Goal: Task Accomplishment & Management: Manage account settings

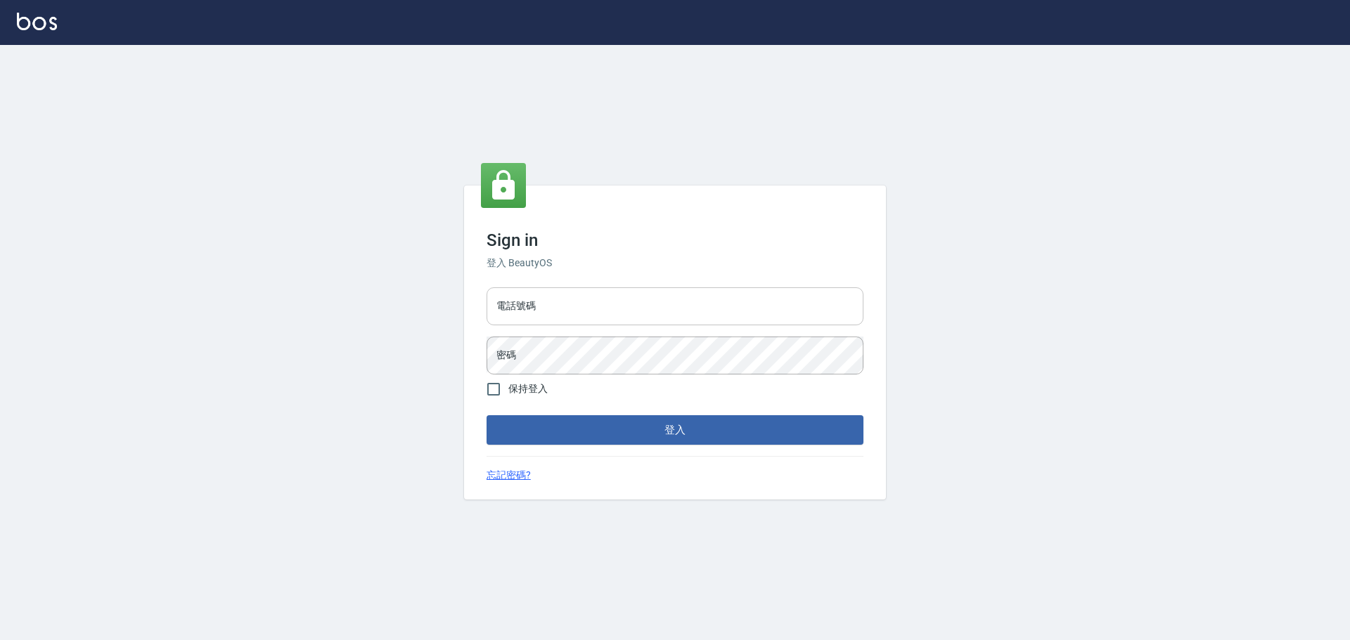
click at [558, 304] on input "電話號碼" at bounding box center [674, 306] width 377 height 38
type input "0989189977"
click at [486, 415] on button "登入" at bounding box center [674, 430] width 377 height 30
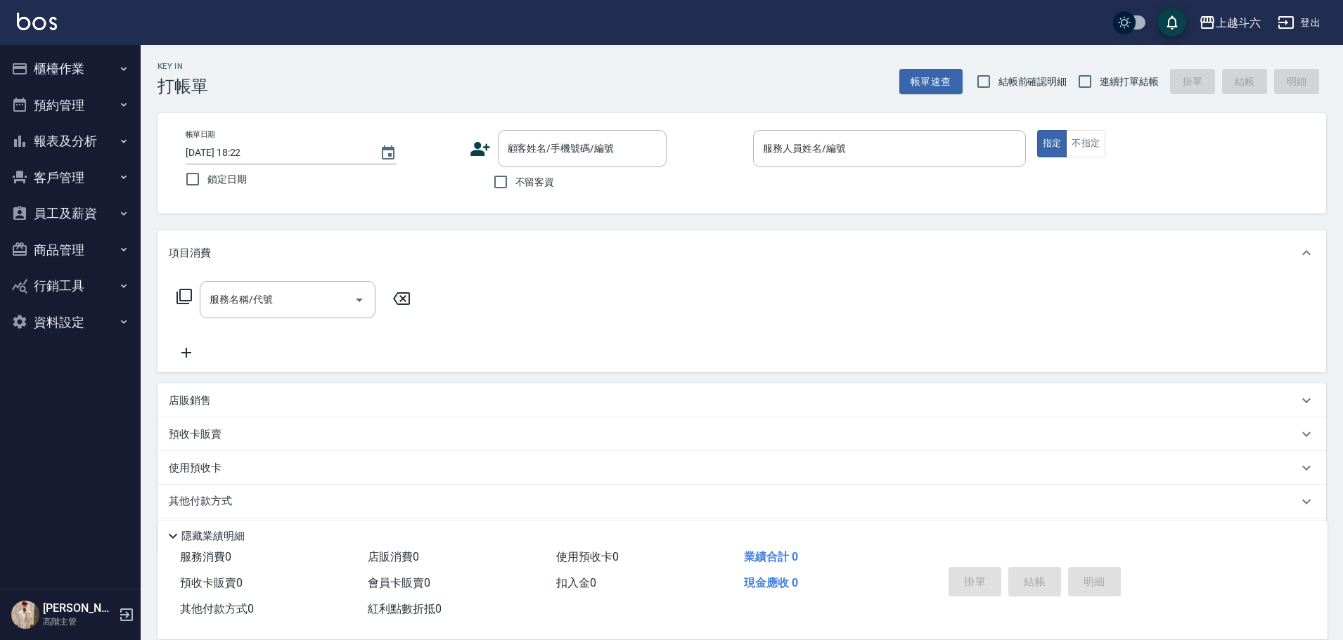
click at [559, 183] on div "不留客資" at bounding box center [568, 182] width 197 height 30
click at [542, 179] on span "不留客資" at bounding box center [534, 182] width 39 height 15
click at [515, 179] on input "不留客資" at bounding box center [501, 182] width 30 height 30
checkbox input "true"
click at [1104, 78] on span "連續打單結帳" at bounding box center [1128, 82] width 59 height 15
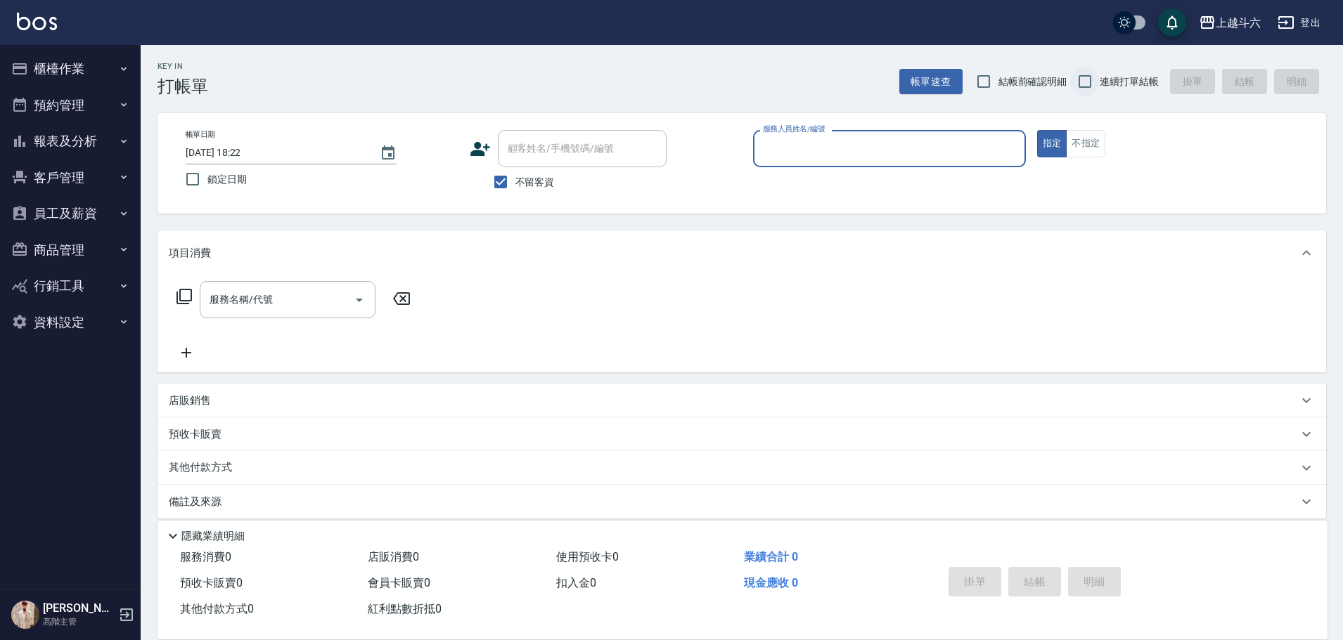
click at [1099, 78] on input "連續打單結帳" at bounding box center [1085, 82] width 30 height 30
checkbox input "true"
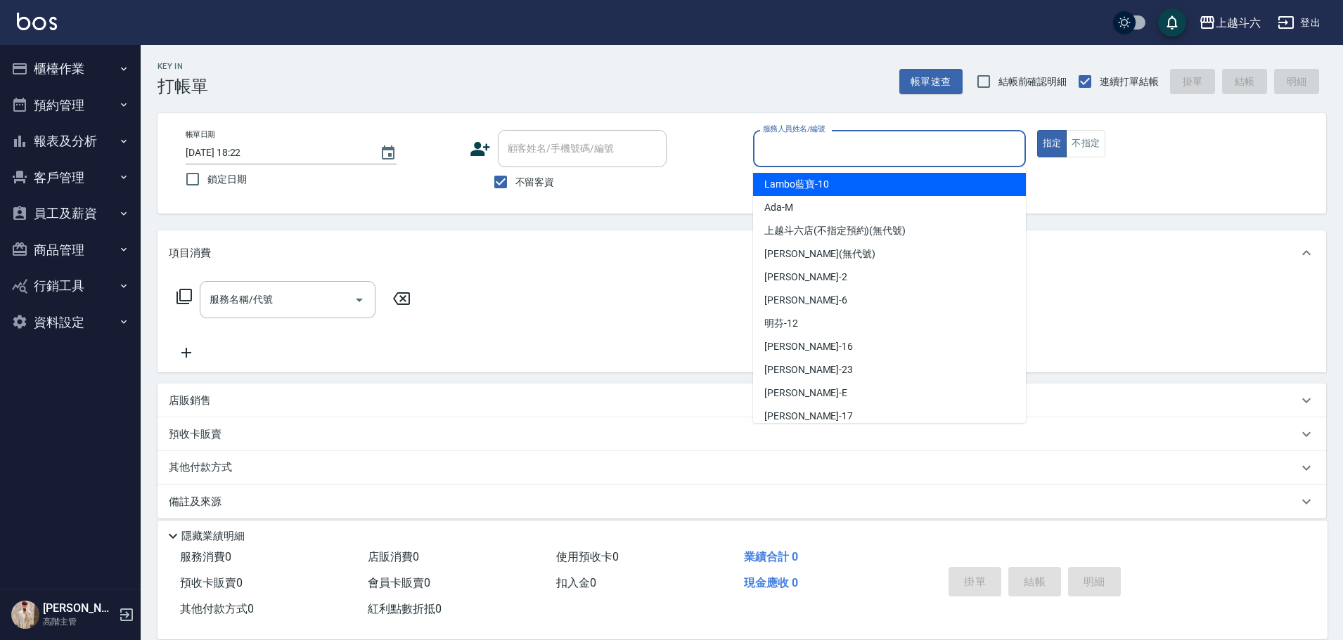
click at [962, 141] on input "服務人員姓名/編號" at bounding box center [889, 148] width 260 height 25
type input "[PERSON_NAME]"
type button "true"
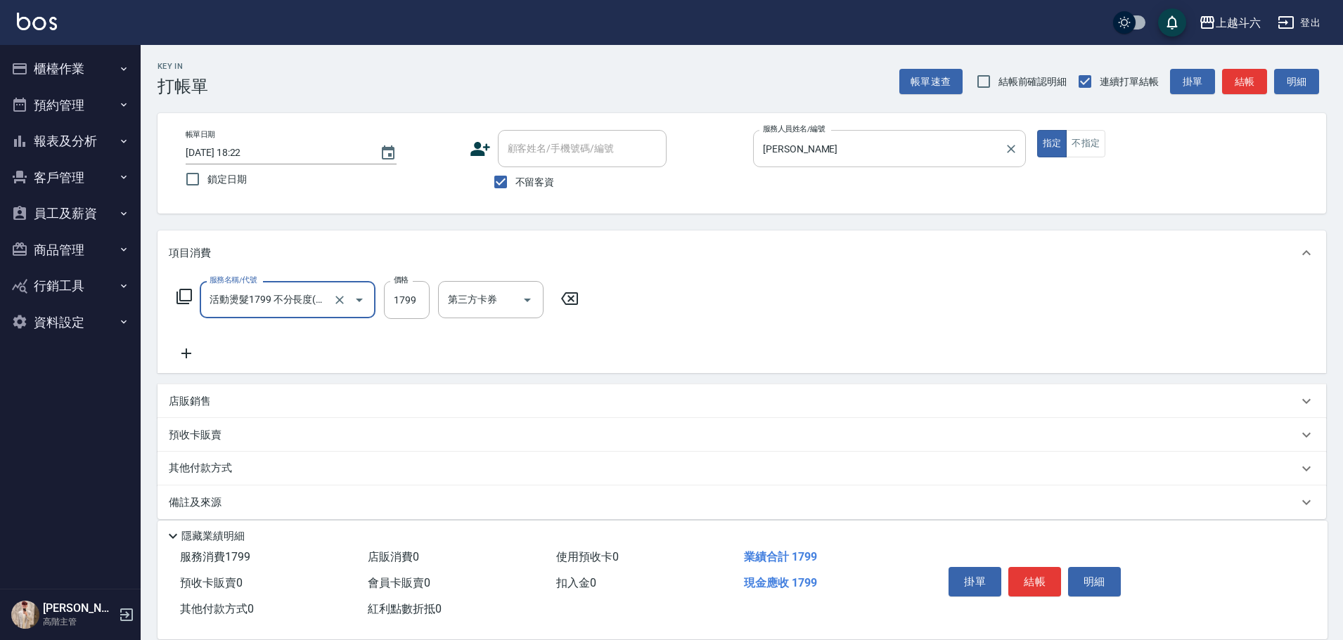
type input "活動燙髮1799 不分長度"
type input "2000"
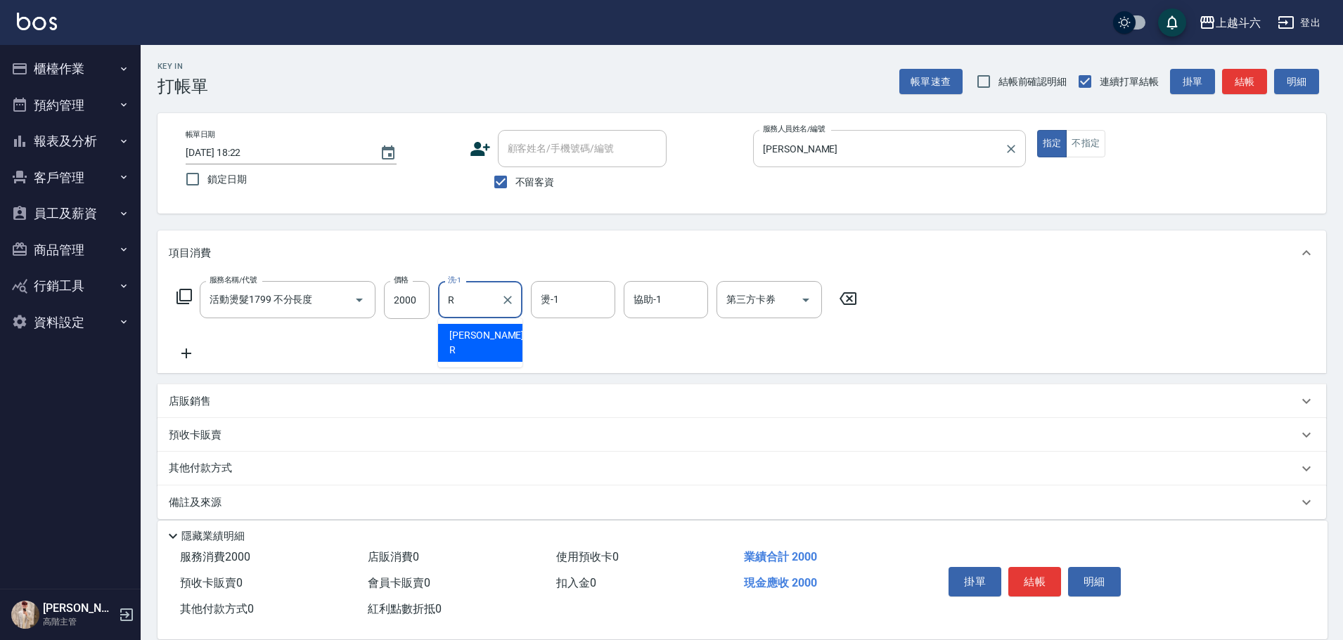
type input "[PERSON_NAME]"
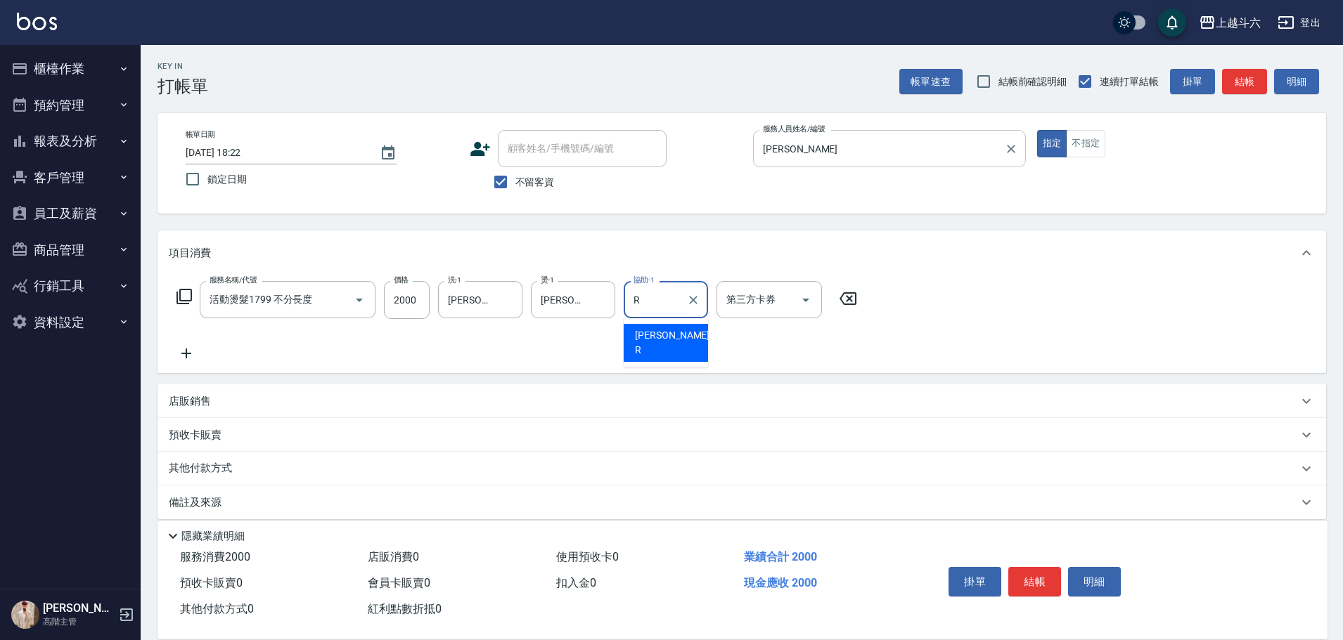
type input "[PERSON_NAME]"
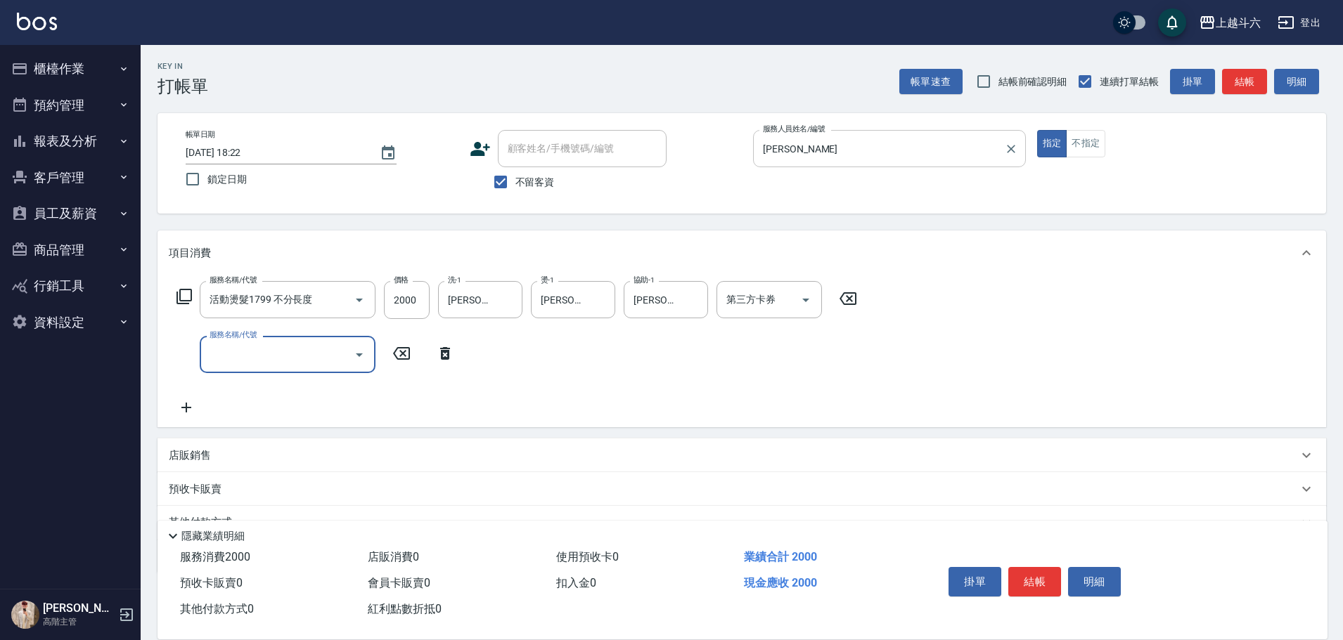
type input "r"
type input "c"
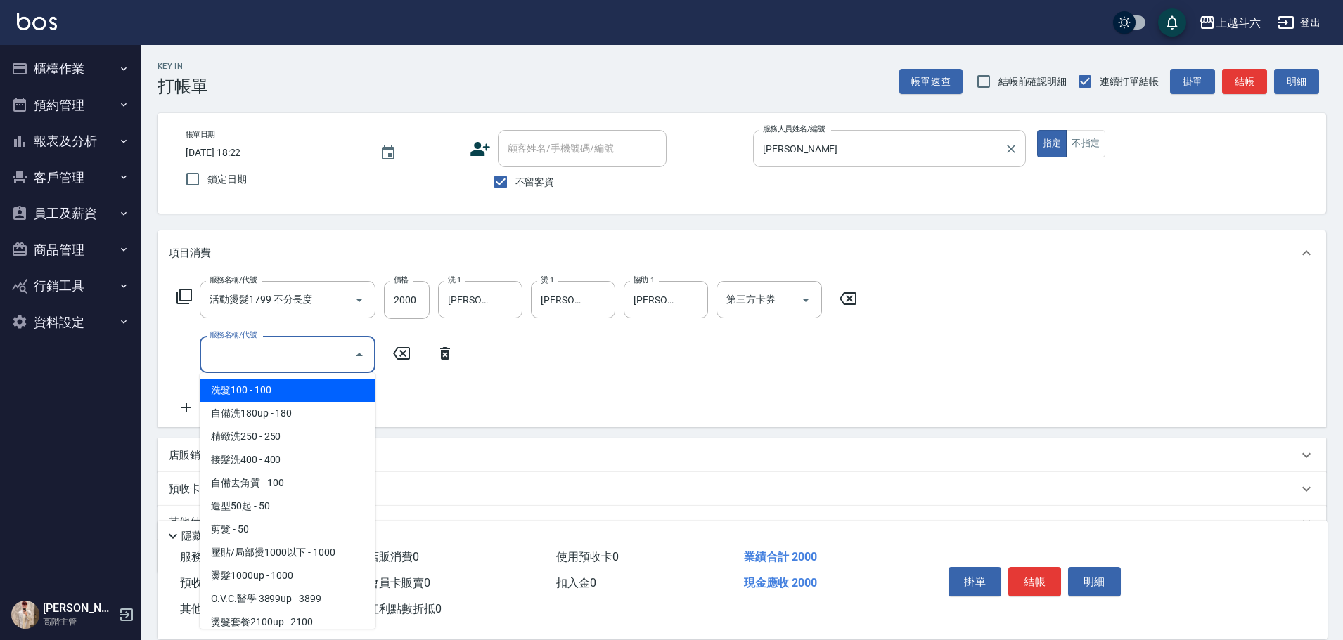
type input "ㄏ"
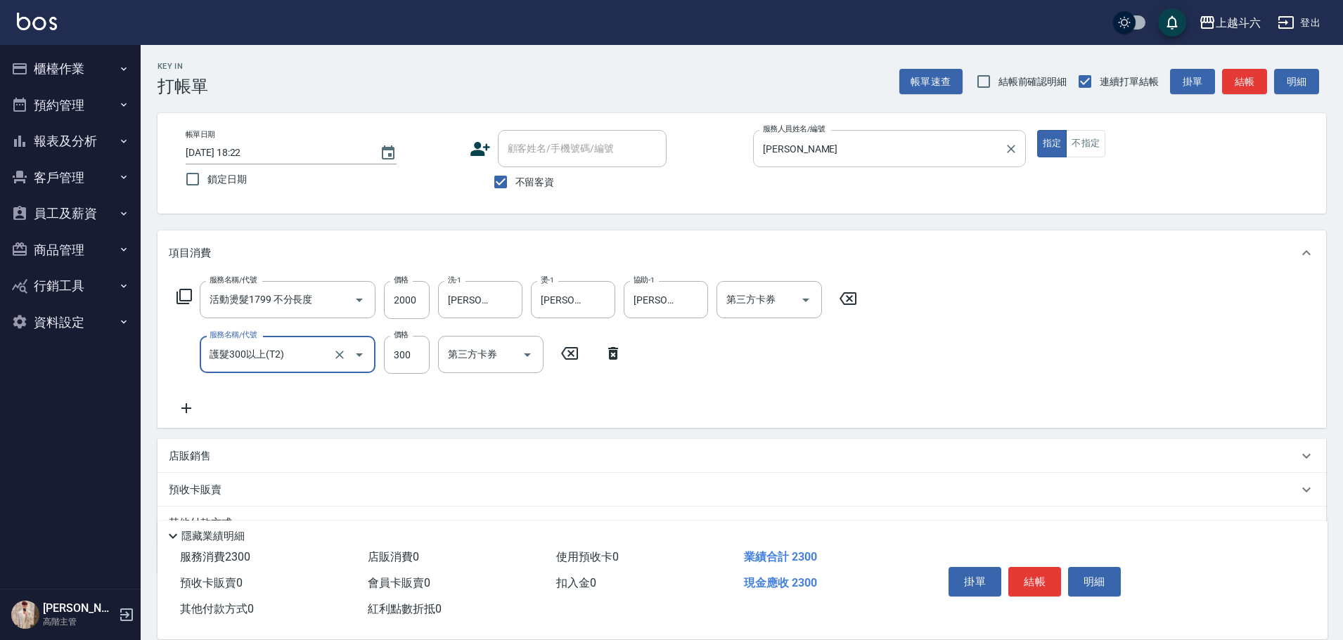
type input "護髮300以上(T2)"
type input "500"
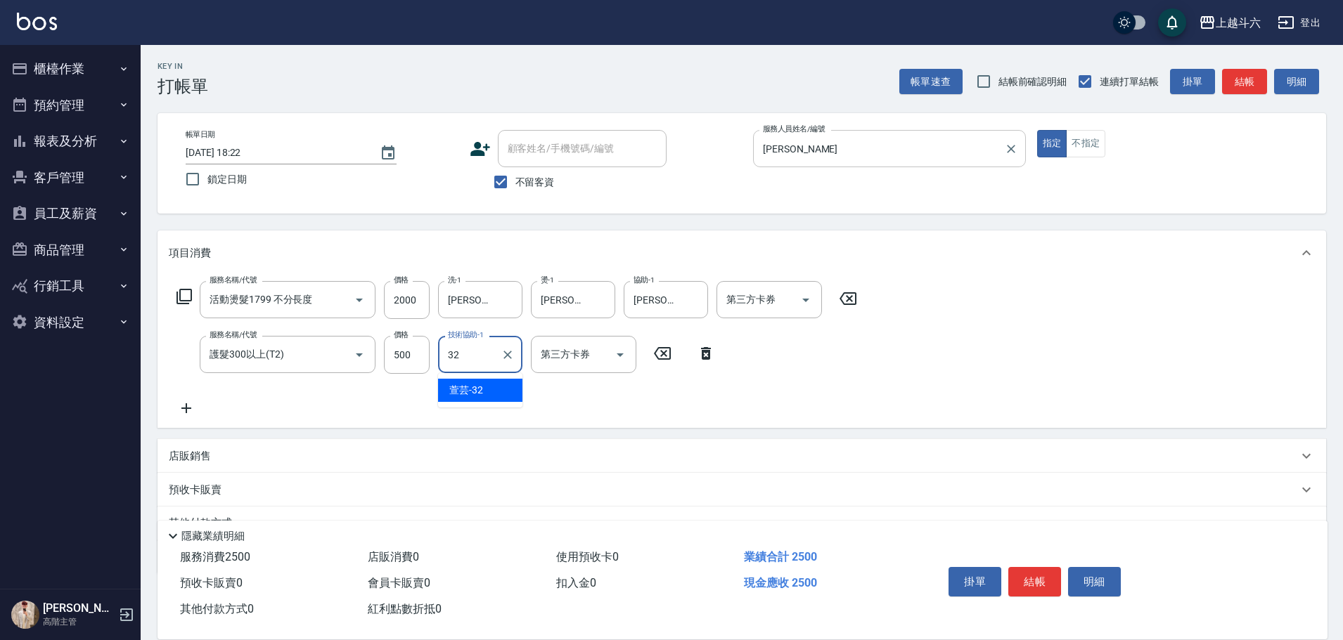
type input "萱芸-32"
click at [1030, 574] on button "結帳" at bounding box center [1034, 582] width 53 height 30
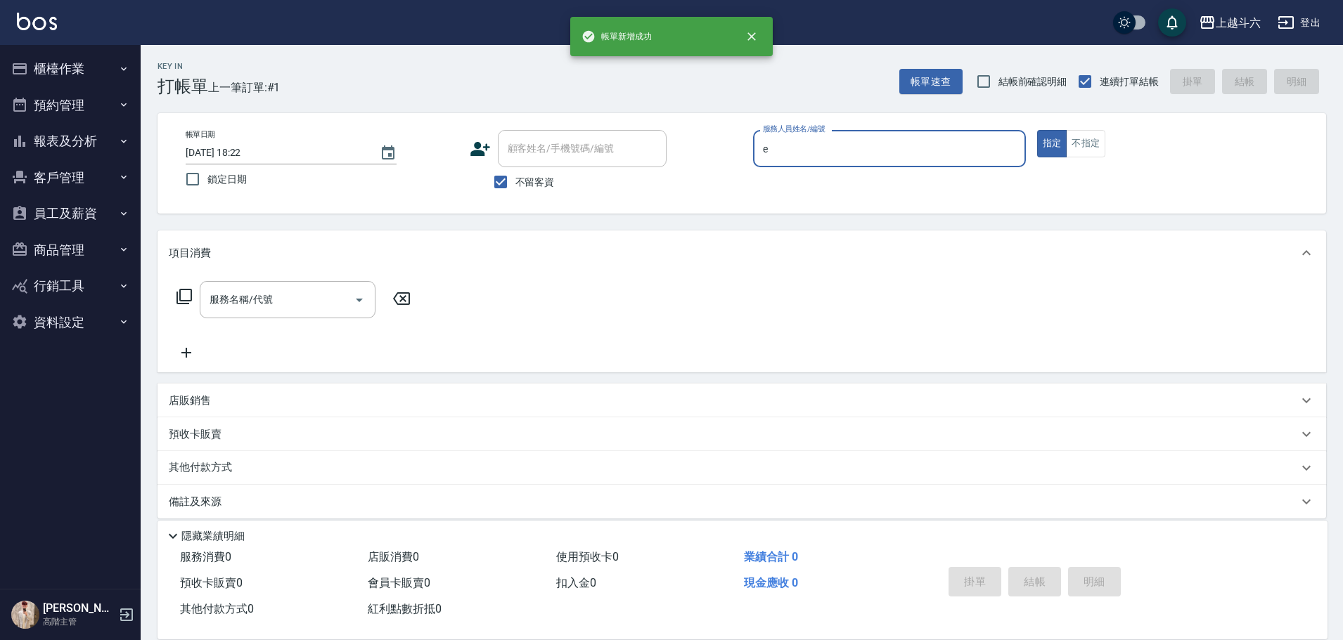
type input "[PERSON_NAME]"
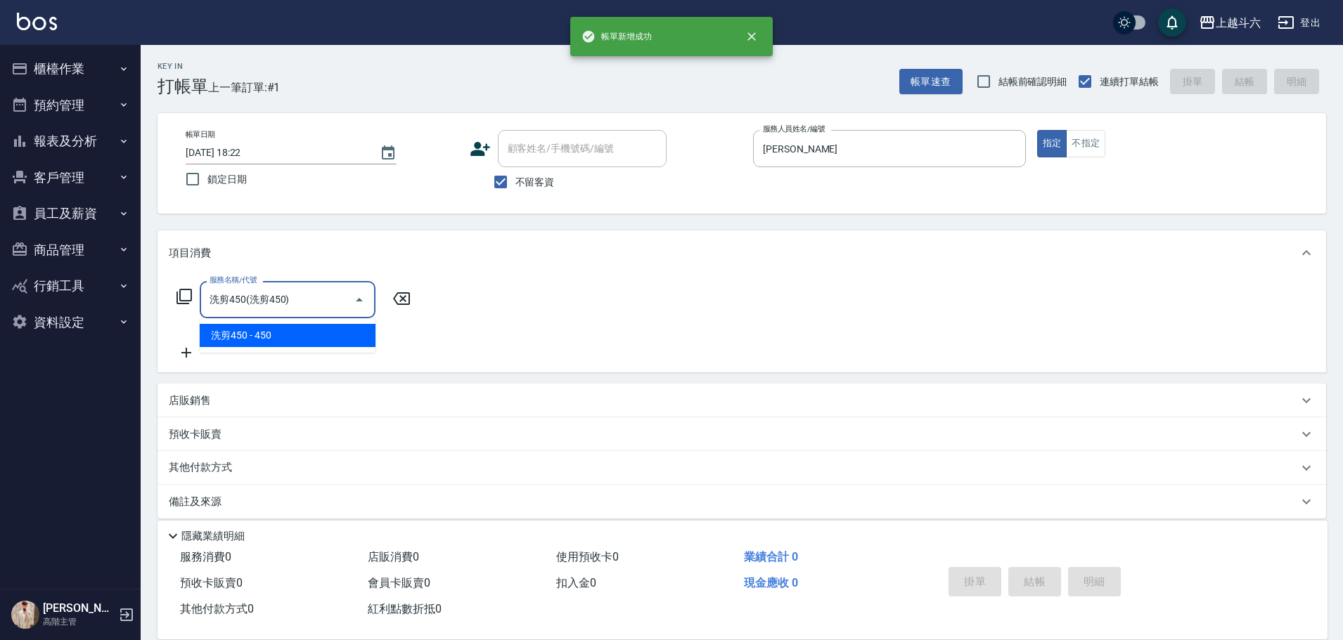
type input "洗剪450"
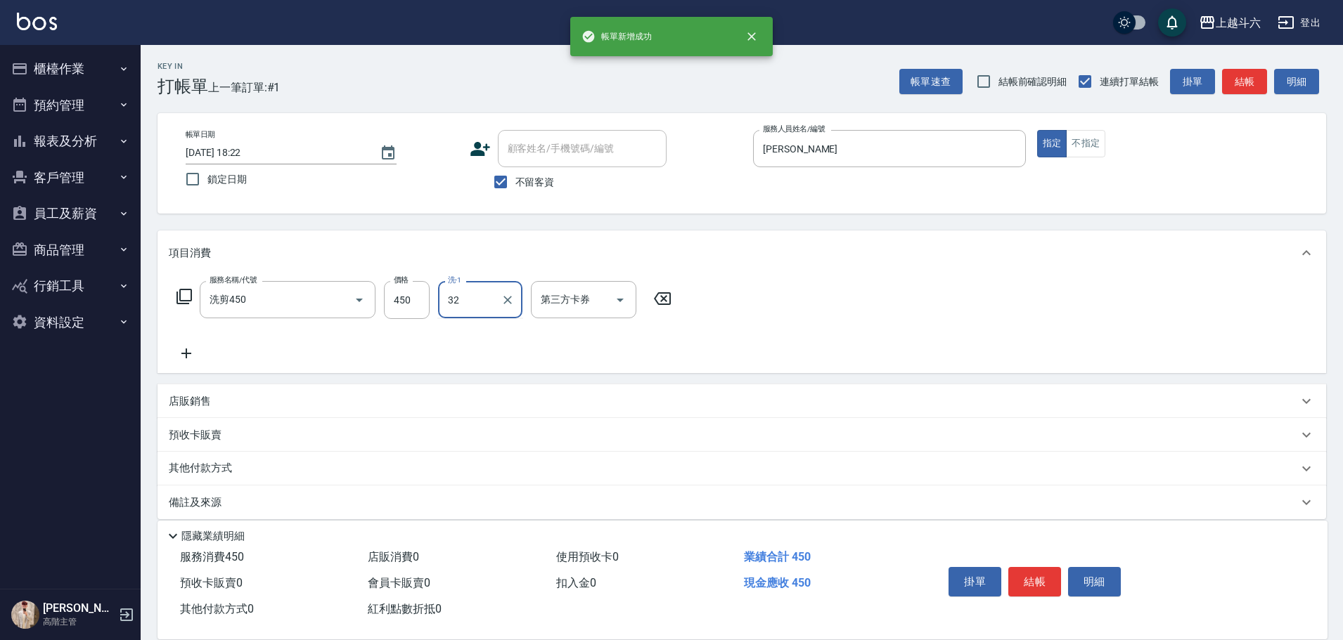
type input "萱芸-32"
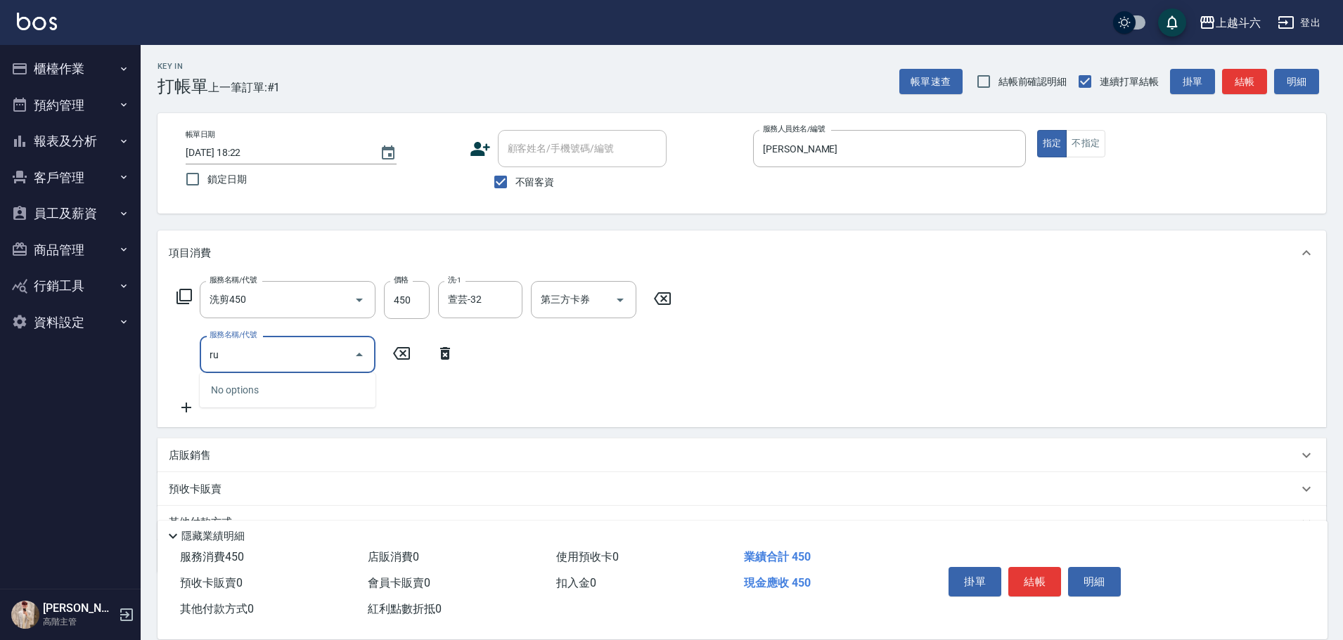
type input "r"
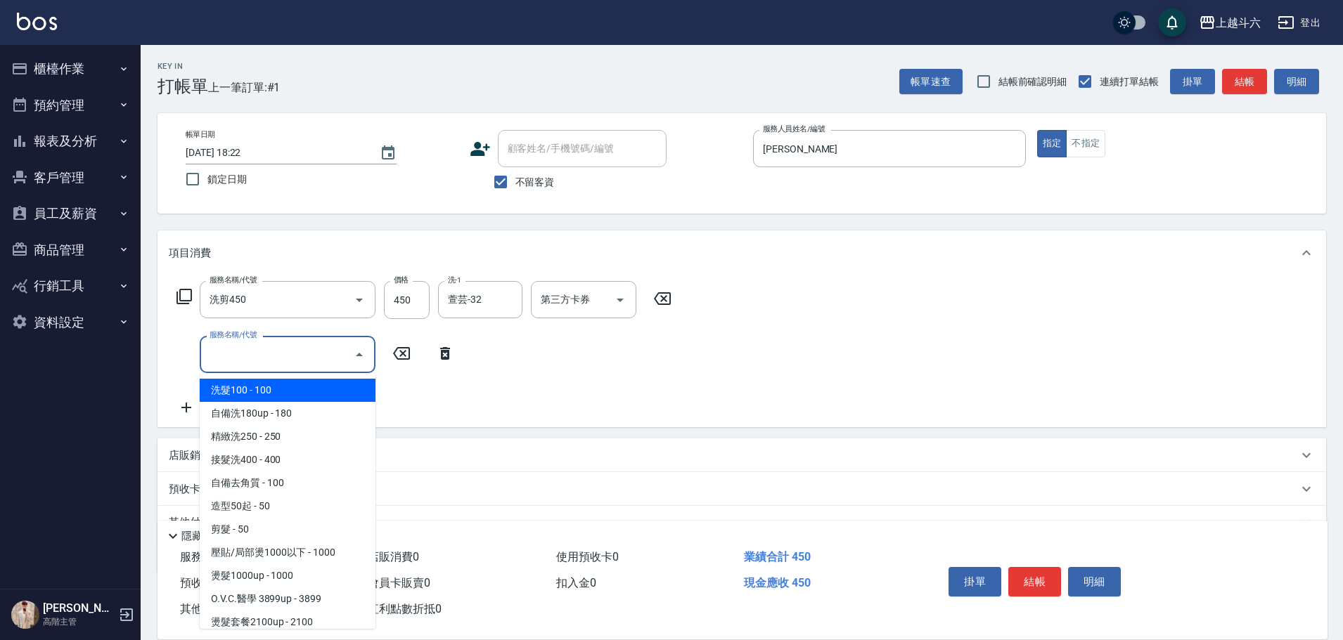
type input "c"
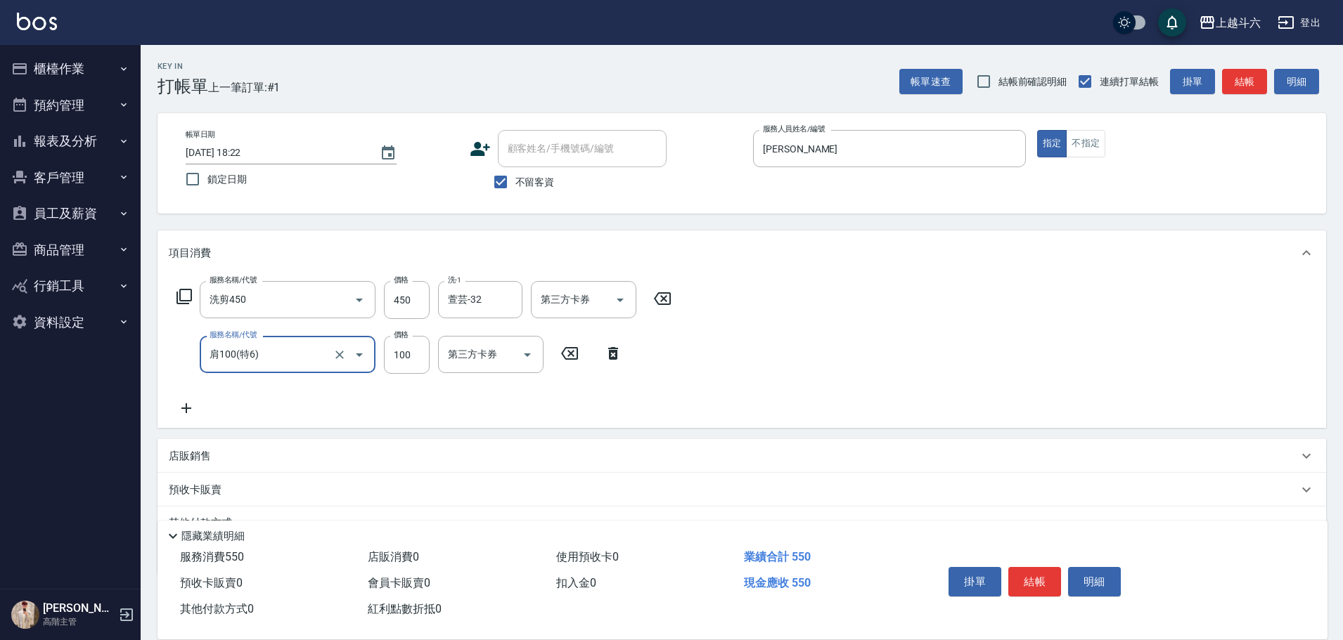
type input "肩100(特6)"
type input "萱芸-32"
click at [1026, 569] on button "結帳" at bounding box center [1034, 582] width 53 height 30
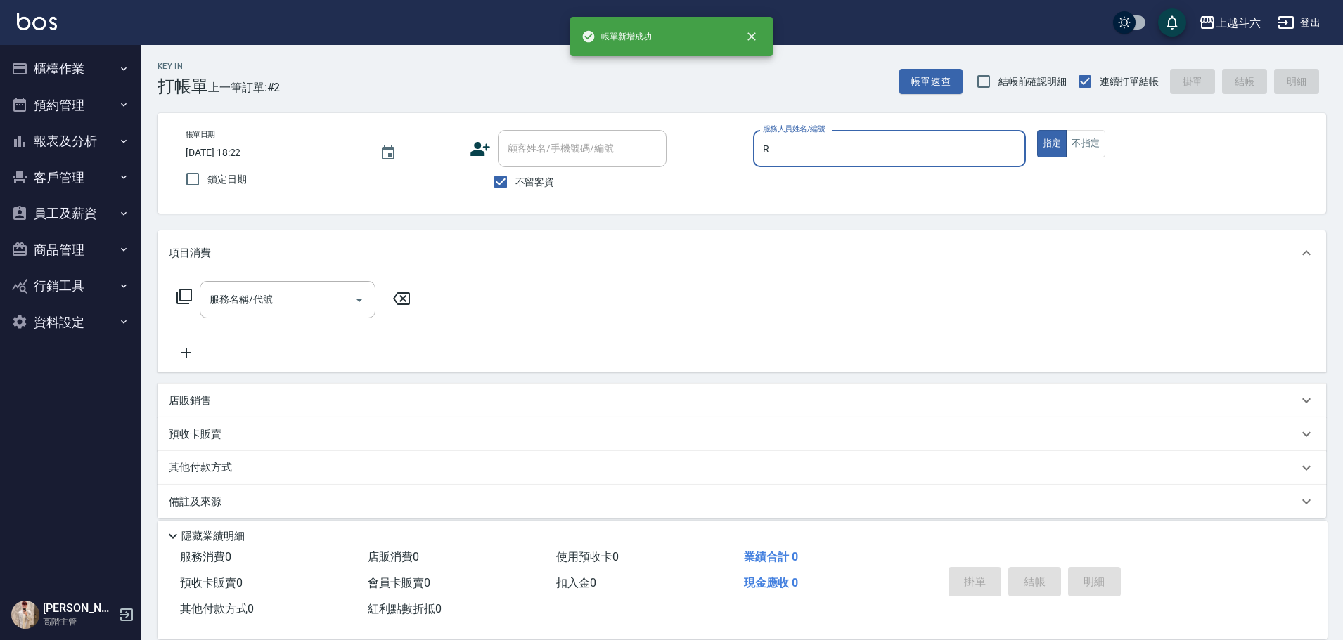
type input "[PERSON_NAME]"
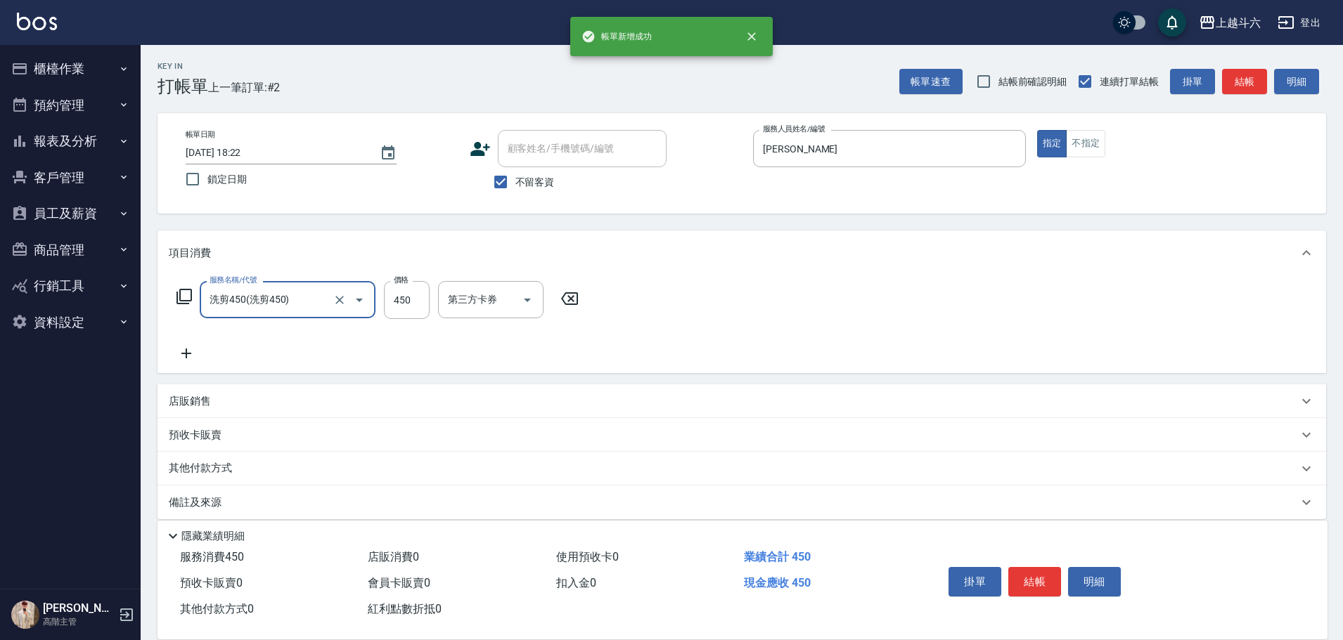
type input "洗剪450"
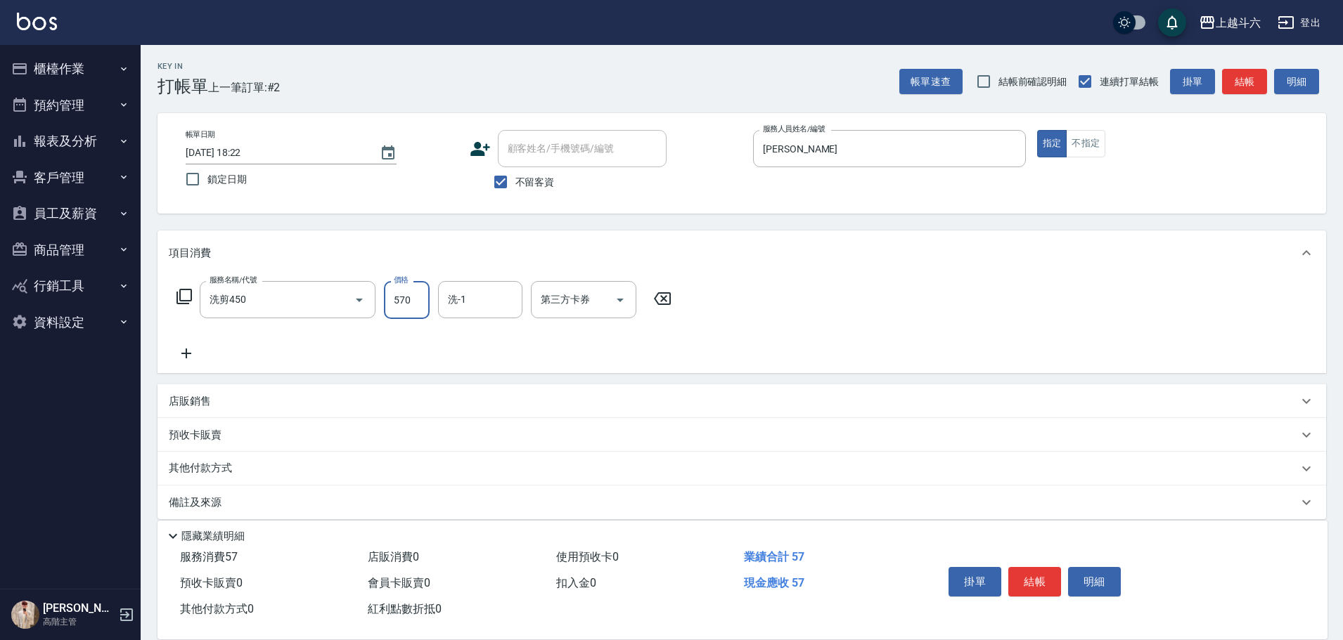
type input "570"
type input "萱芸-32"
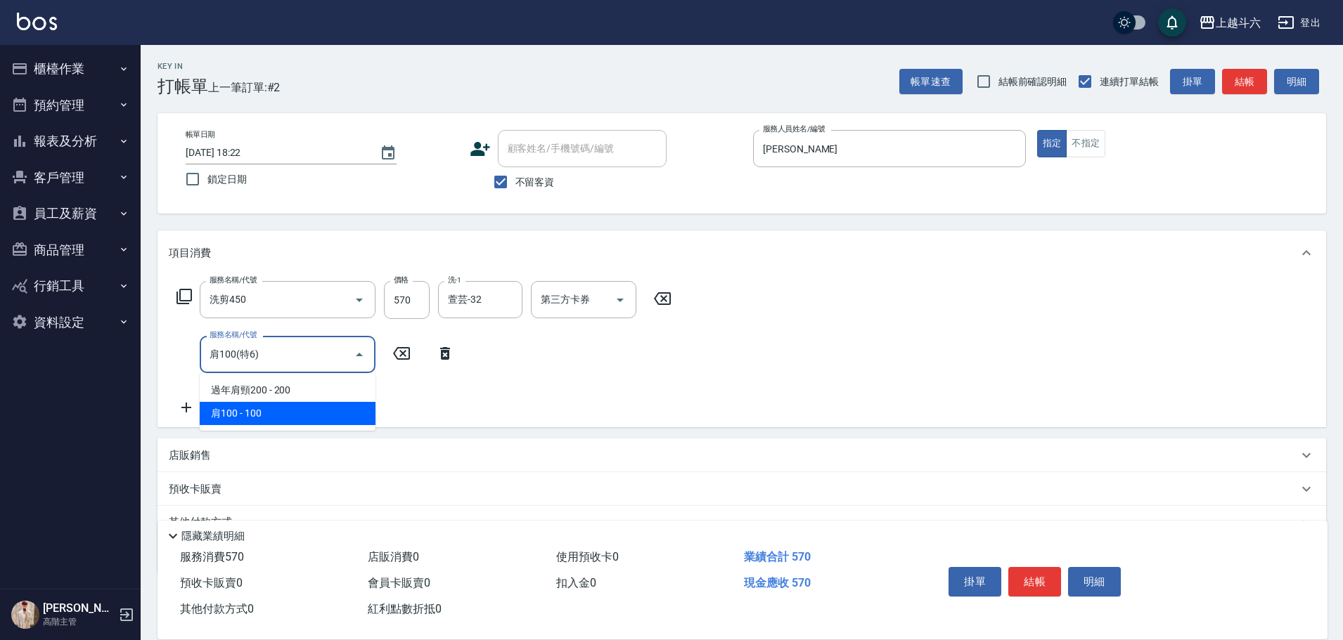
type input "肩100(特6)"
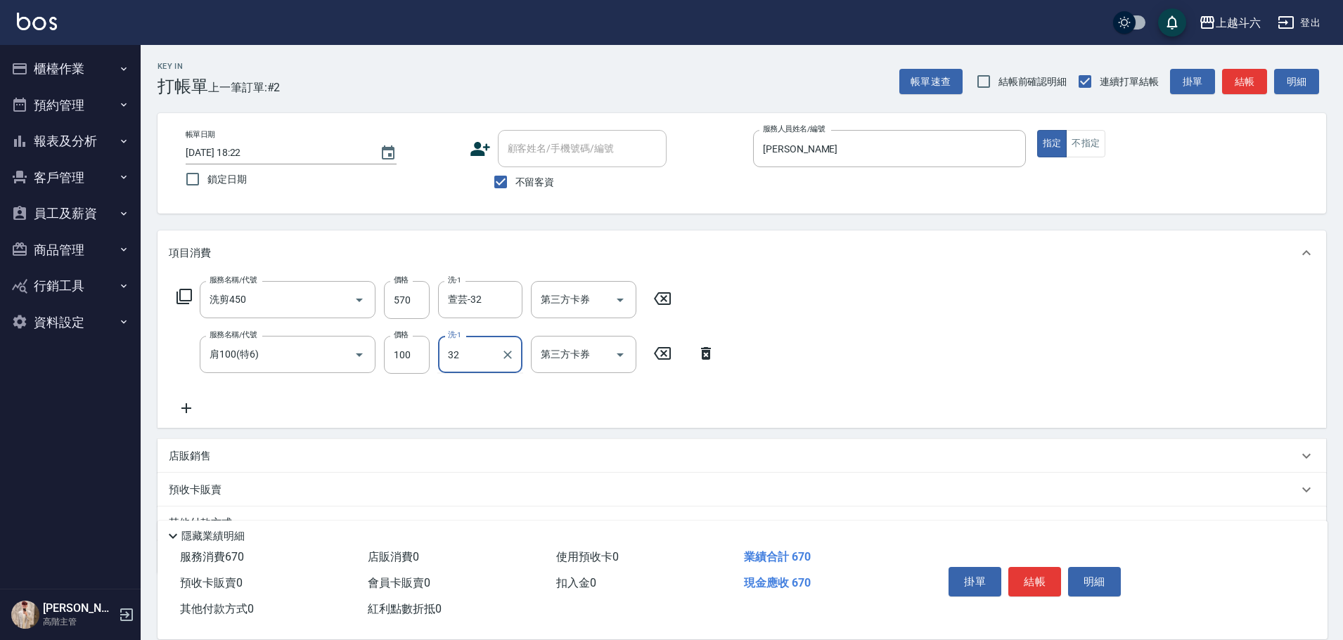
type input "萱芸-32"
click at [1056, 586] on button "結帳" at bounding box center [1034, 582] width 53 height 30
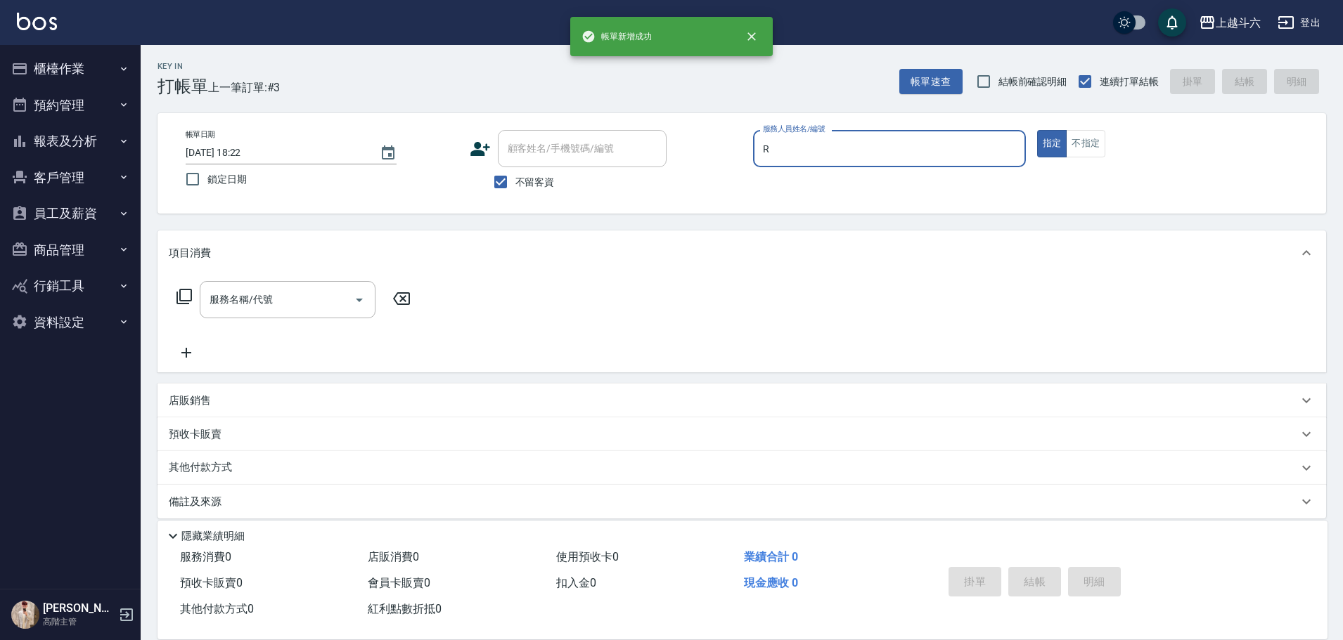
type input "[PERSON_NAME]"
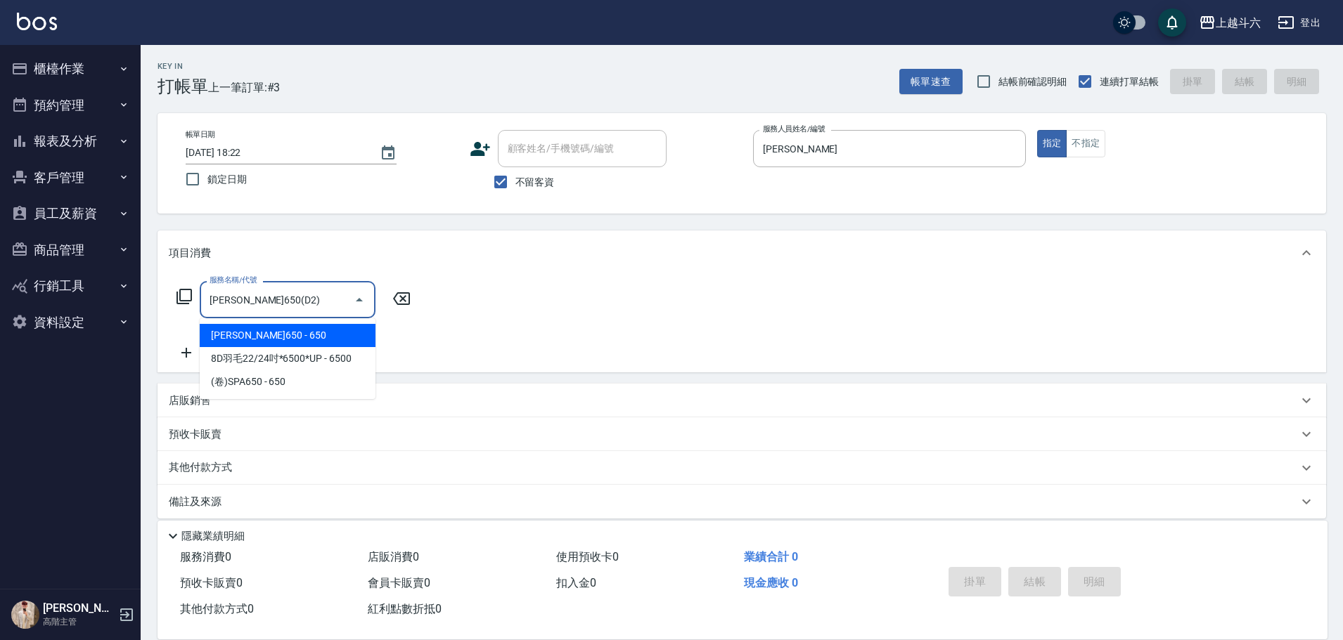
type input "[PERSON_NAME]650(D2)"
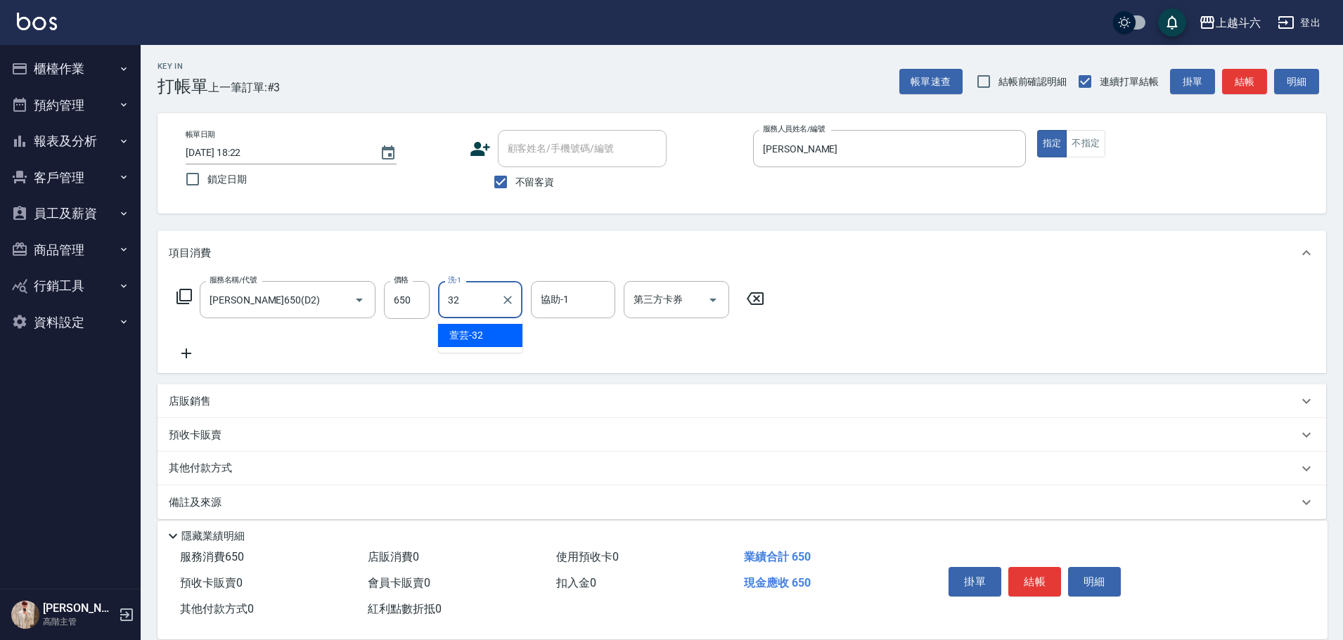
type input "萱芸-32"
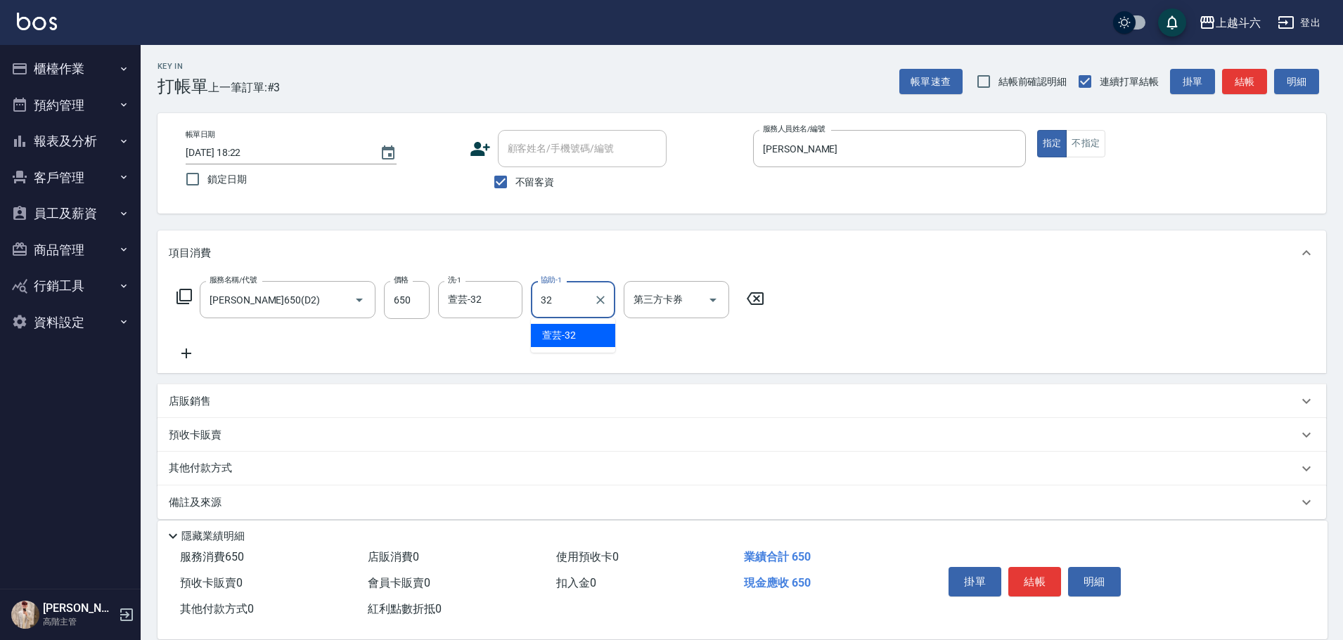
type input "萱芸-32"
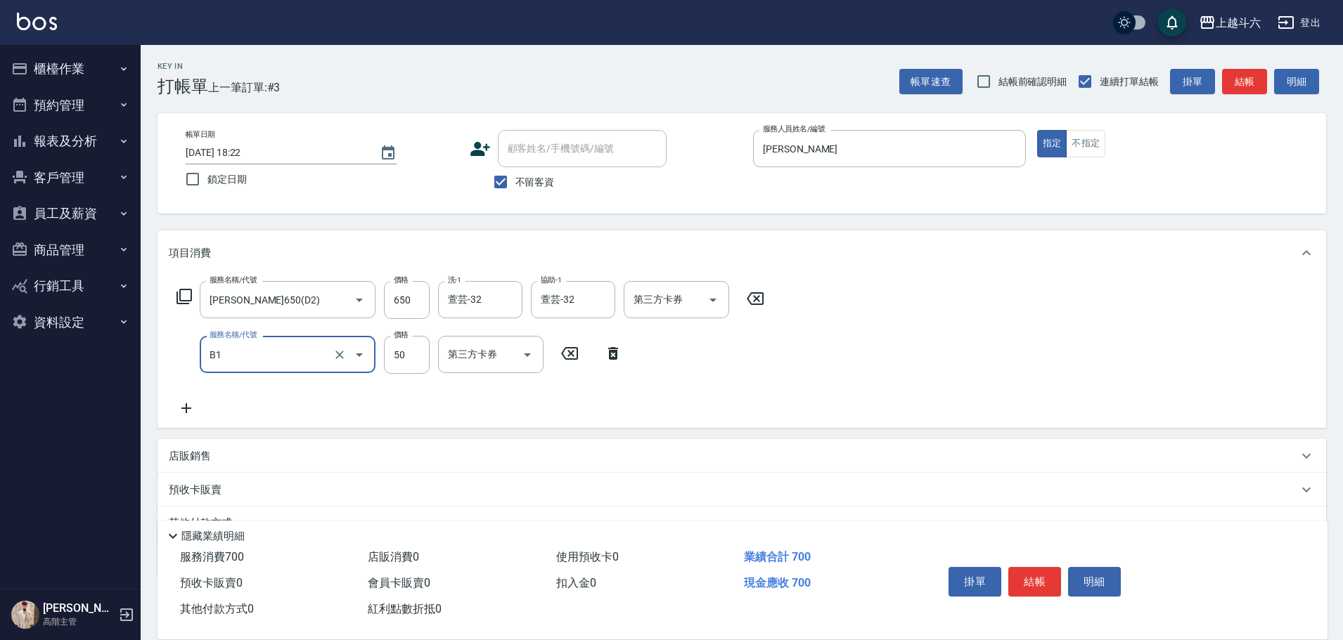
type input "剪髮(B1)"
type input "200"
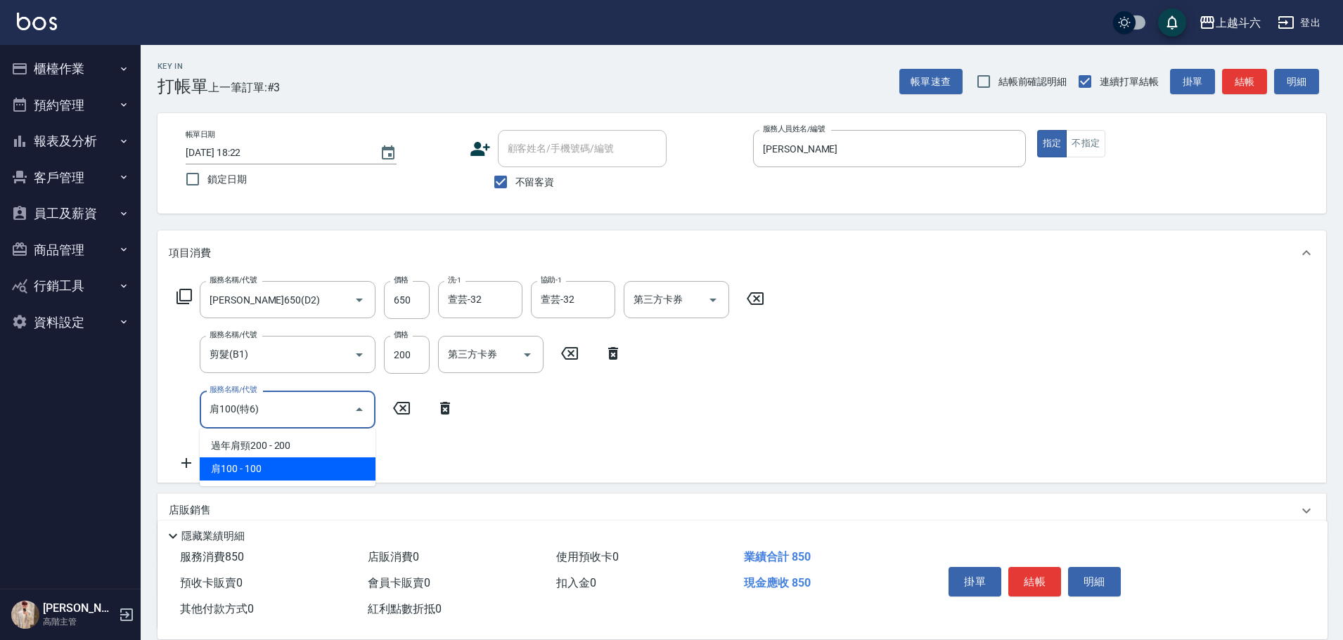
type input "肩100(特6)"
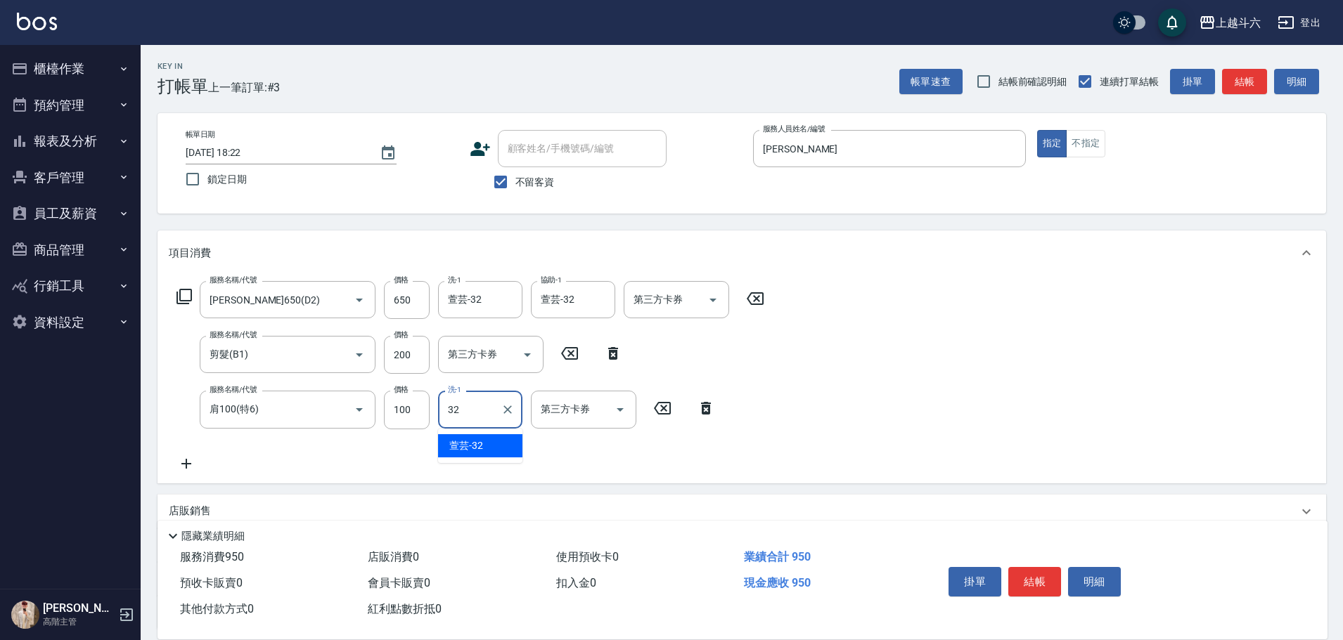
type input "萱芸-32"
click at [1011, 581] on button "結帳" at bounding box center [1034, 582] width 53 height 30
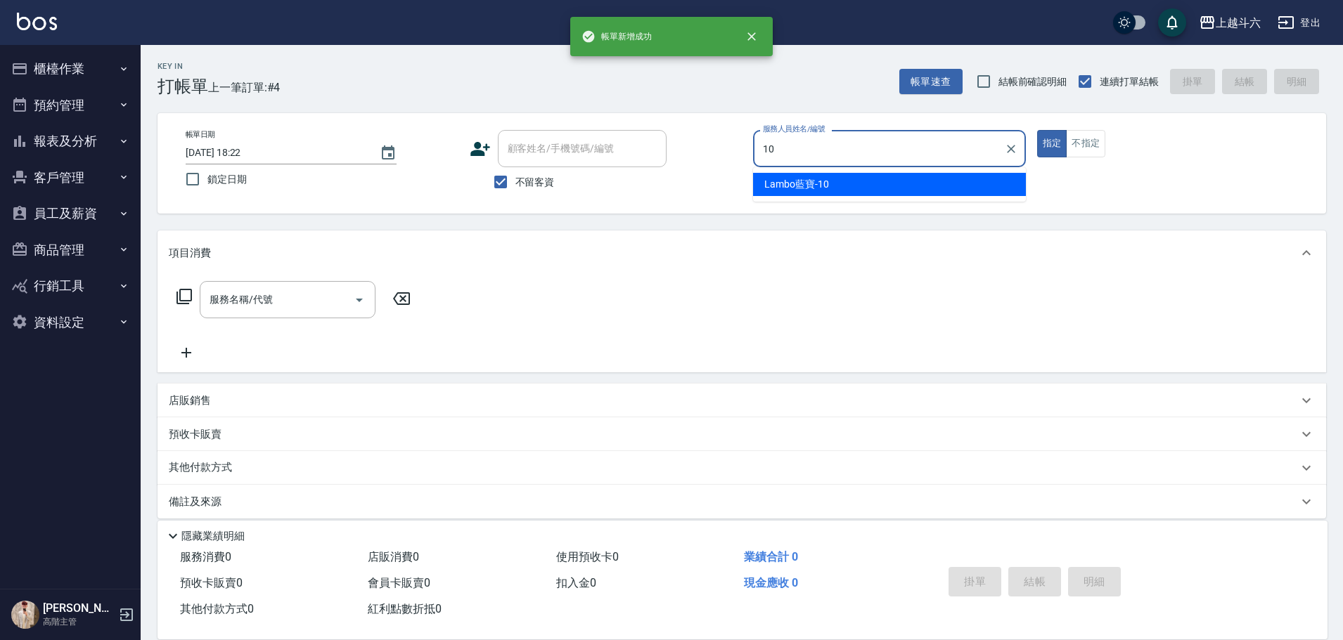
type input "Lambo藍寶-10"
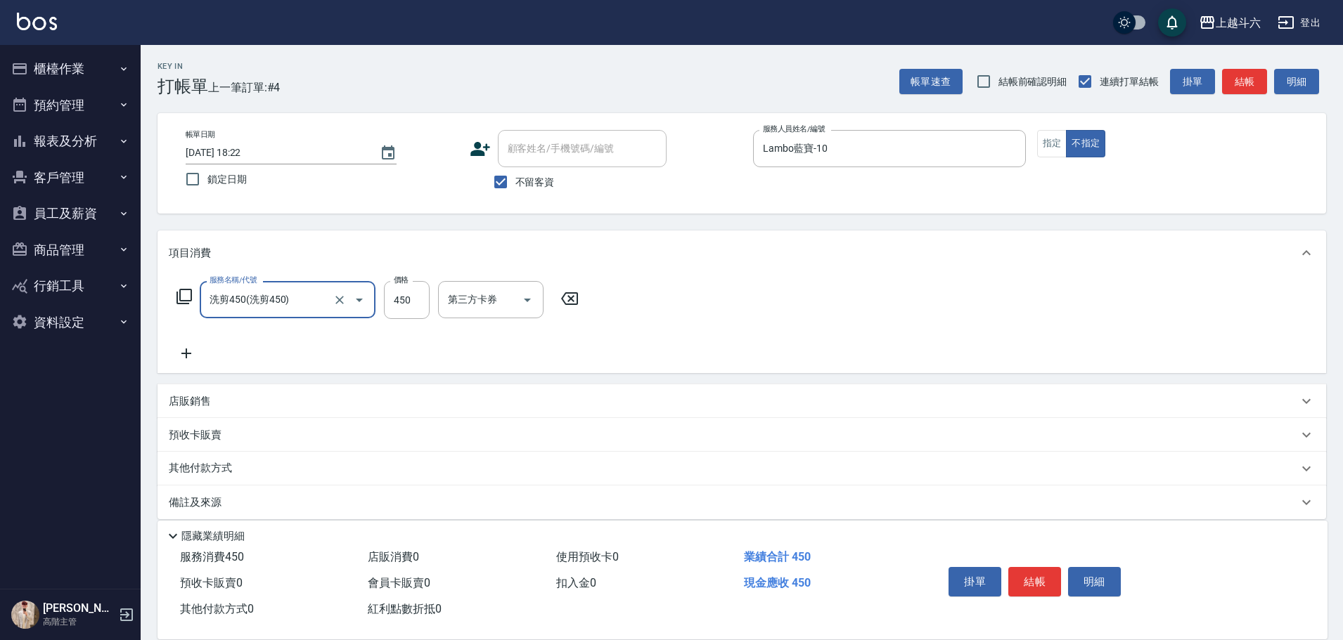
type input "洗剪450"
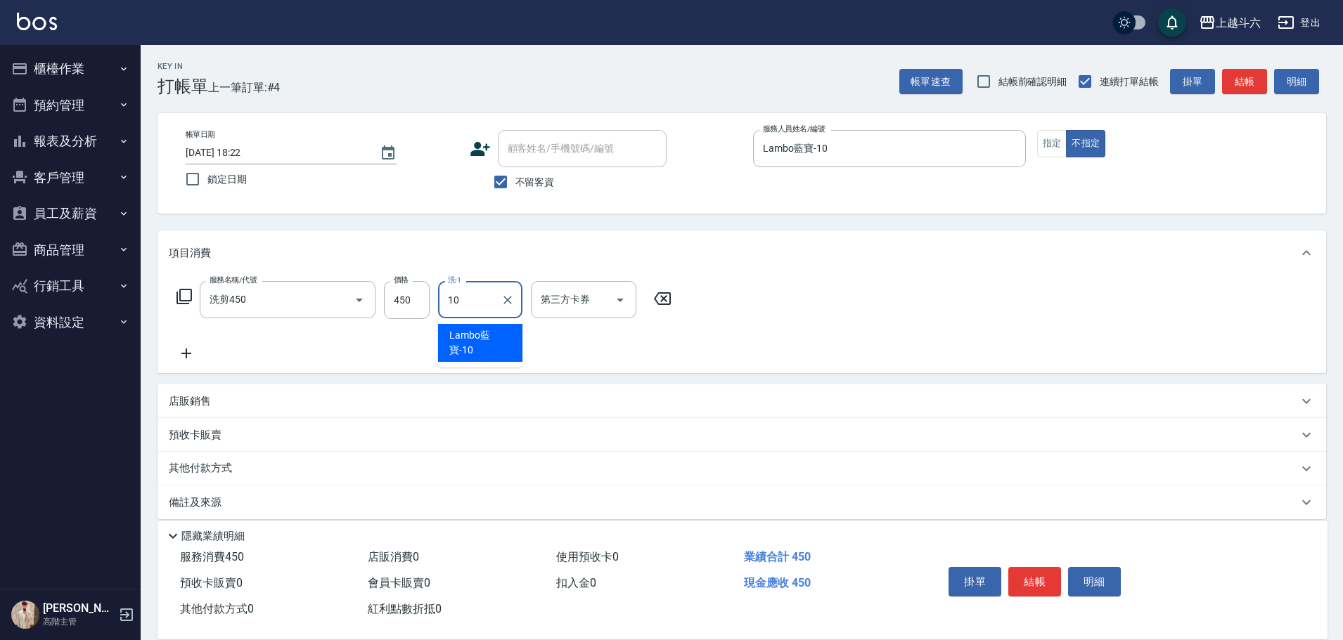
type input "Lambo藍寶-10"
click at [1011, 572] on button "結帳" at bounding box center [1034, 582] width 53 height 30
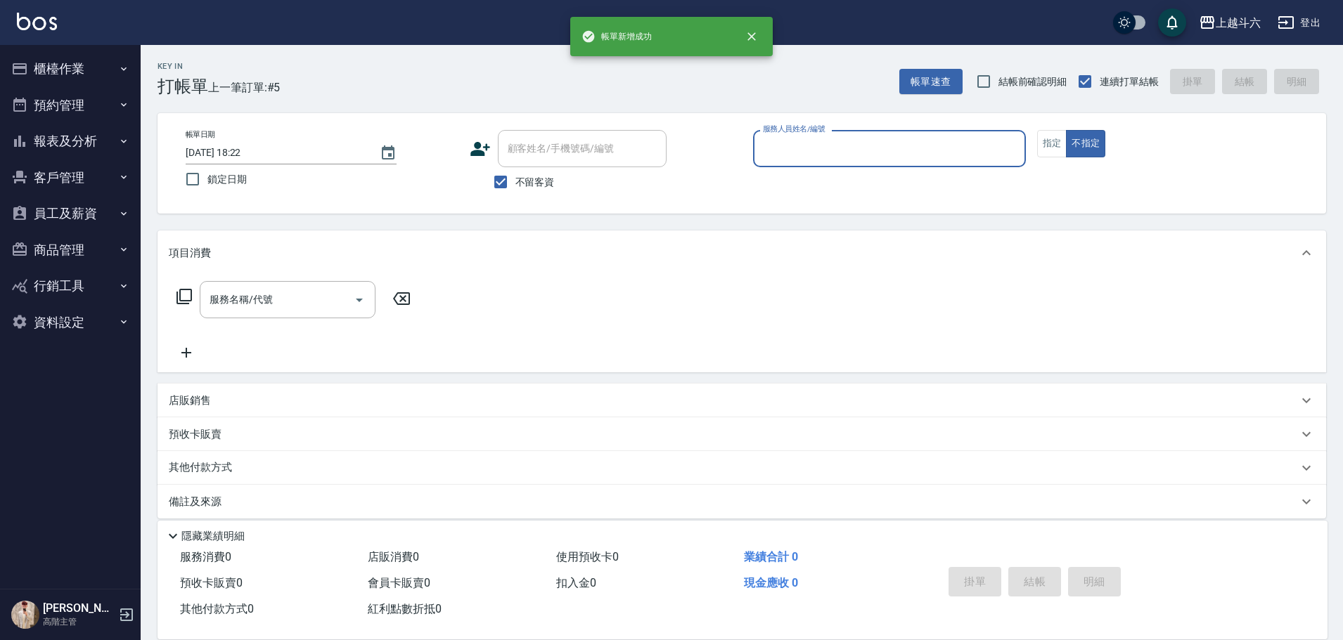
click at [1066, 130] on button "不指定" at bounding box center [1085, 143] width 39 height 27
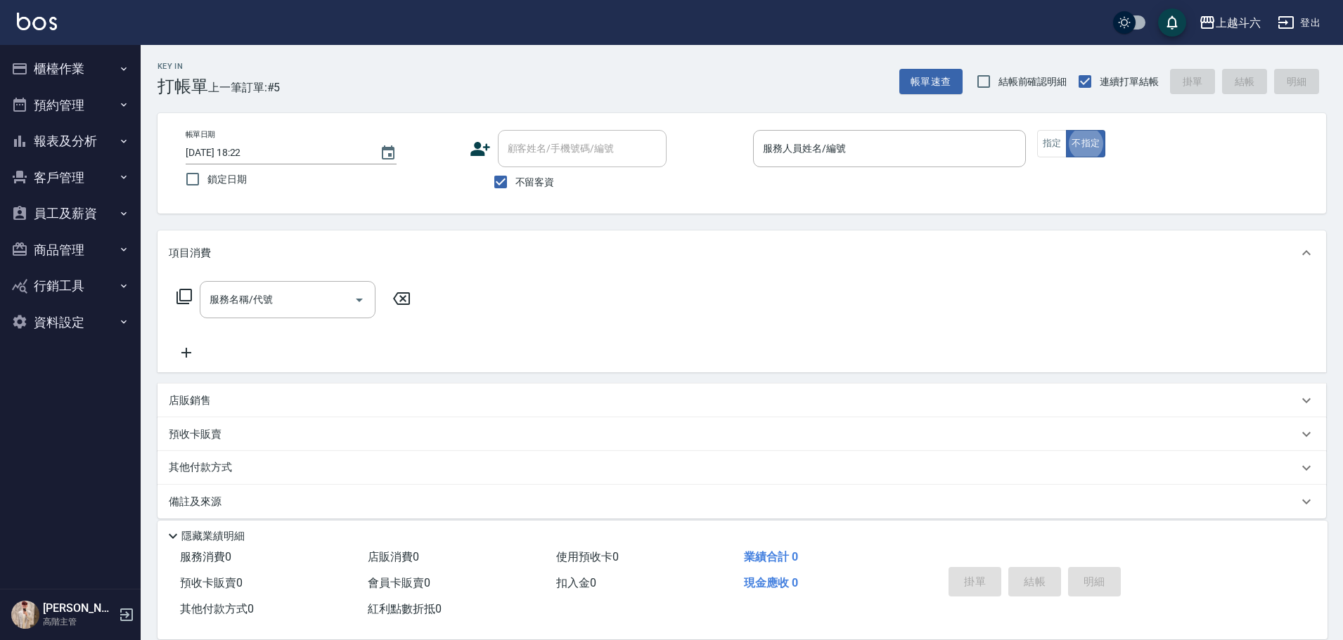
type button "false"
click at [858, 169] on p at bounding box center [889, 174] width 273 height 15
click at [861, 166] on div "服務人員姓名/編號" at bounding box center [889, 148] width 273 height 37
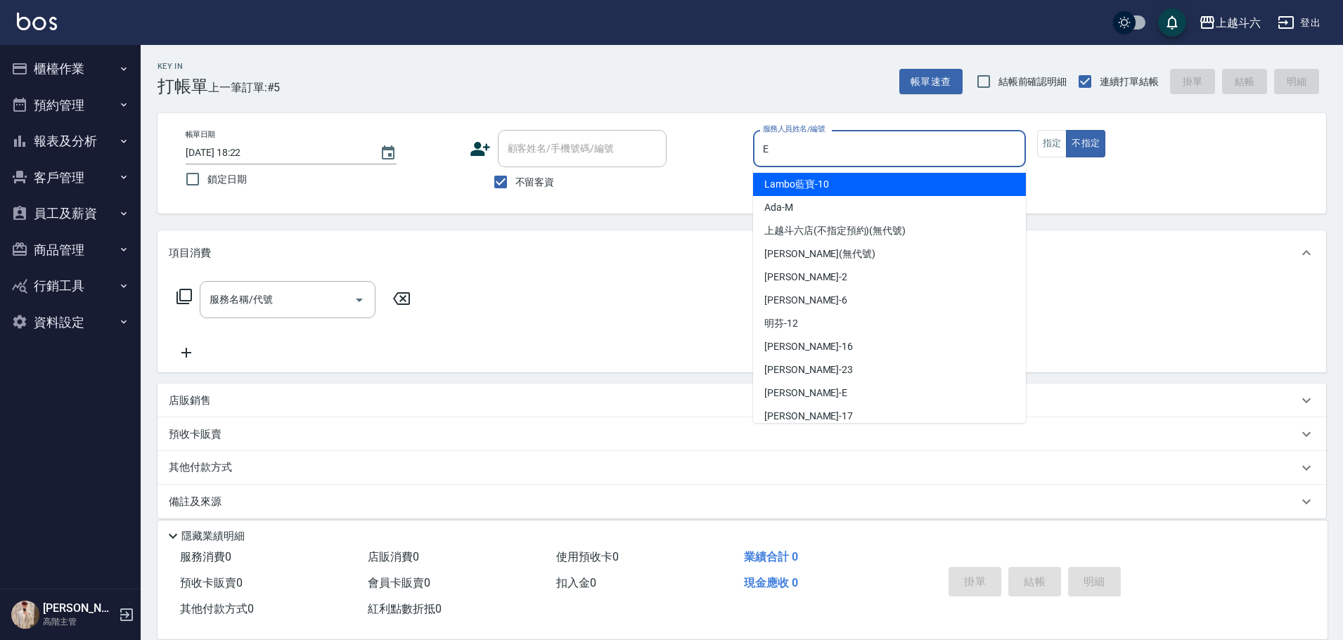
type input "[PERSON_NAME]"
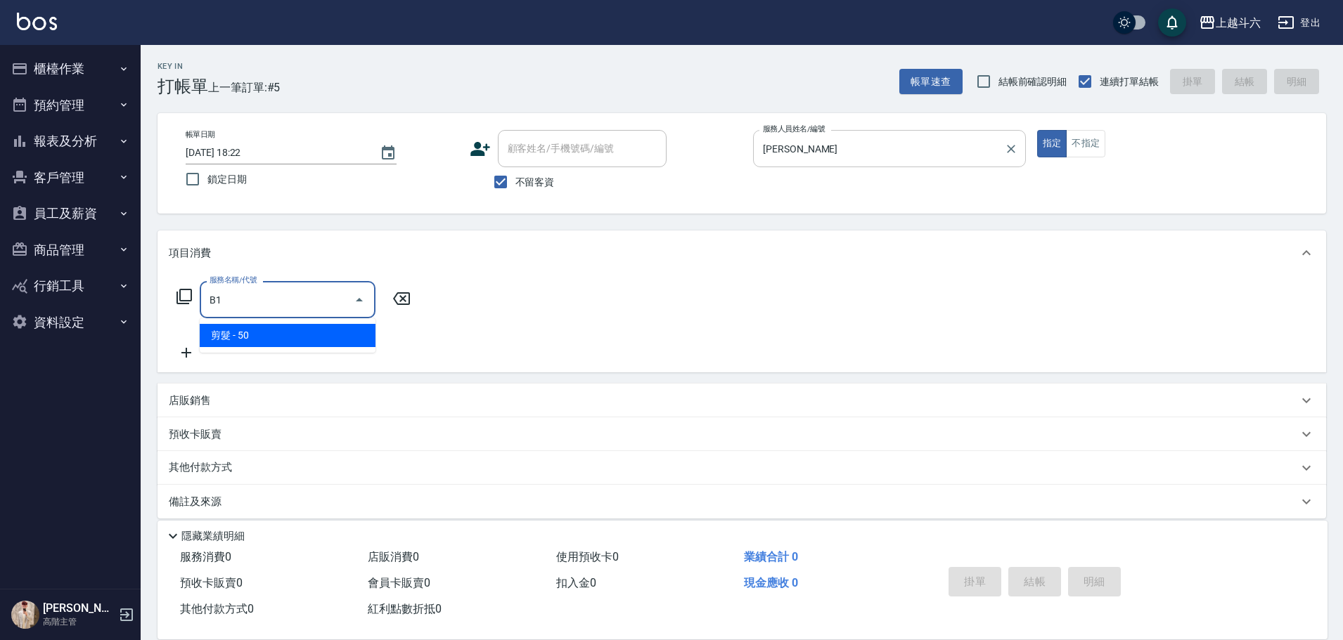
type input "剪髮(B1)"
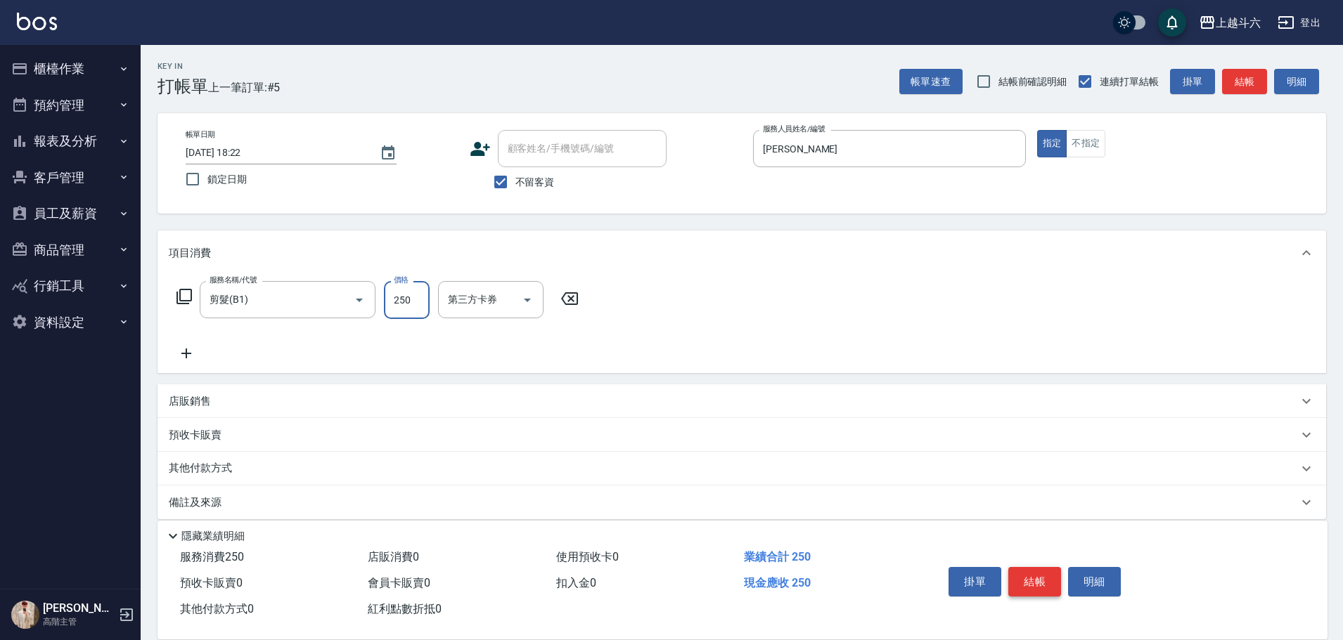
type input "250"
click at [1034, 584] on button "結帳" at bounding box center [1034, 582] width 53 height 30
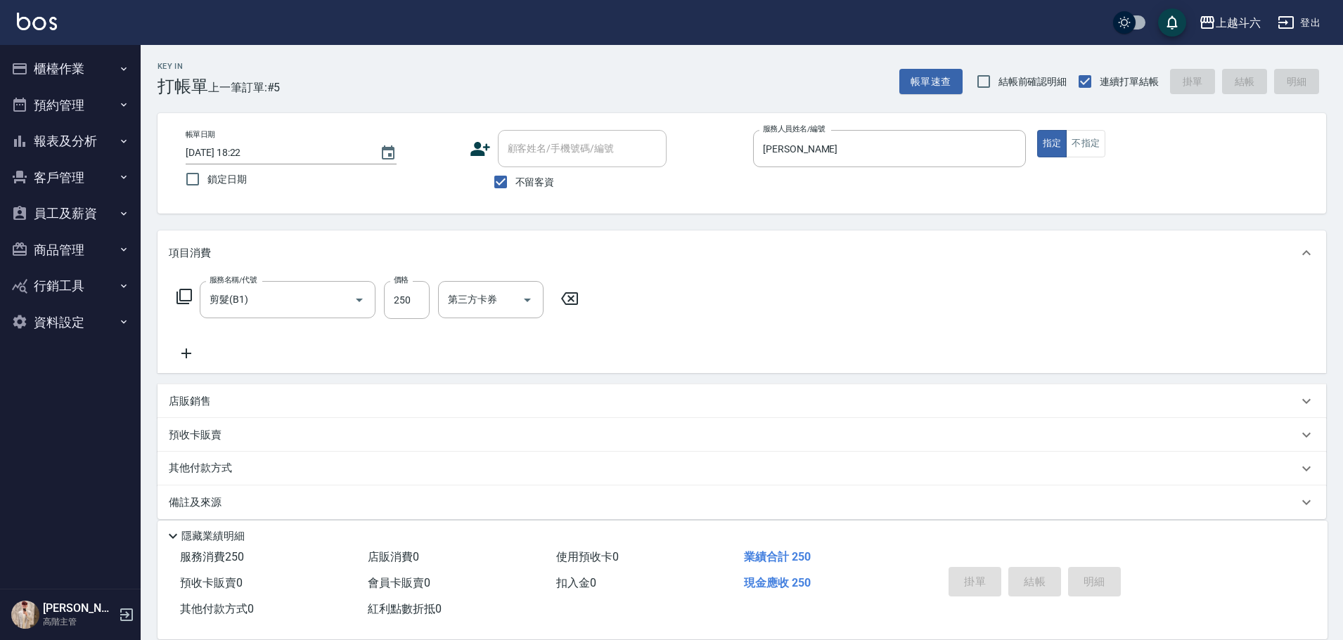
type input "[DATE] 18:23"
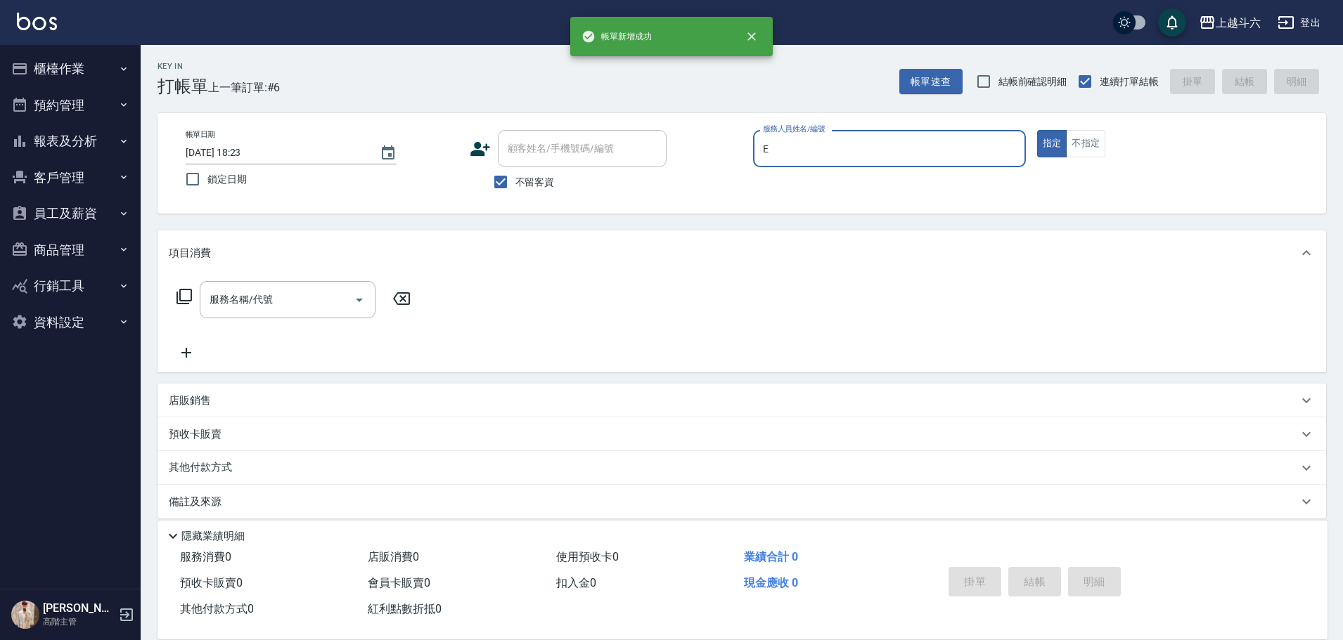
type input "[PERSON_NAME]"
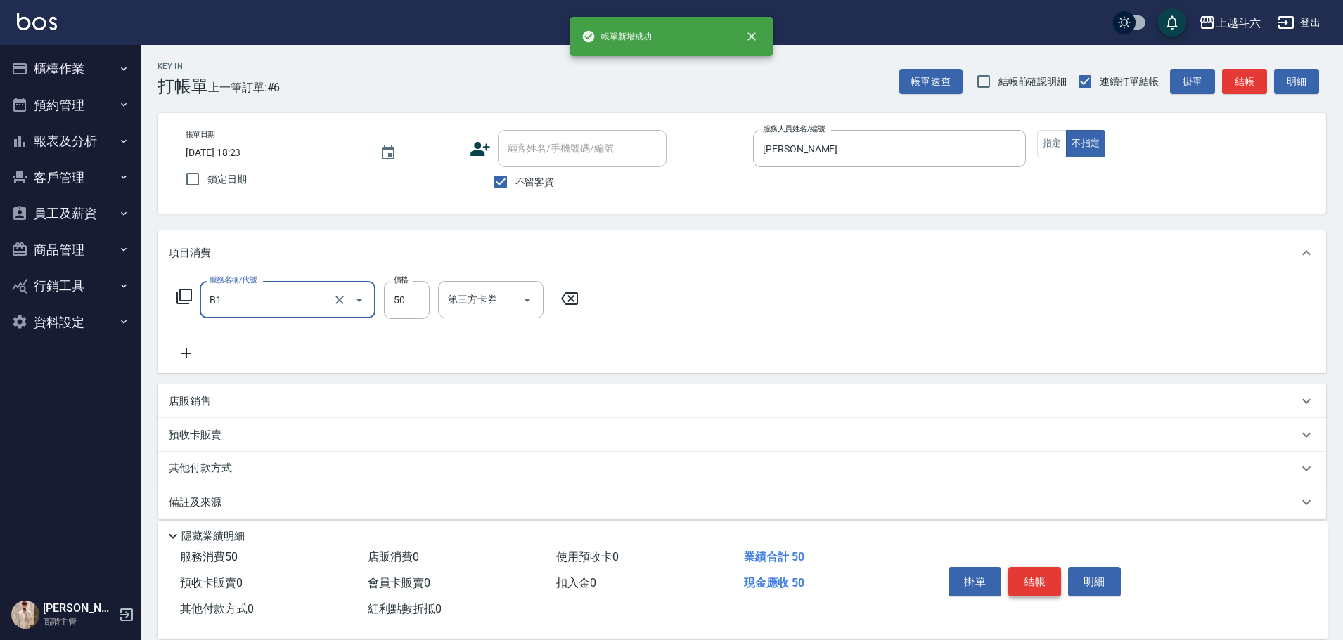
type input "剪髮(B1)"
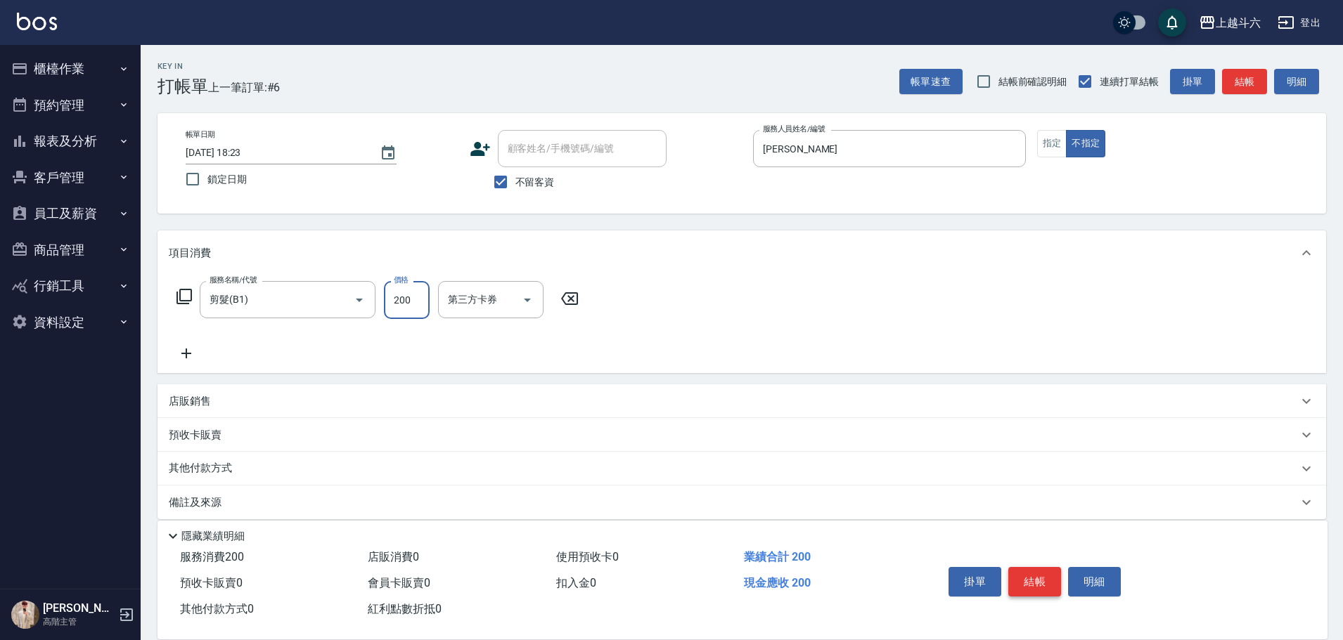
type input "200"
click at [1034, 584] on button "結帳" at bounding box center [1034, 582] width 53 height 30
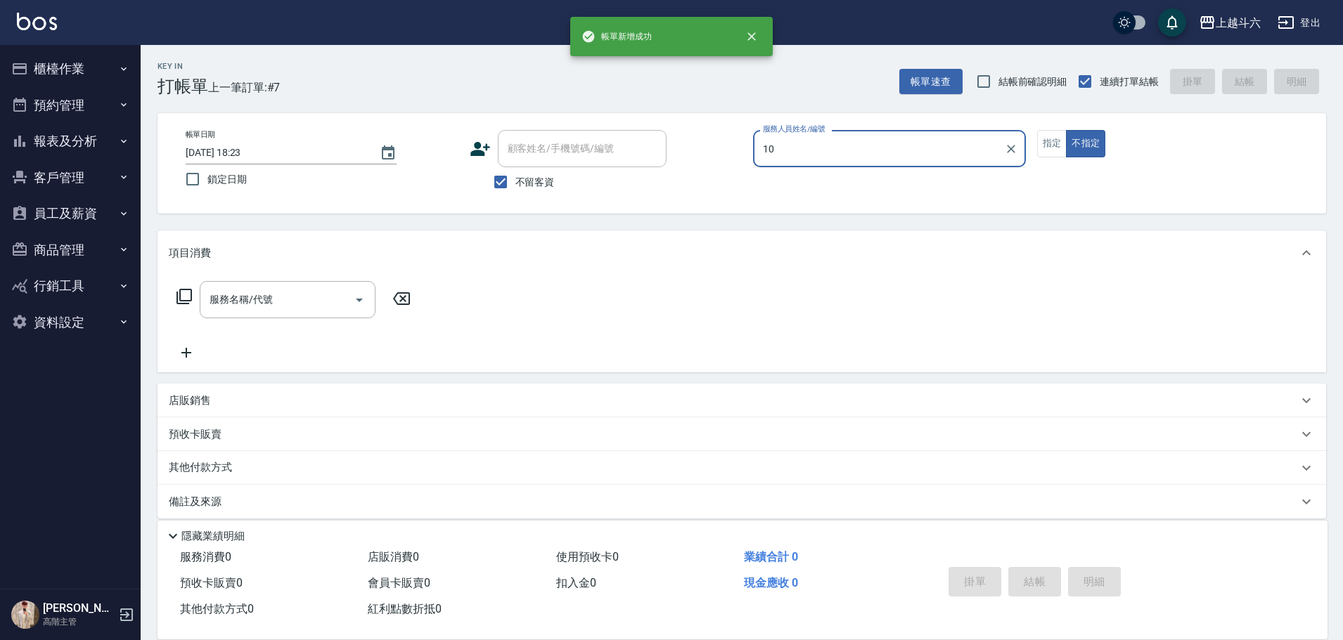
type input "Lambo藍寶-10"
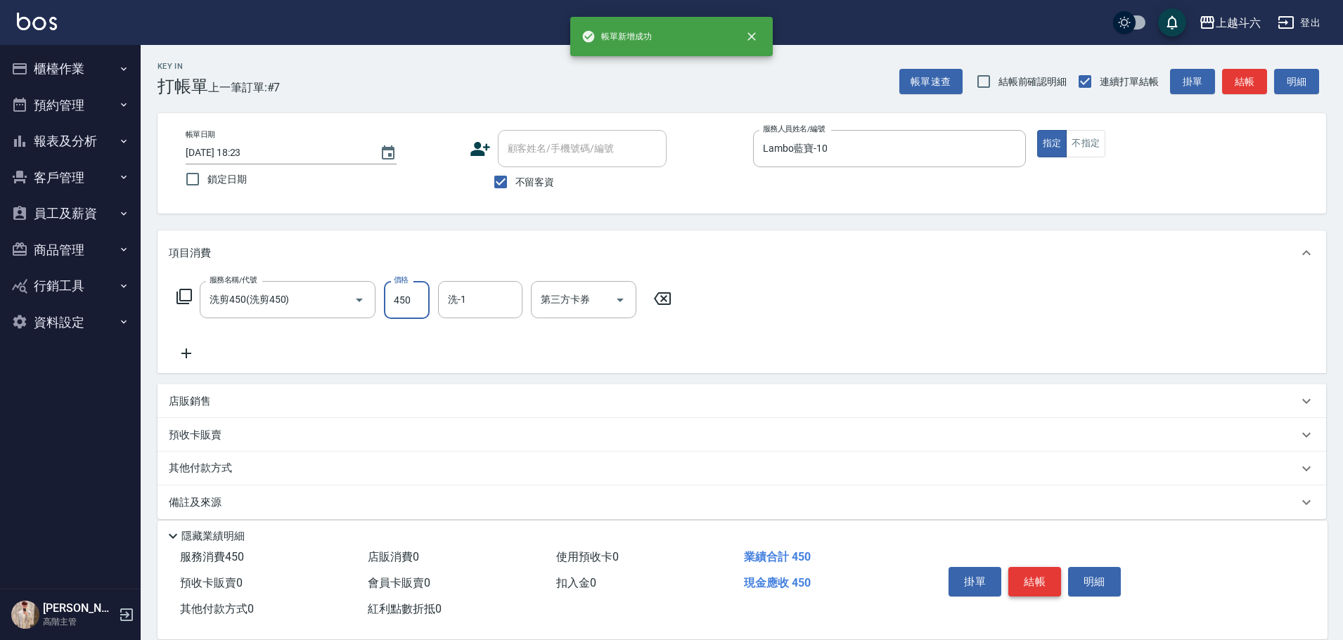
type input "洗剪450"
type input "520"
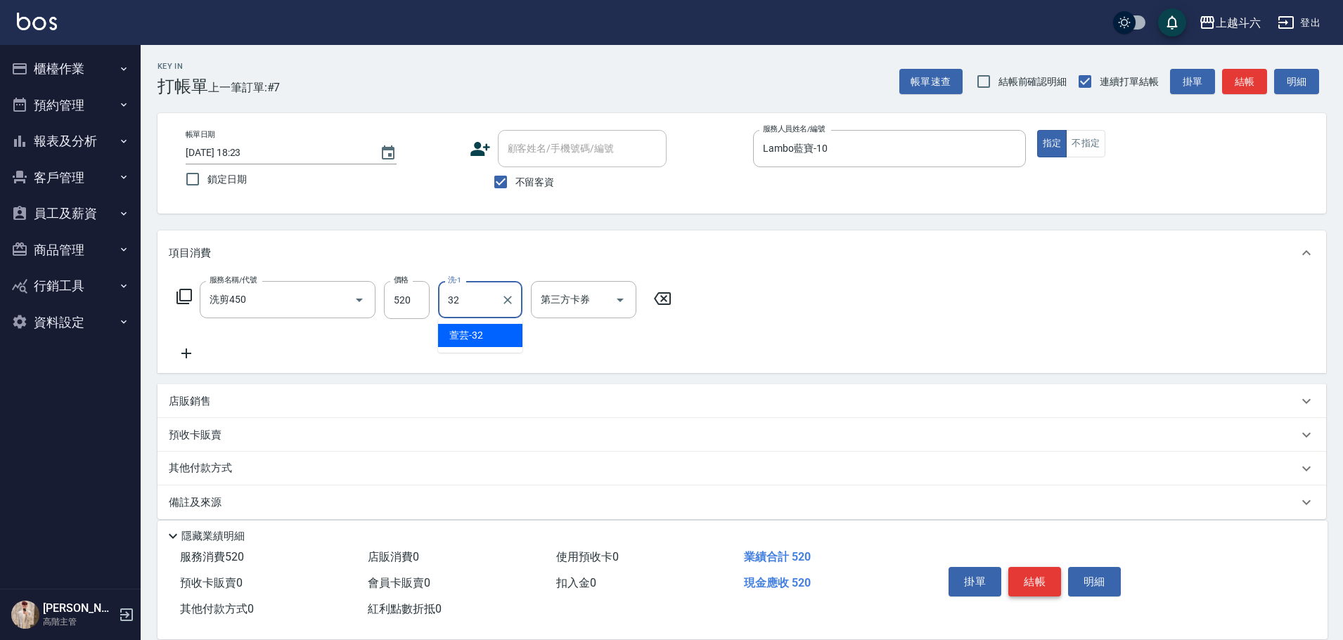
type input "萱芸-32"
click at [1034, 584] on button "結帳" at bounding box center [1034, 582] width 53 height 30
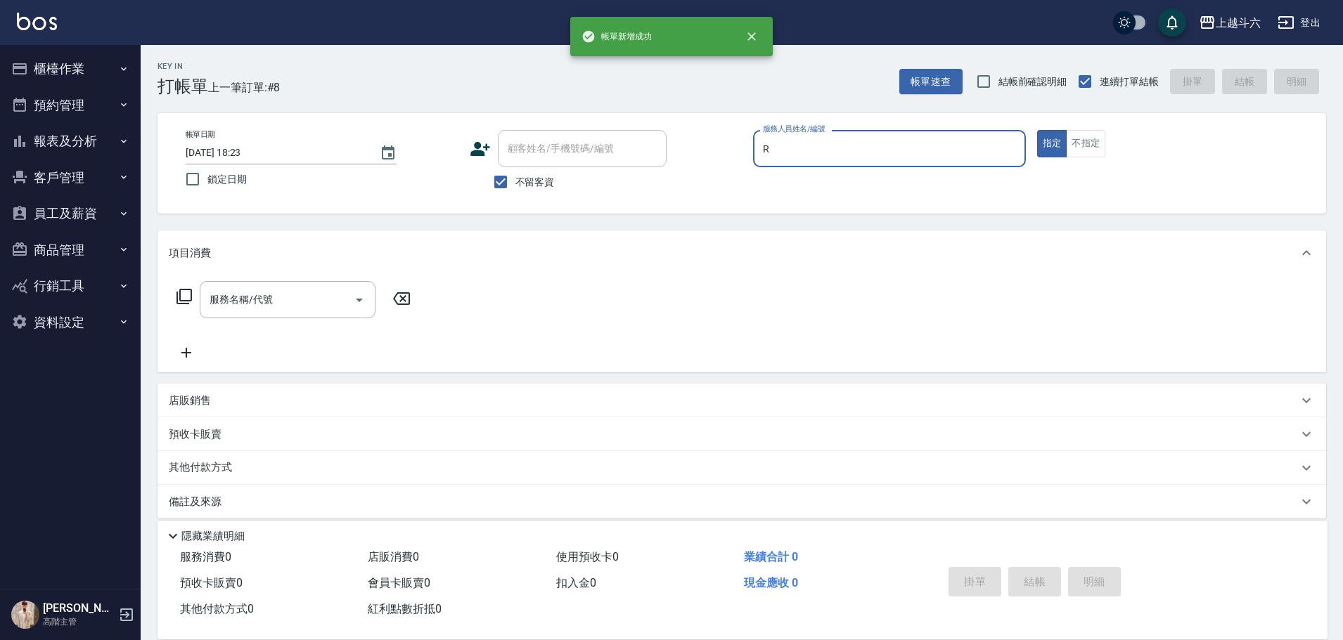
type input "[PERSON_NAME]"
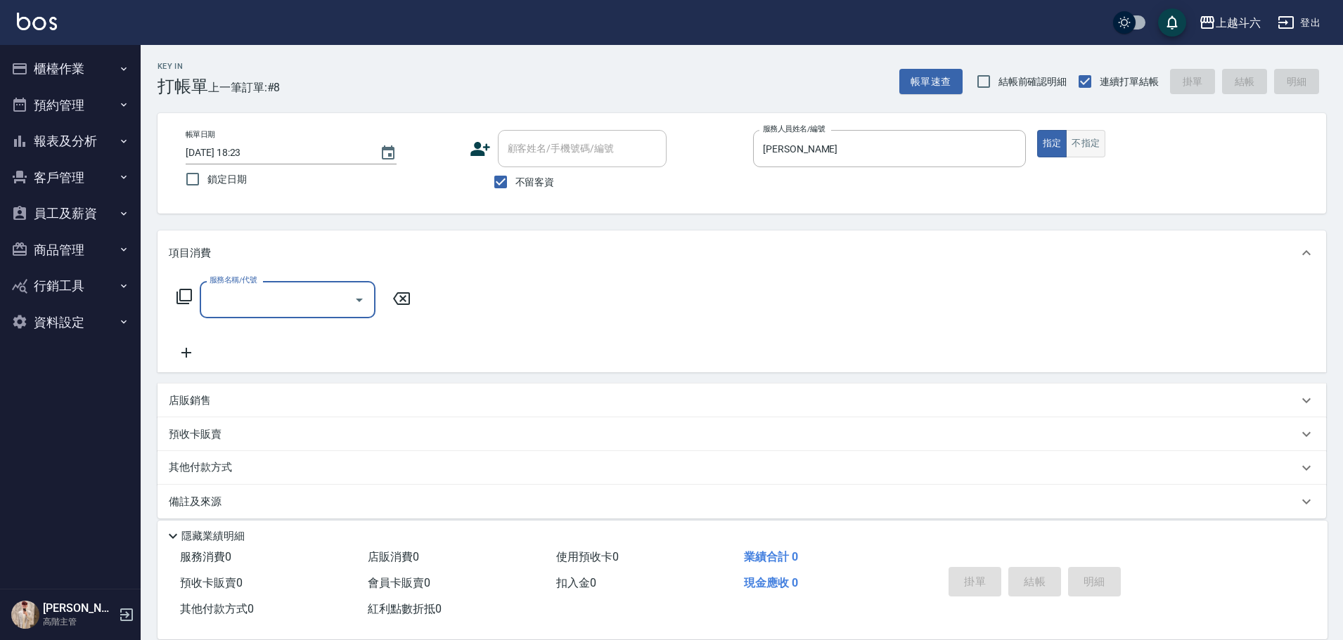
click at [1080, 150] on button "不指定" at bounding box center [1085, 143] width 39 height 27
click at [279, 298] on input "服務名稱/代號" at bounding box center [277, 299] width 142 height 25
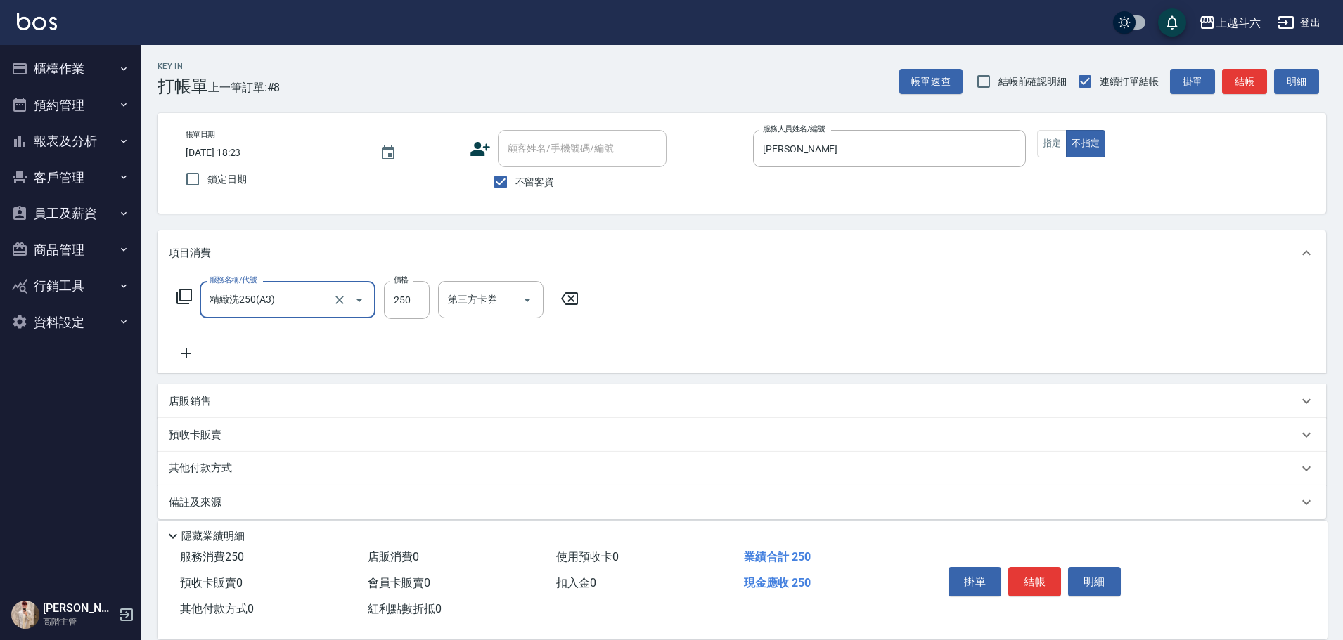
type input "精緻洗250(A3)"
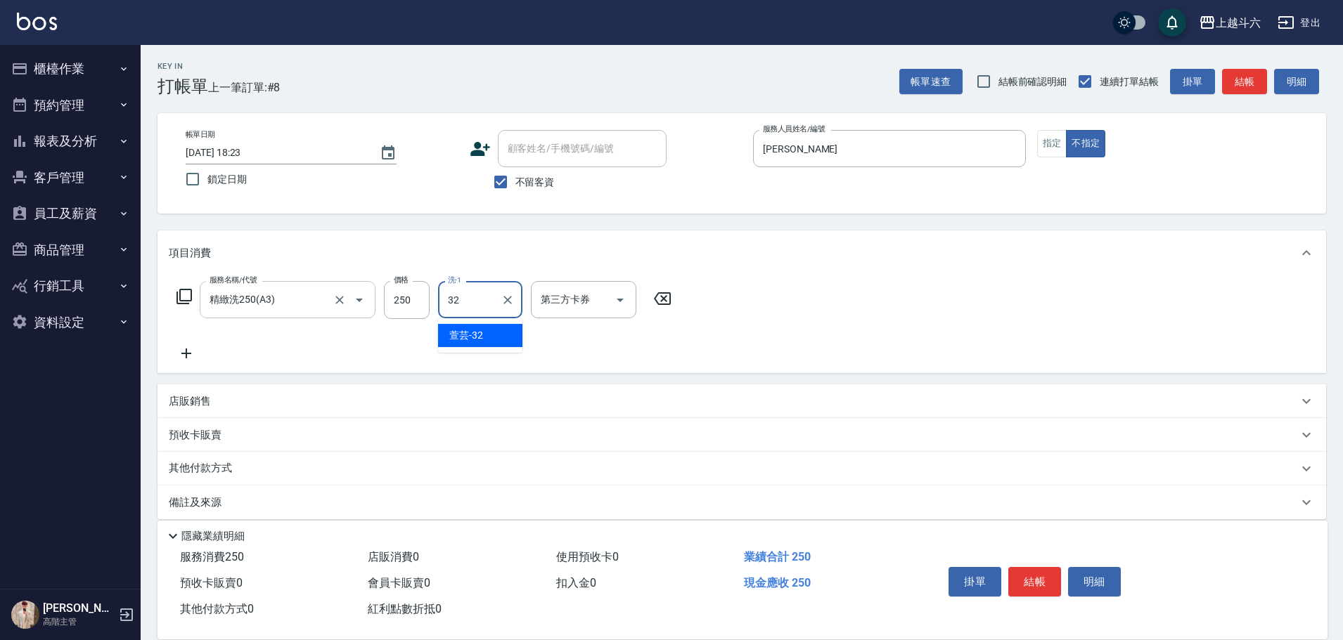
type input "萱芸-32"
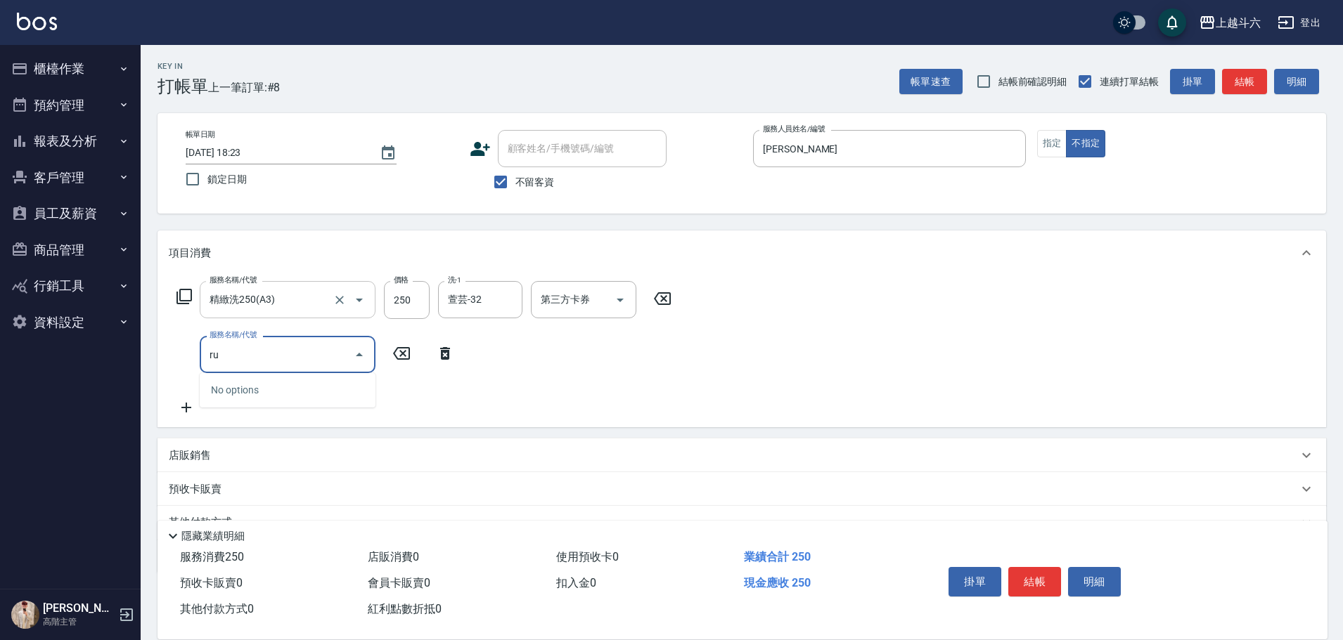
type input "r"
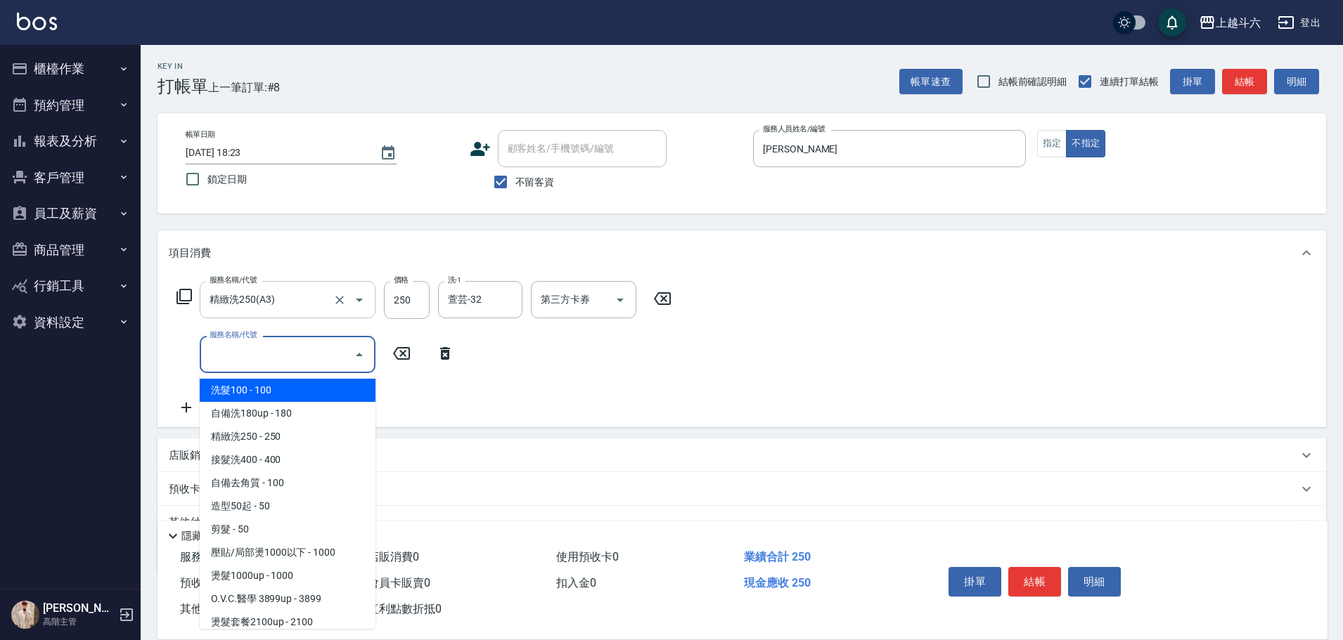
type input "c"
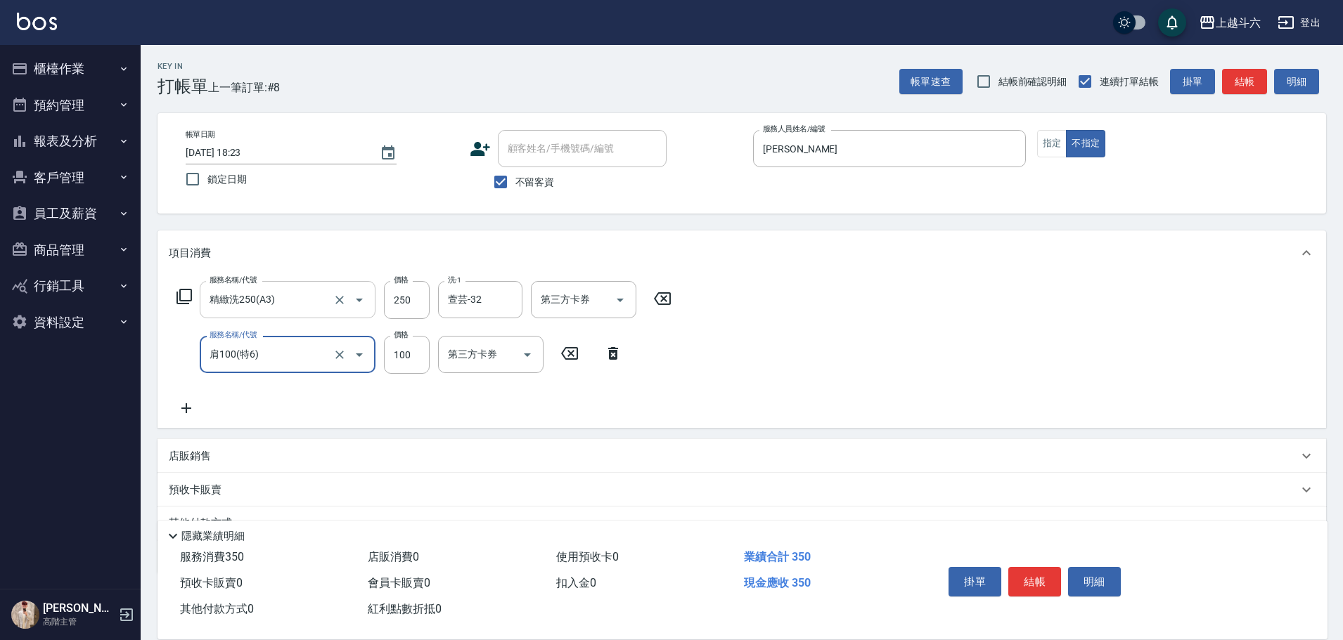
type input "肩100(特6)"
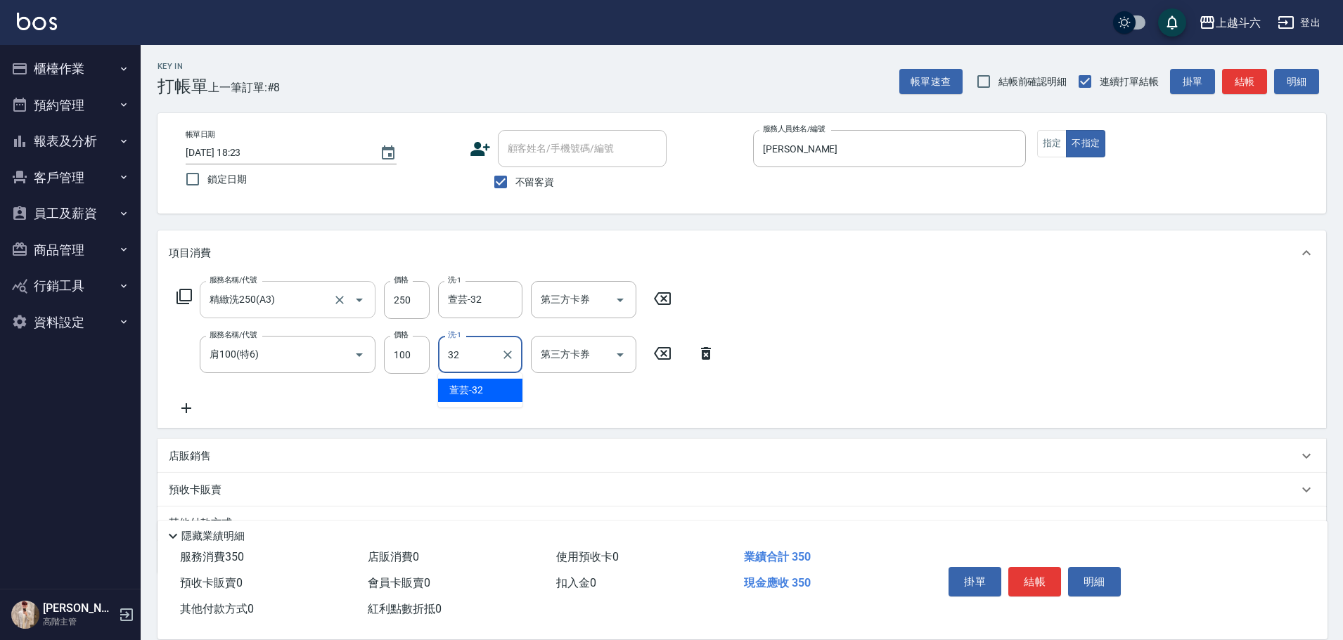
type input "萱芸-32"
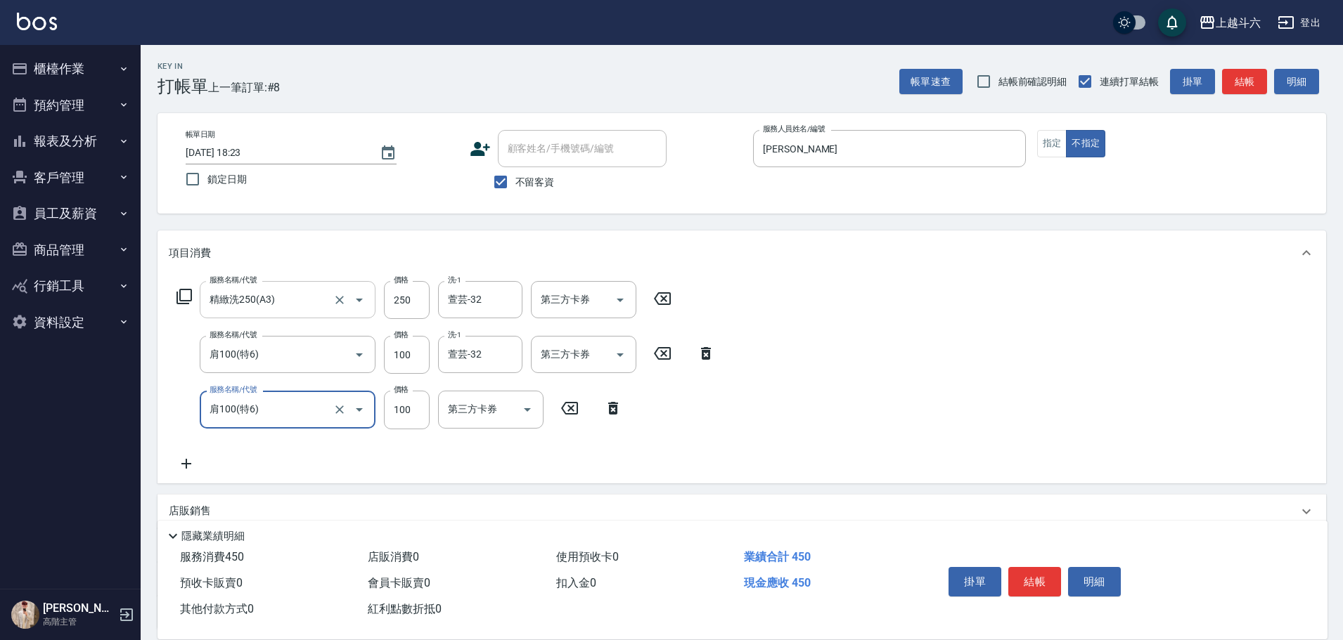
type input "肩100(特6)"
type input "萱芸-32"
click at [1048, 571] on button "結帳" at bounding box center [1034, 582] width 53 height 30
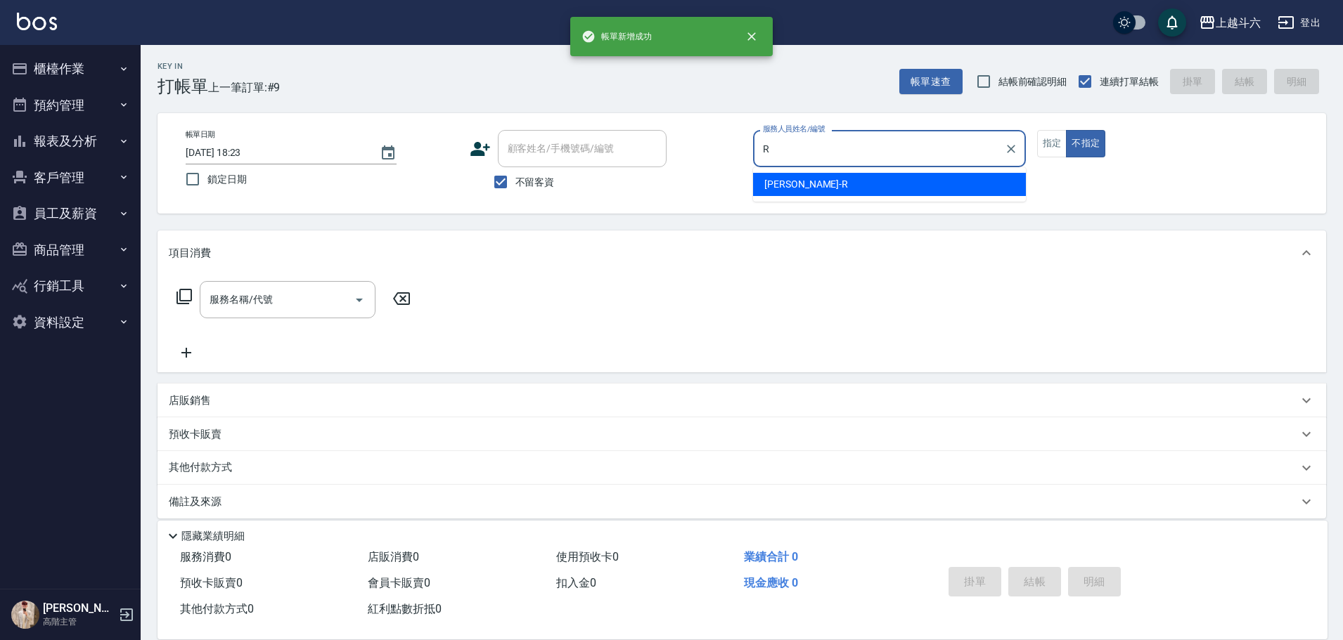
type input "[PERSON_NAME]"
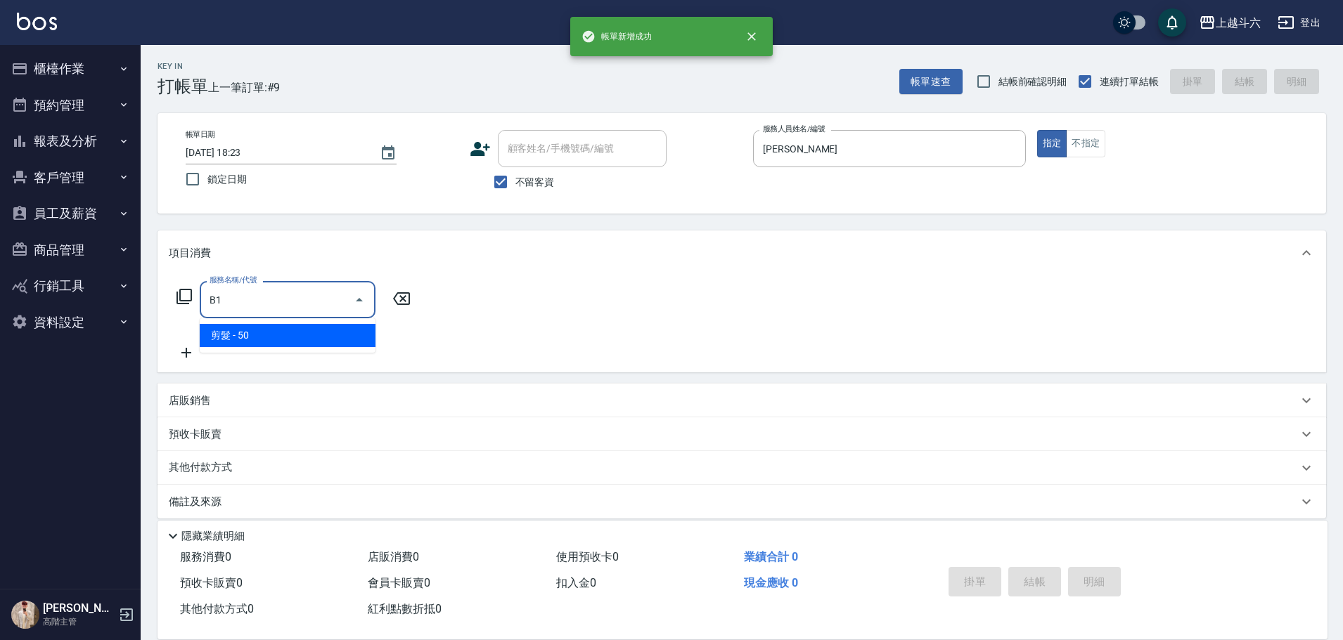
type input "剪髮(B1)"
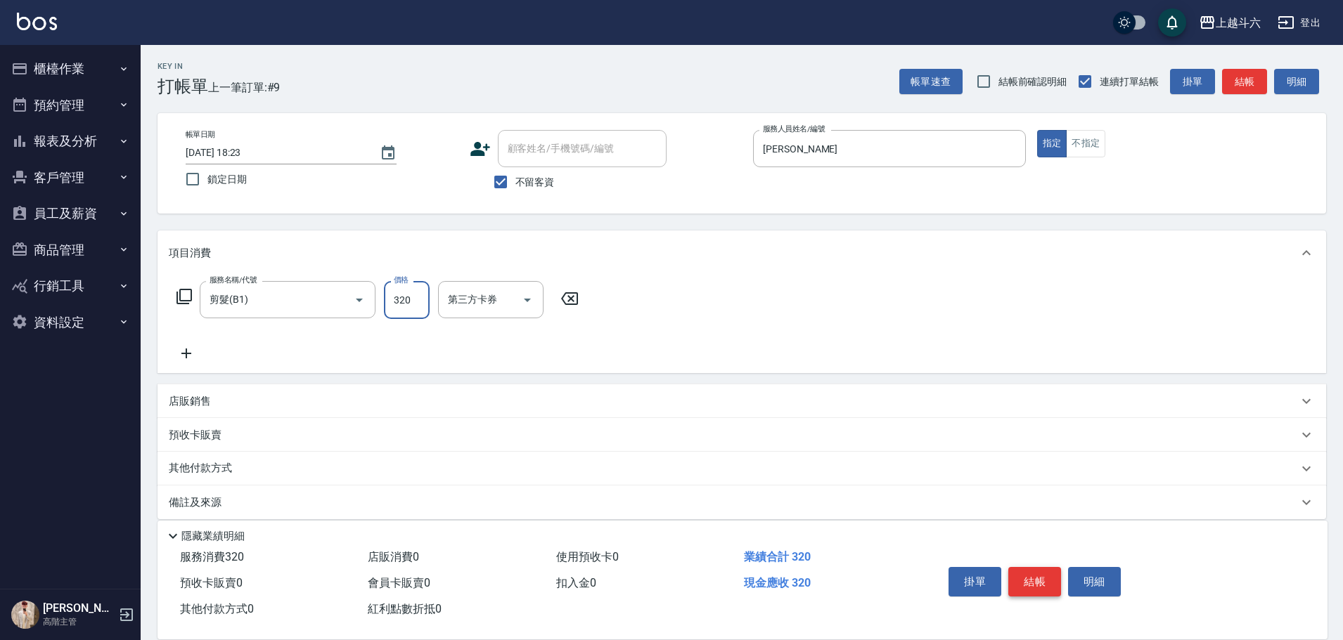
type input "320"
click at [1048, 571] on button "結帳" at bounding box center [1034, 582] width 53 height 30
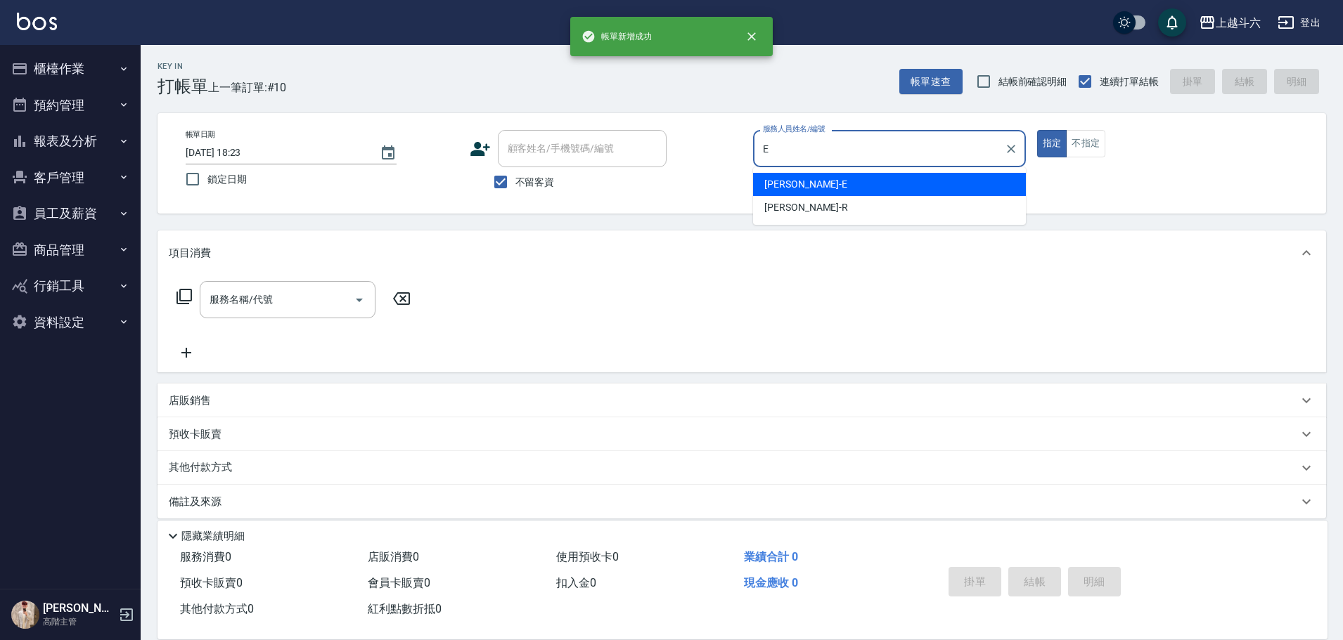
type input "[PERSON_NAME]"
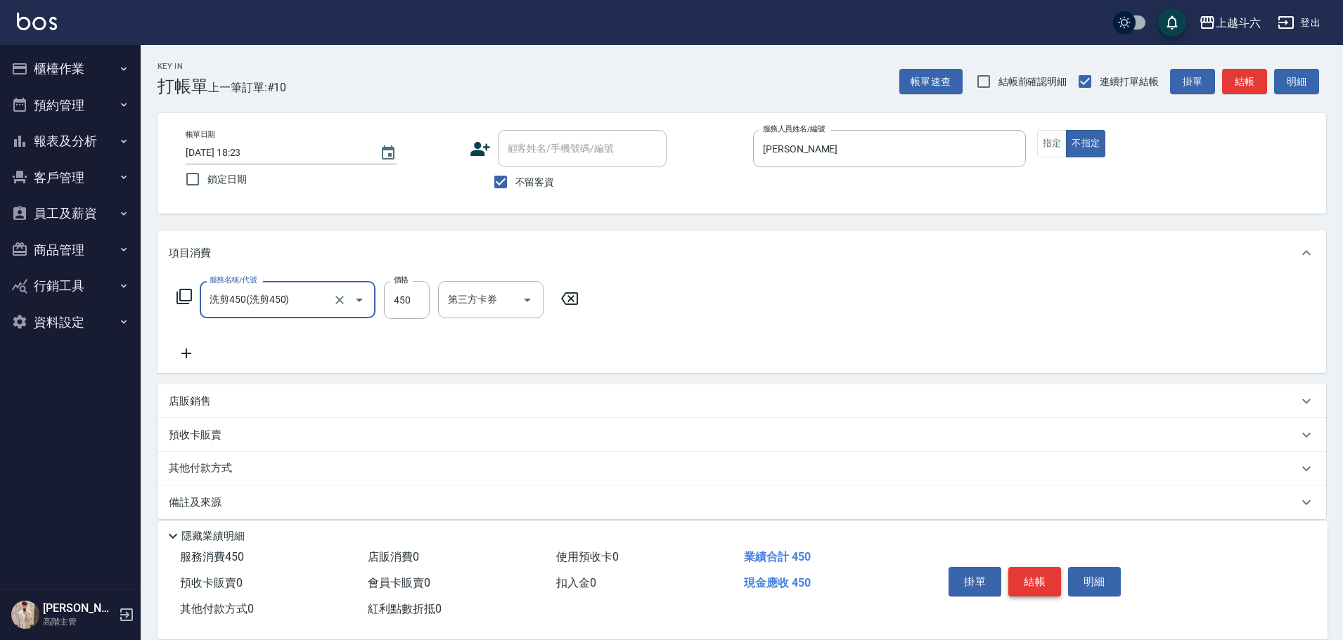
type input "洗剪450"
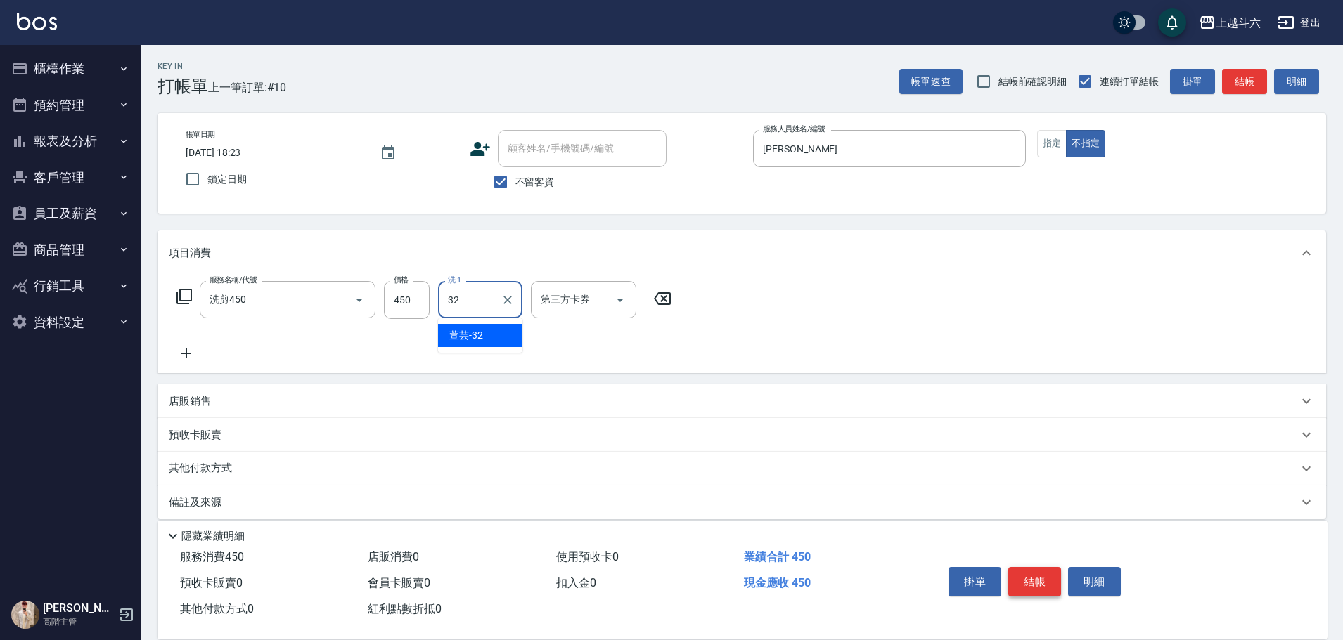
type input "萱芸-32"
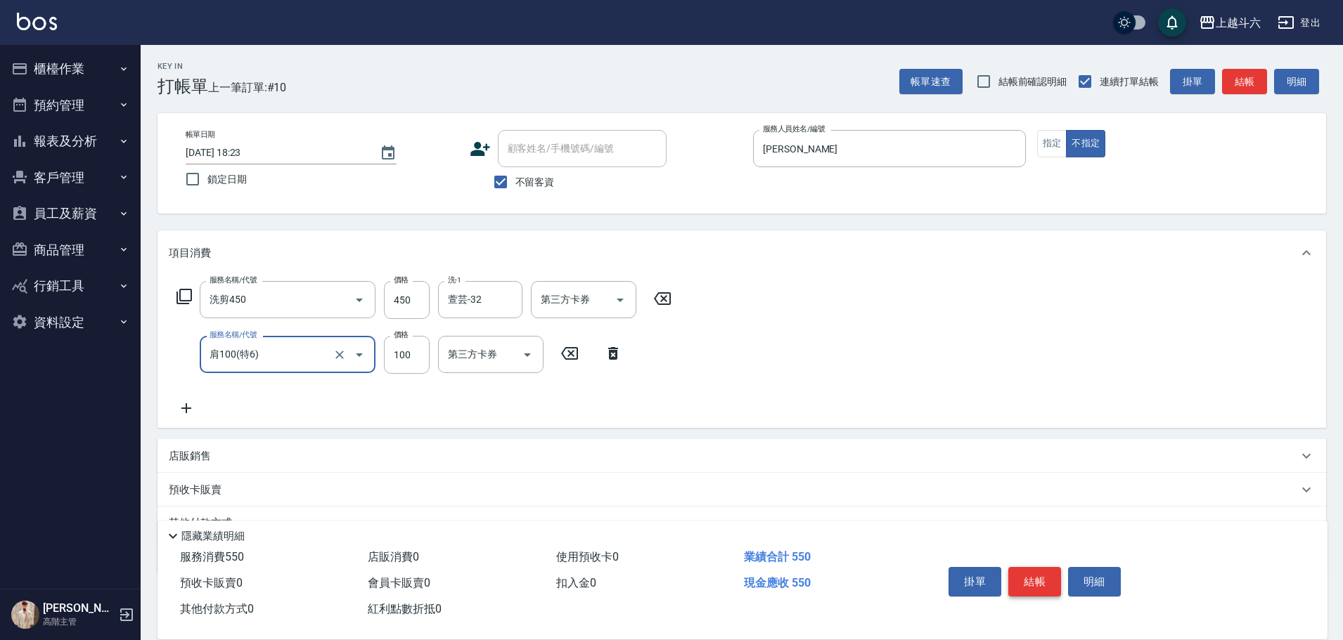
type input "肩100(特6)"
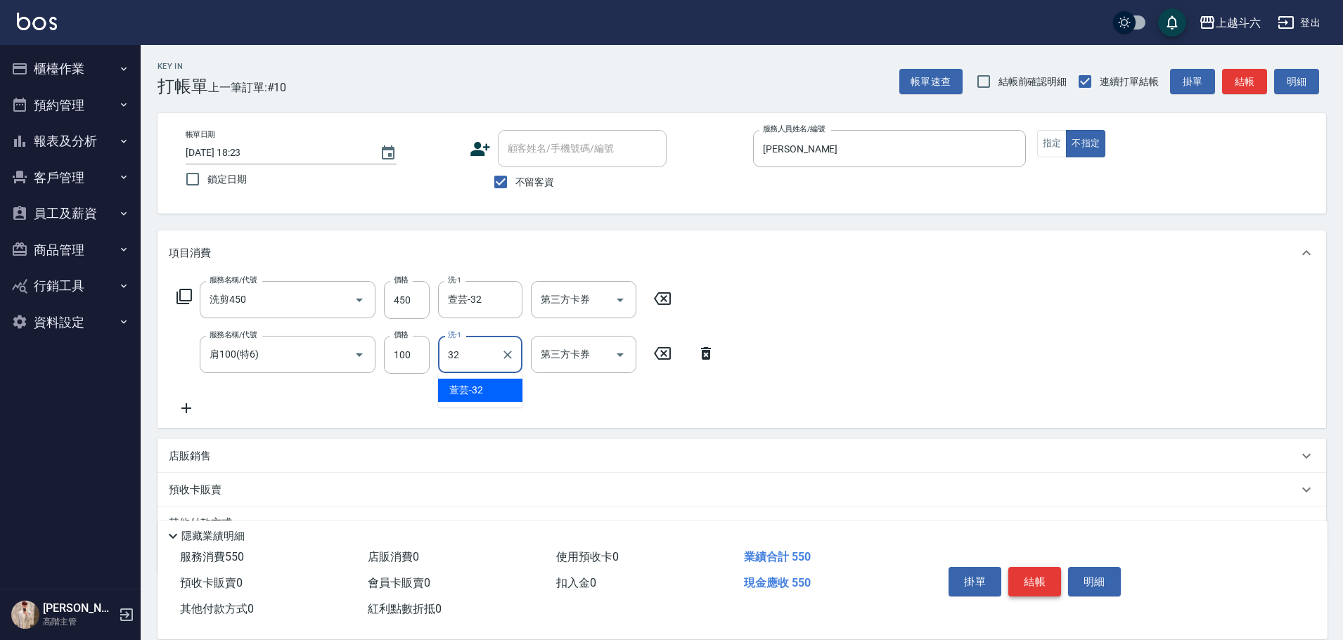
type input "萱芸-32"
click at [1048, 571] on button "結帳" at bounding box center [1034, 582] width 53 height 30
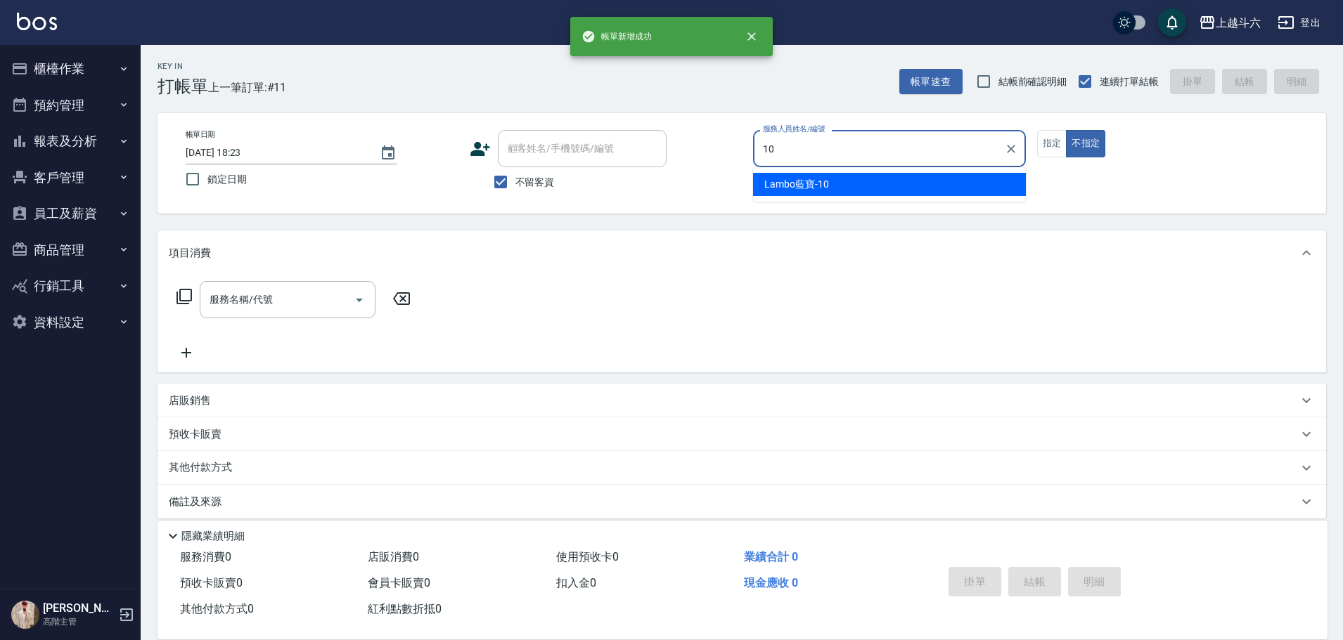
type input "Lambo藍寶-10"
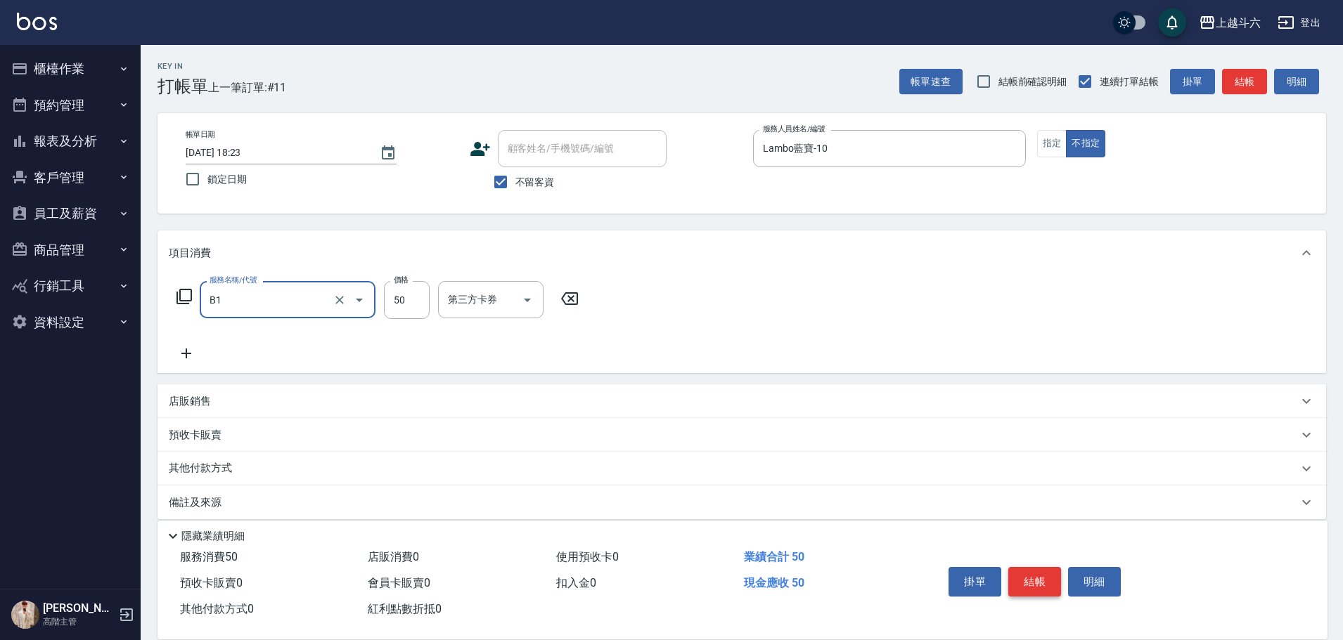
type input "剪髮(B1)"
type input "200"
click at [1048, 571] on button "結帳" at bounding box center [1034, 582] width 53 height 30
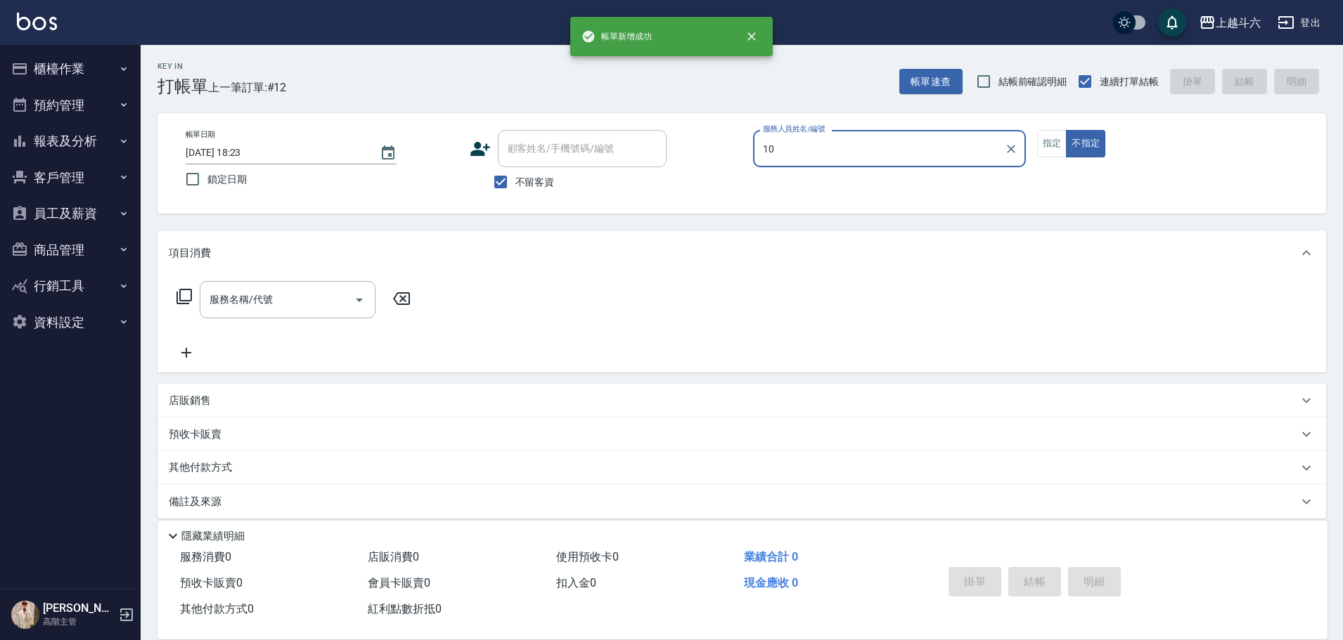
type input "Lambo藍寶-10"
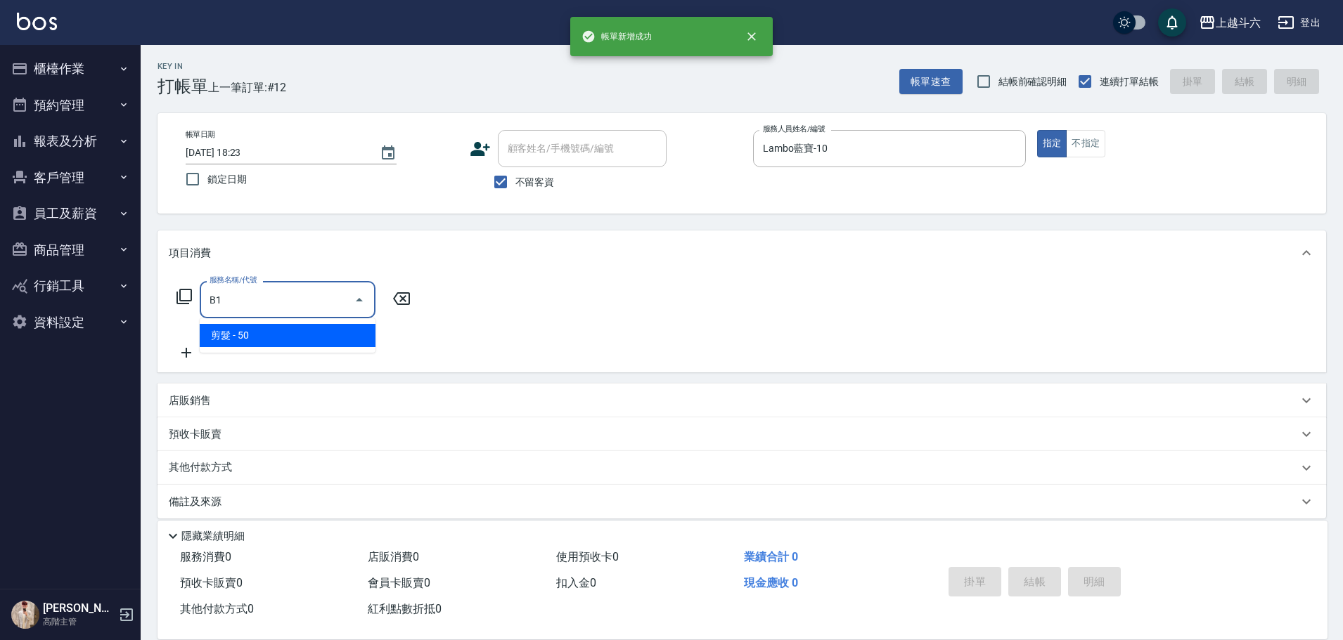
type input "剪髮(B1)"
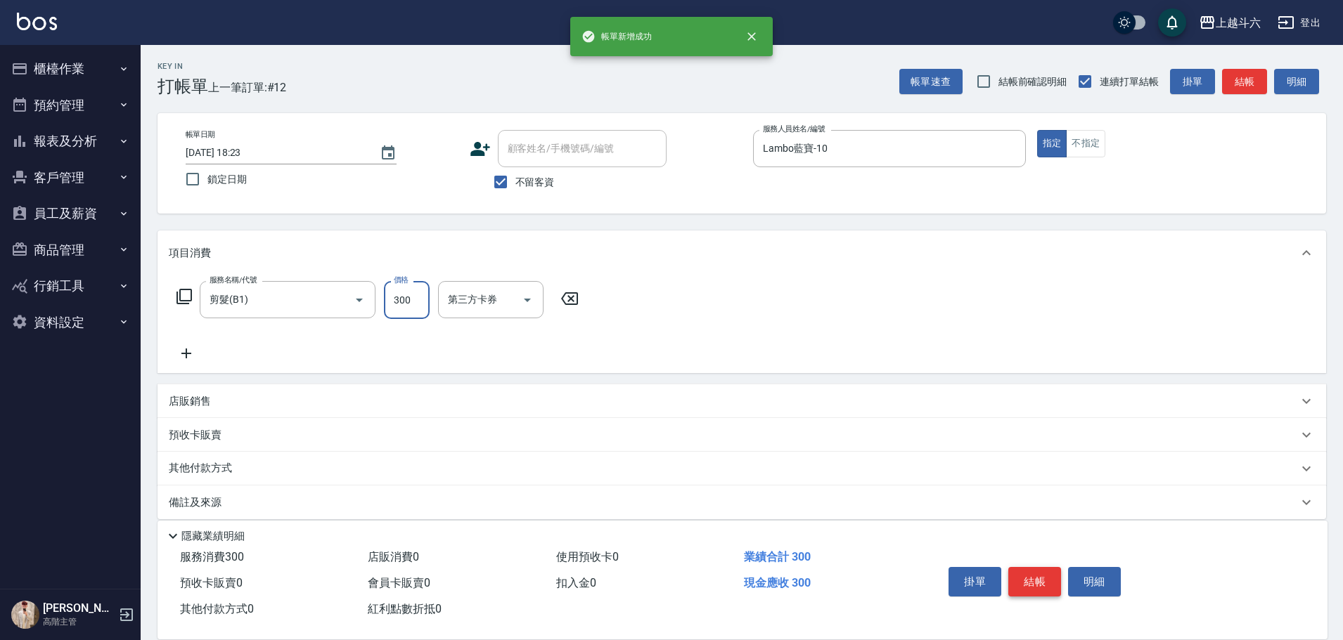
type input "300"
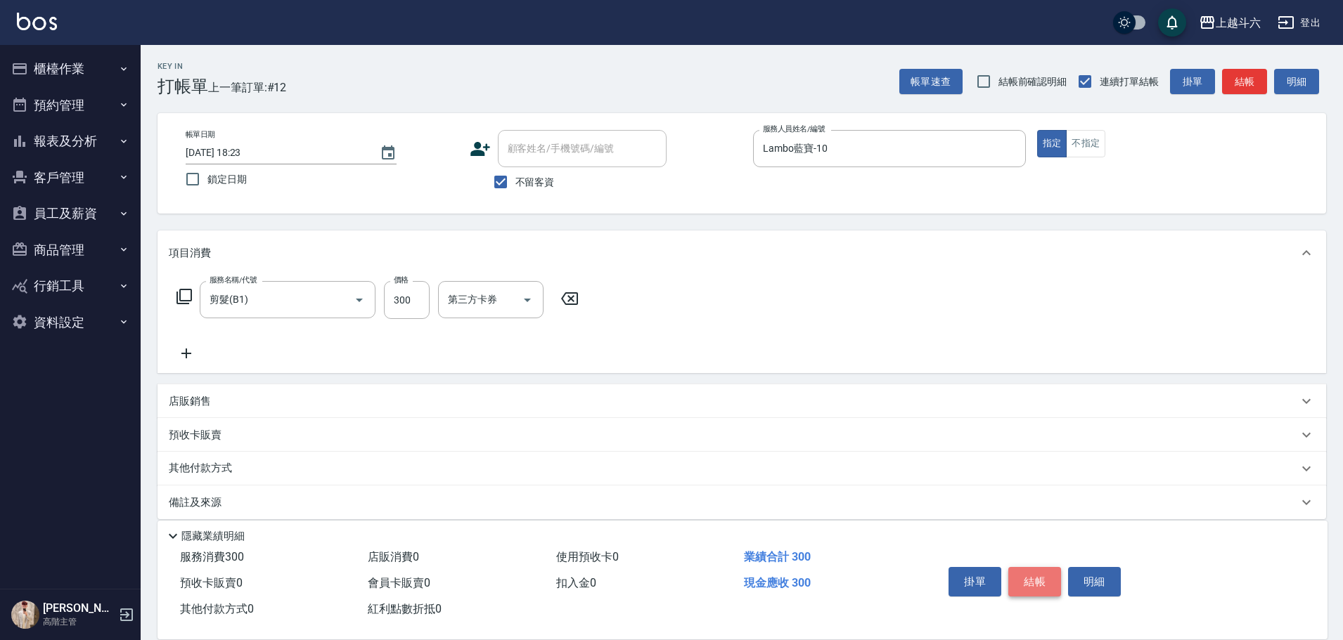
click at [1031, 567] on button "結帳" at bounding box center [1034, 582] width 53 height 30
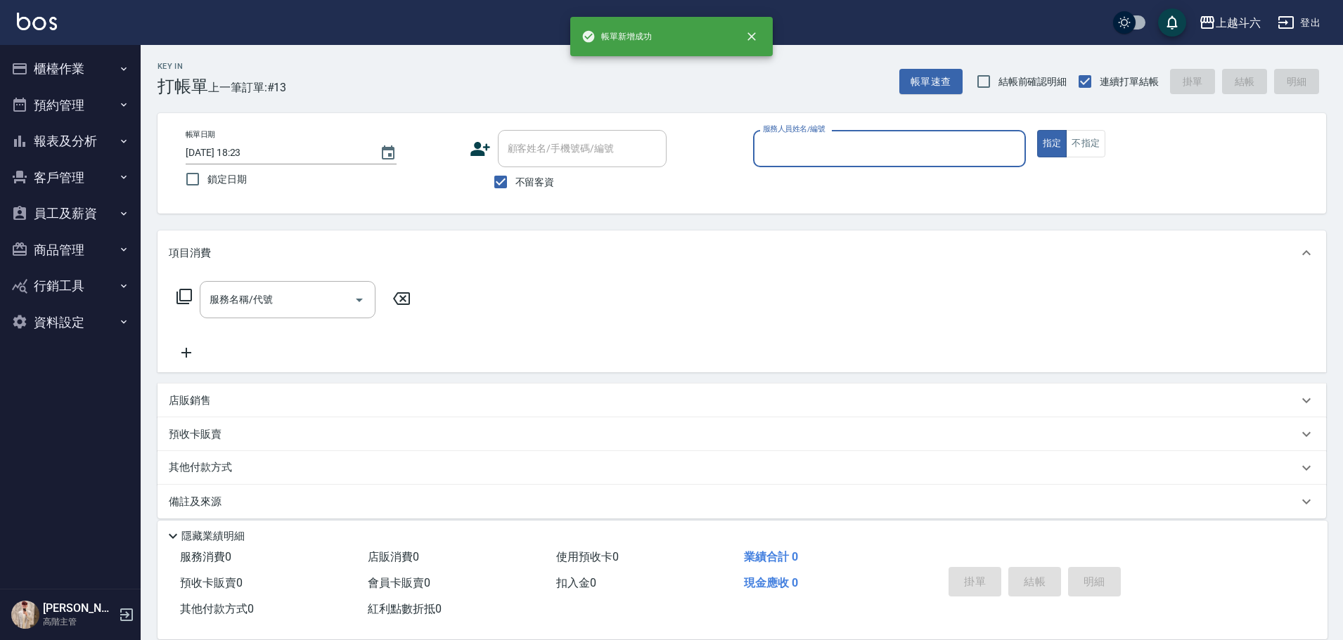
click at [62, 141] on button "報表及分析" at bounding box center [70, 141] width 129 height 37
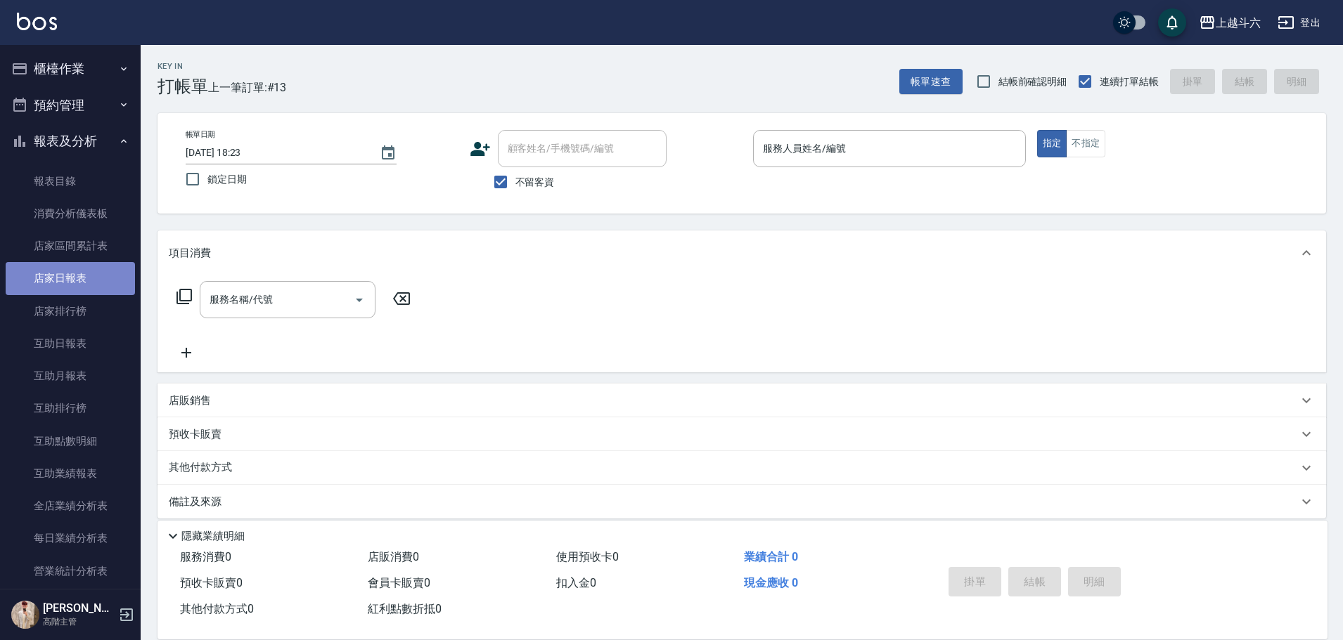
click at [83, 284] on link "店家日報表" at bounding box center [70, 278] width 129 height 32
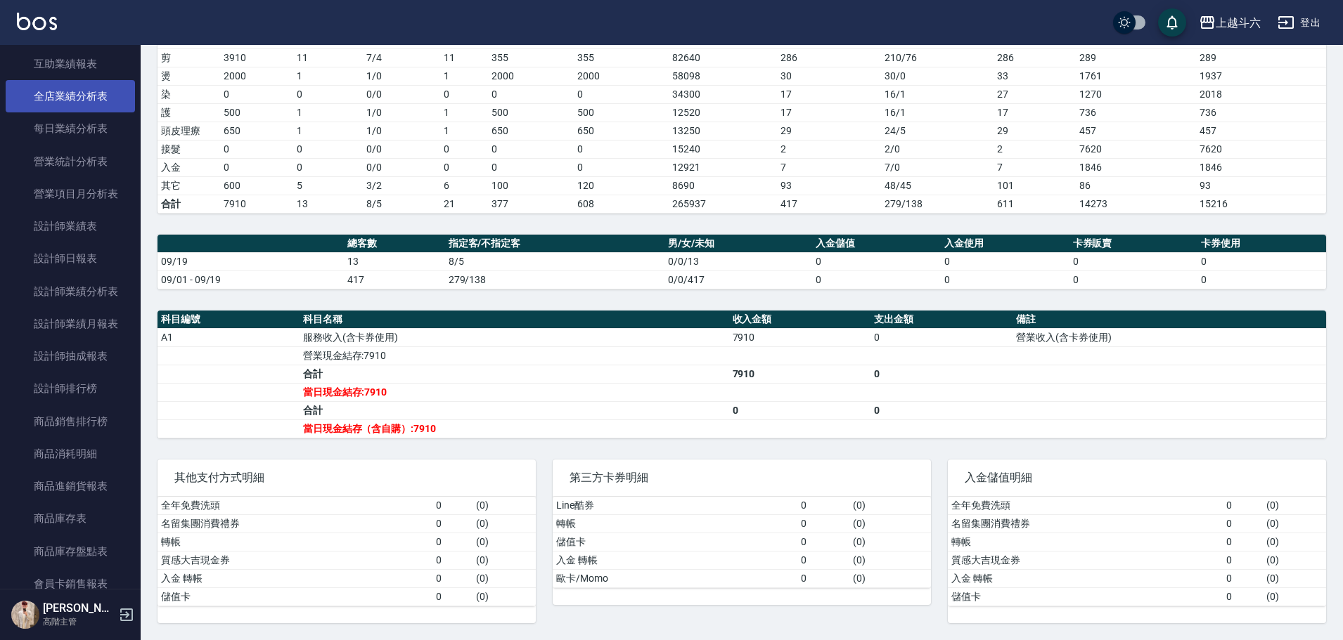
scroll to position [422, 0]
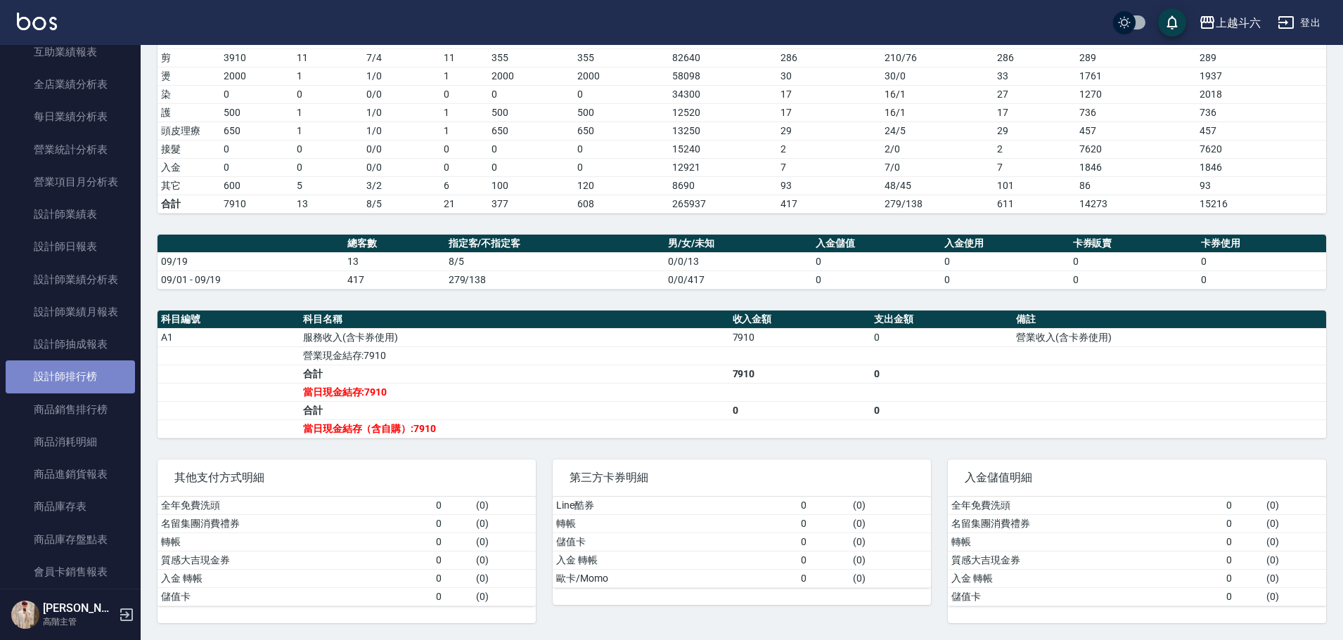
click at [105, 380] on link "設計師排行榜" at bounding box center [70, 377] width 129 height 32
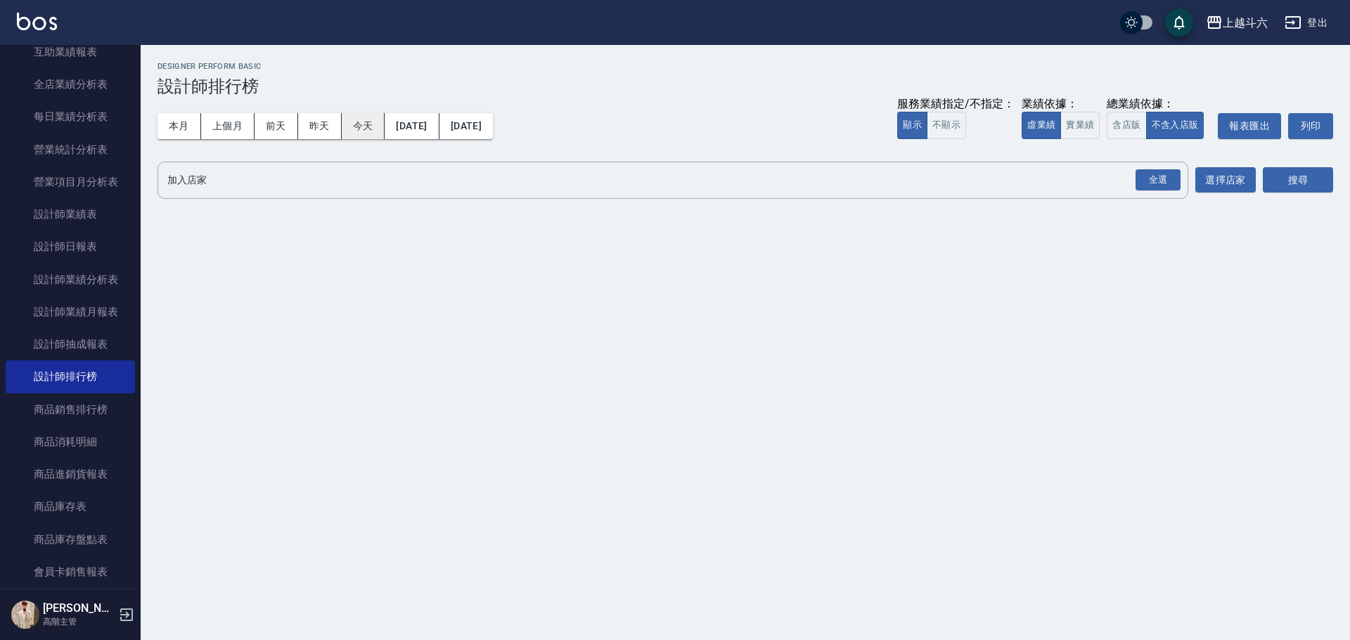
click at [345, 123] on button "今天" at bounding box center [364, 126] width 44 height 26
drag, startPoint x: 1074, startPoint y: 114, endPoint x: 1153, endPoint y: 172, distance: 98.0
click at [1075, 114] on button "實業績" at bounding box center [1079, 125] width 39 height 27
drag, startPoint x: 1165, startPoint y: 183, endPoint x: 1256, endPoint y: 185, distance: 90.7
click at [1166, 183] on div "全選" at bounding box center [1157, 180] width 45 height 22
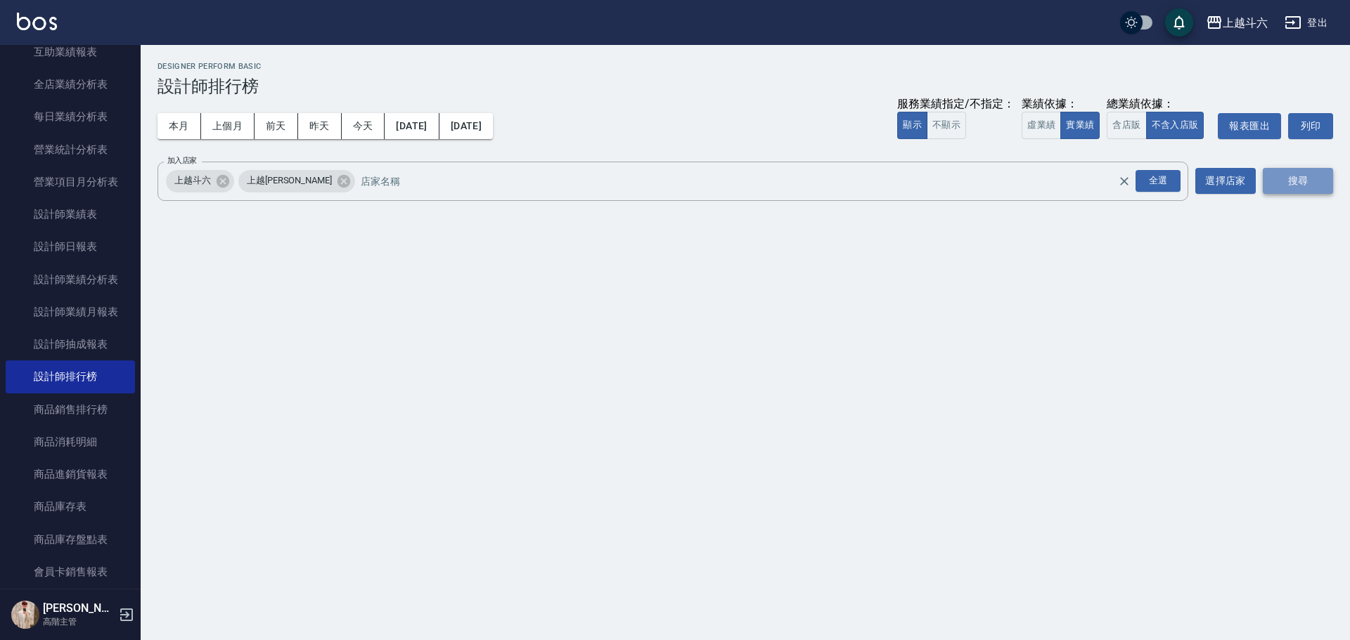
click at [1311, 174] on button "搜尋" at bounding box center [1297, 181] width 70 height 26
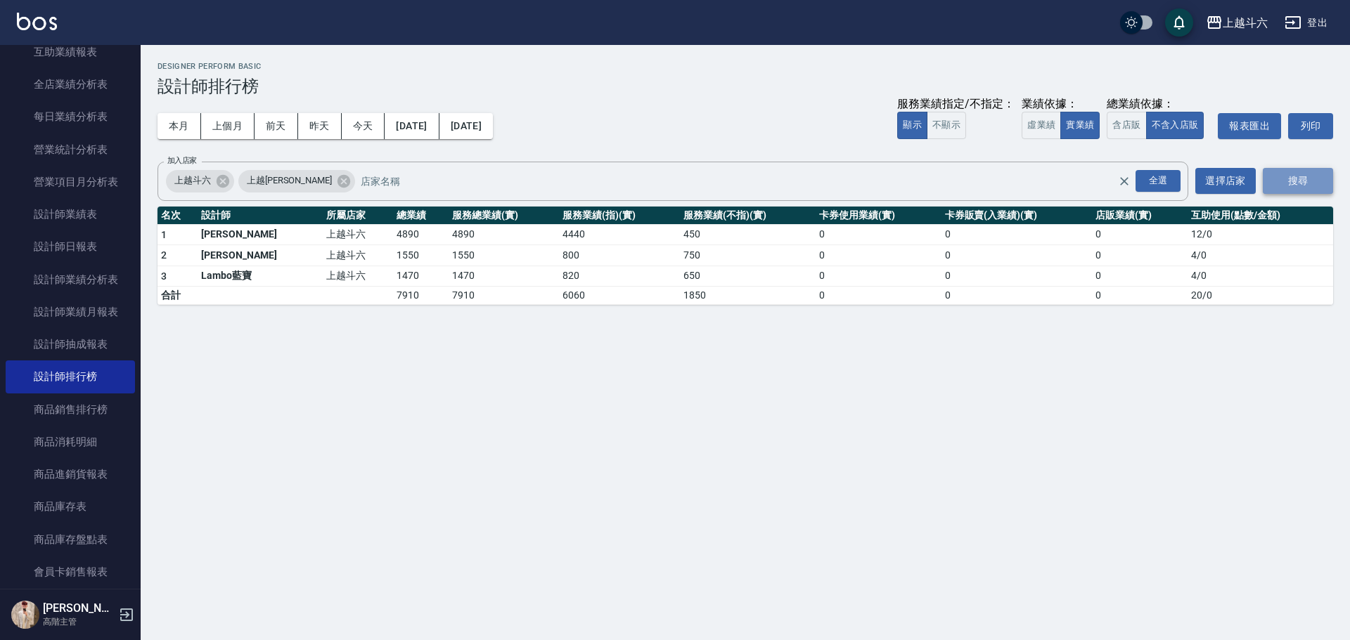
click at [1311, 174] on button "搜尋" at bounding box center [1297, 181] width 70 height 26
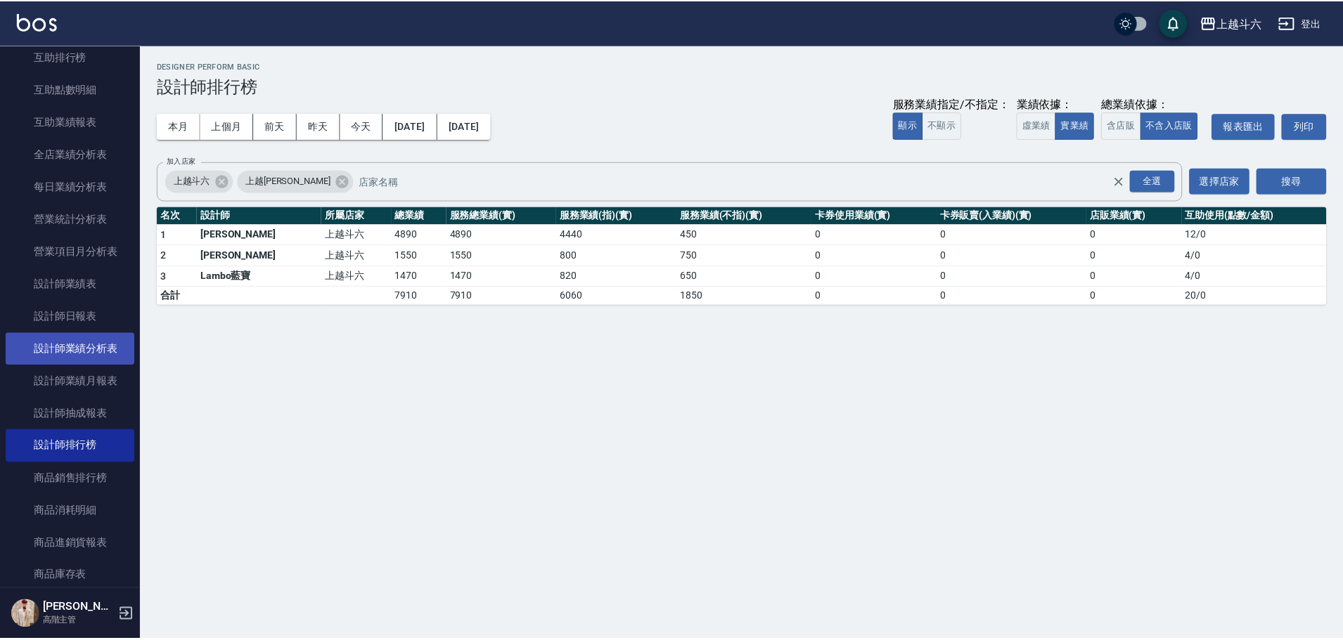
scroll to position [351, 0]
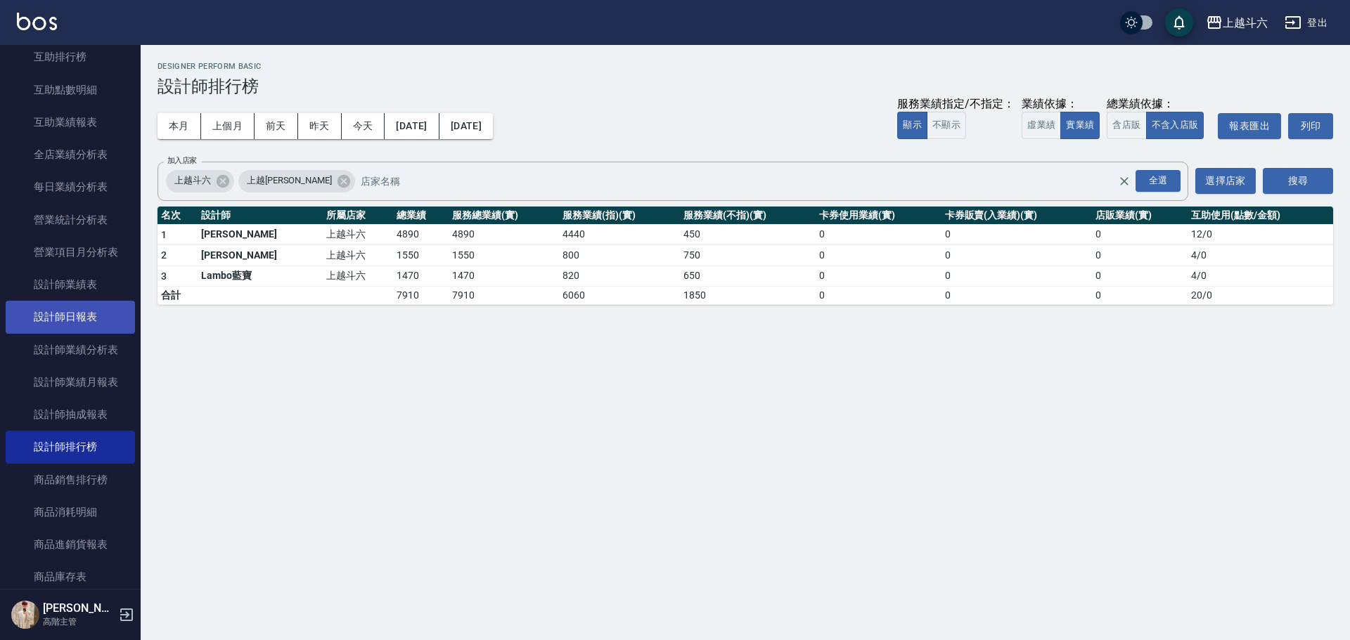
click at [89, 311] on link "設計師日報表" at bounding box center [70, 317] width 129 height 32
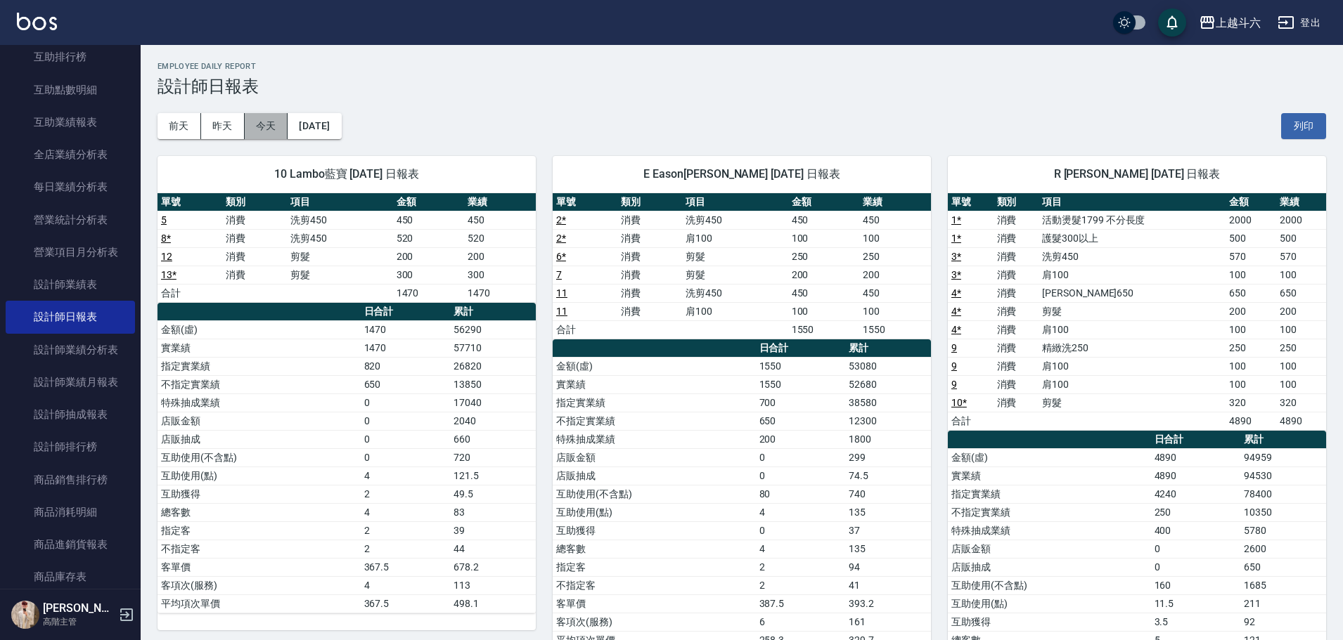
click at [274, 136] on button "今天" at bounding box center [267, 126] width 44 height 26
click at [274, 135] on button "今天" at bounding box center [267, 126] width 44 height 26
click at [315, 127] on button "[DATE]" at bounding box center [313, 126] width 53 height 26
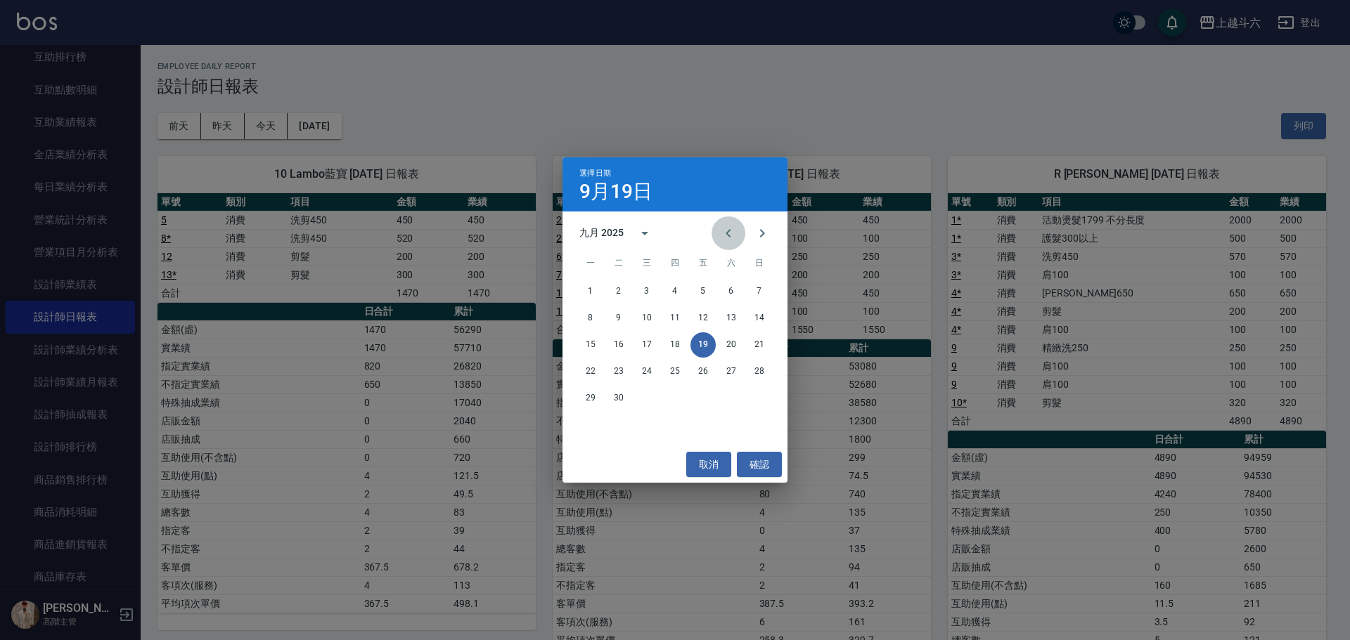
click at [718, 235] on button "Previous month" at bounding box center [728, 233] width 34 height 34
drag, startPoint x: 626, startPoint y: 376, endPoint x: 623, endPoint y: 368, distance: 8.7
click at [626, 375] on button "19" at bounding box center [618, 371] width 25 height 25
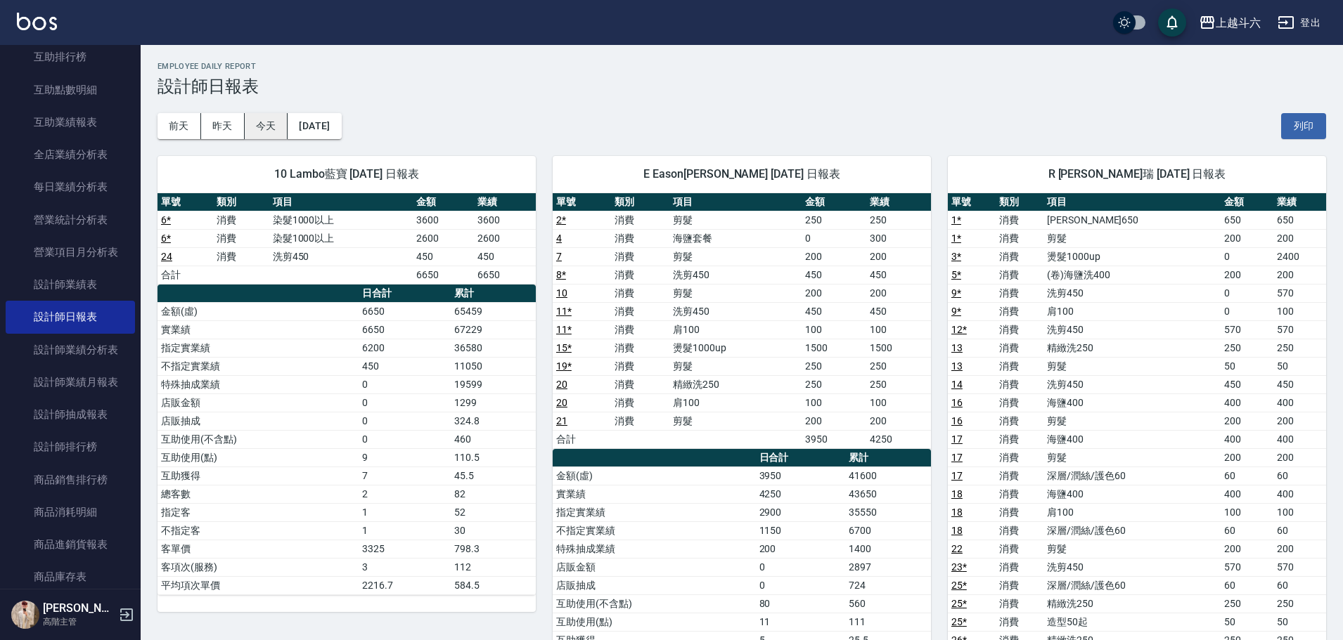
click at [273, 133] on button "今天" at bounding box center [267, 126] width 44 height 26
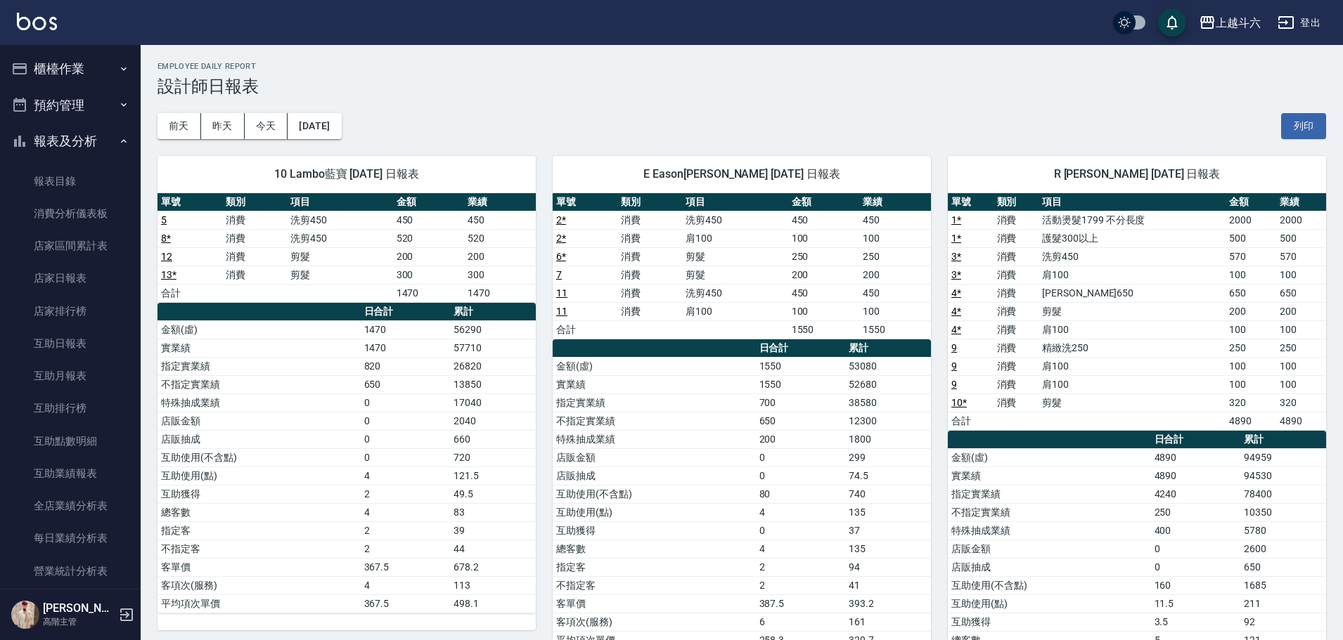
click at [117, 114] on button "預約管理" at bounding box center [70, 105] width 129 height 37
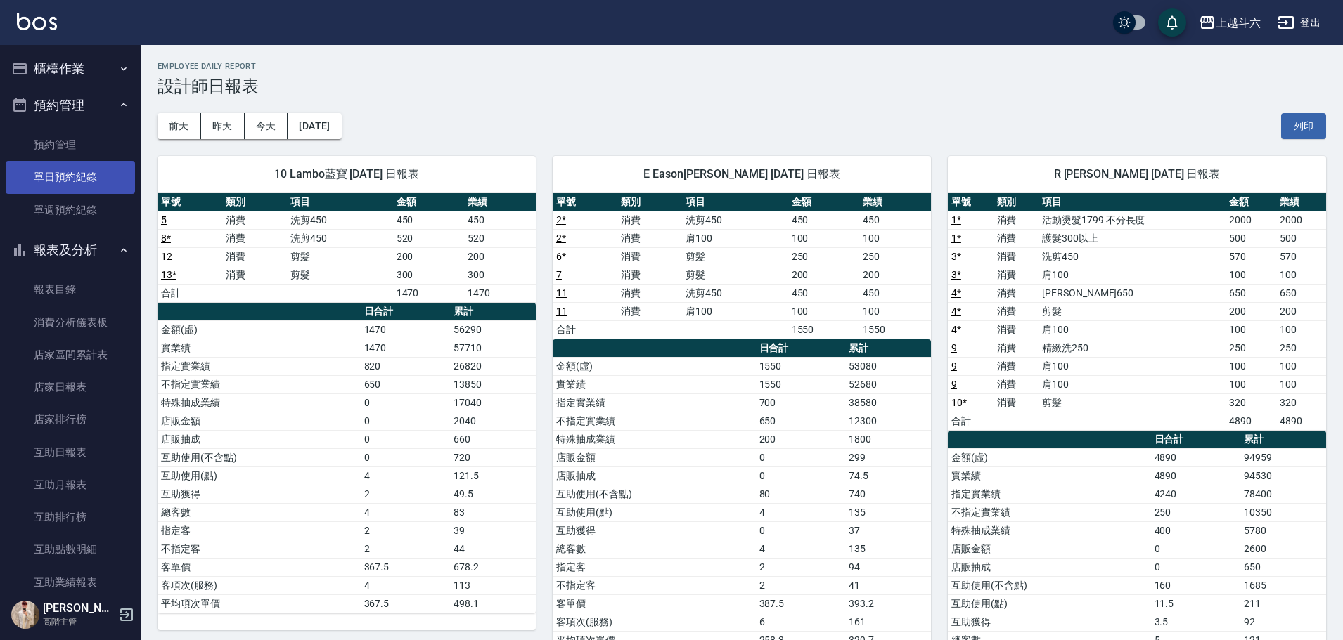
click at [104, 184] on link "單日預約紀錄" at bounding box center [70, 177] width 129 height 32
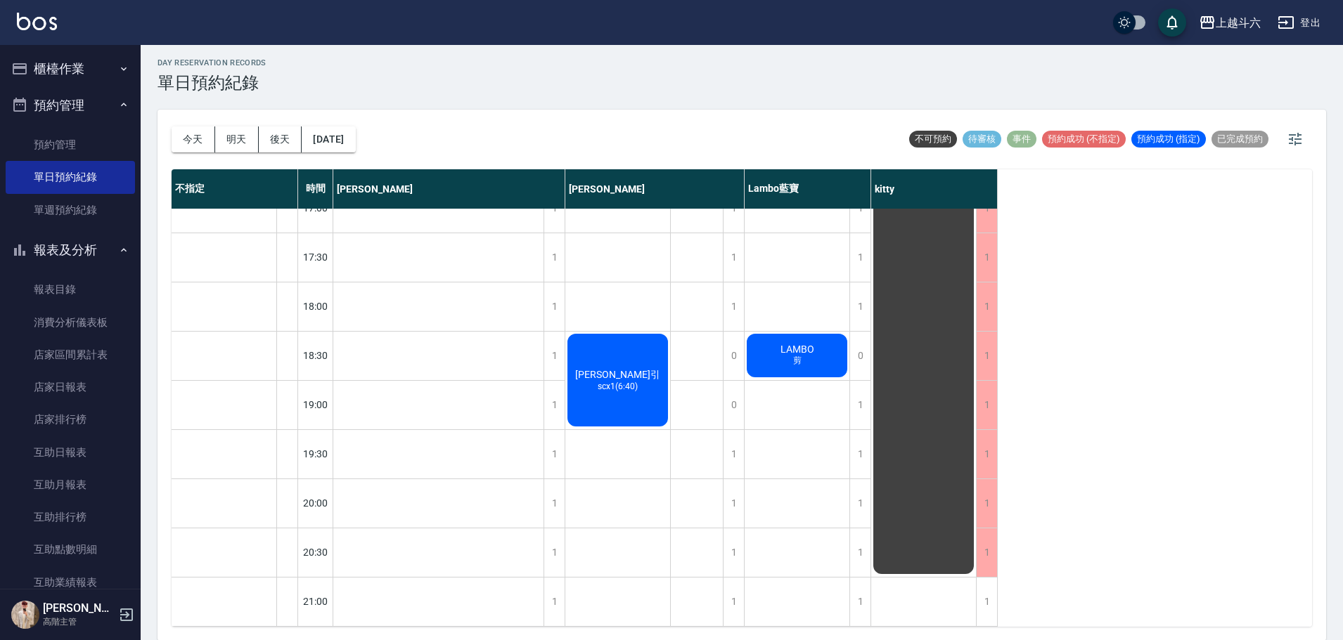
scroll to position [4, 0]
click at [246, 143] on button "明天" at bounding box center [237, 139] width 44 height 26
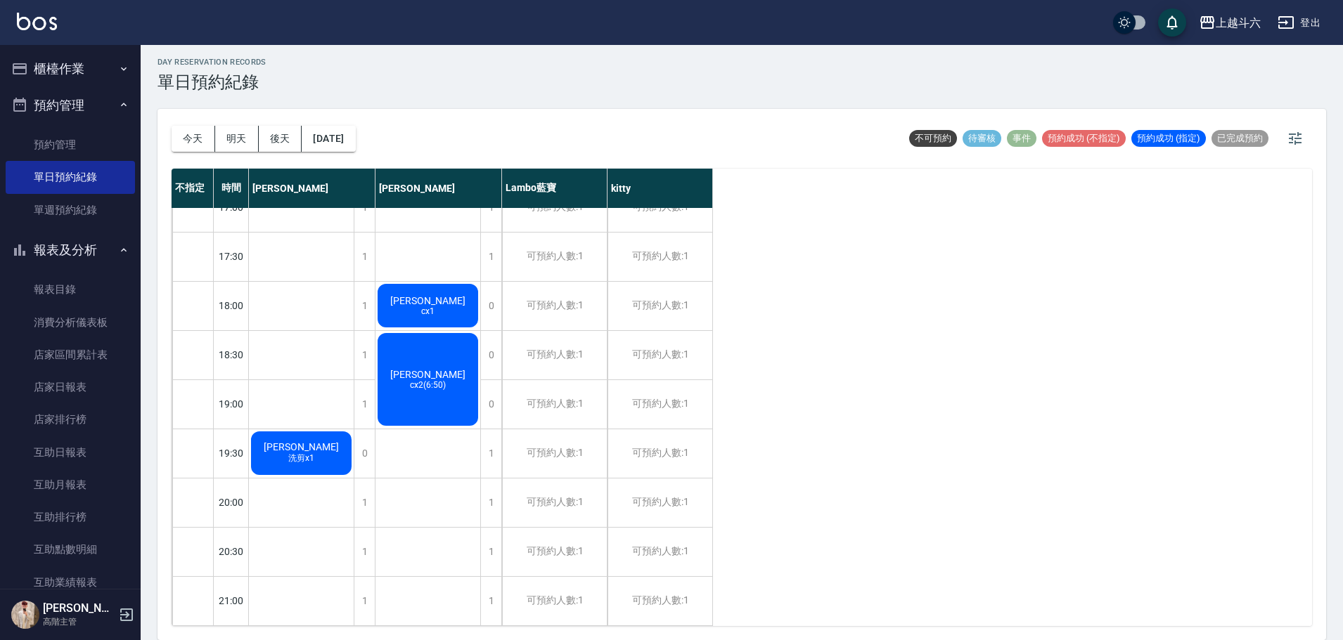
scroll to position [626, 0]
click at [327, 434] on div "[PERSON_NAME] 洗剪x1" at bounding box center [301, 453] width 105 height 48
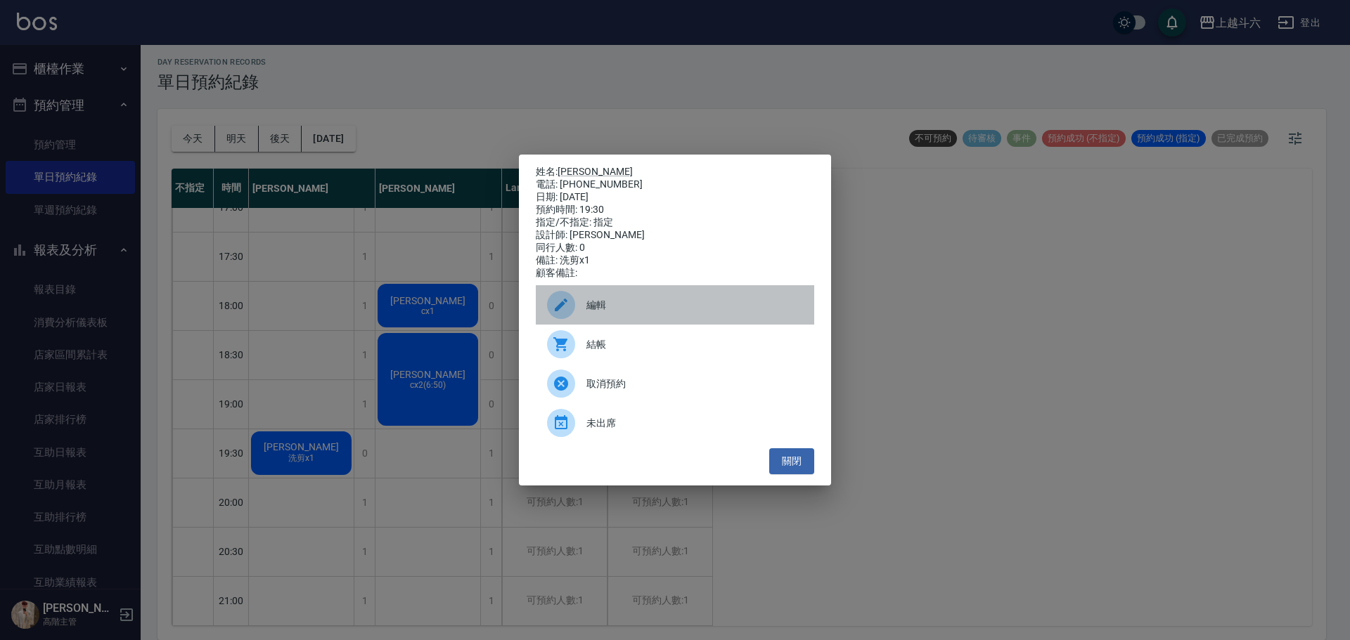
click at [630, 313] on span "編輯" at bounding box center [694, 305] width 216 height 15
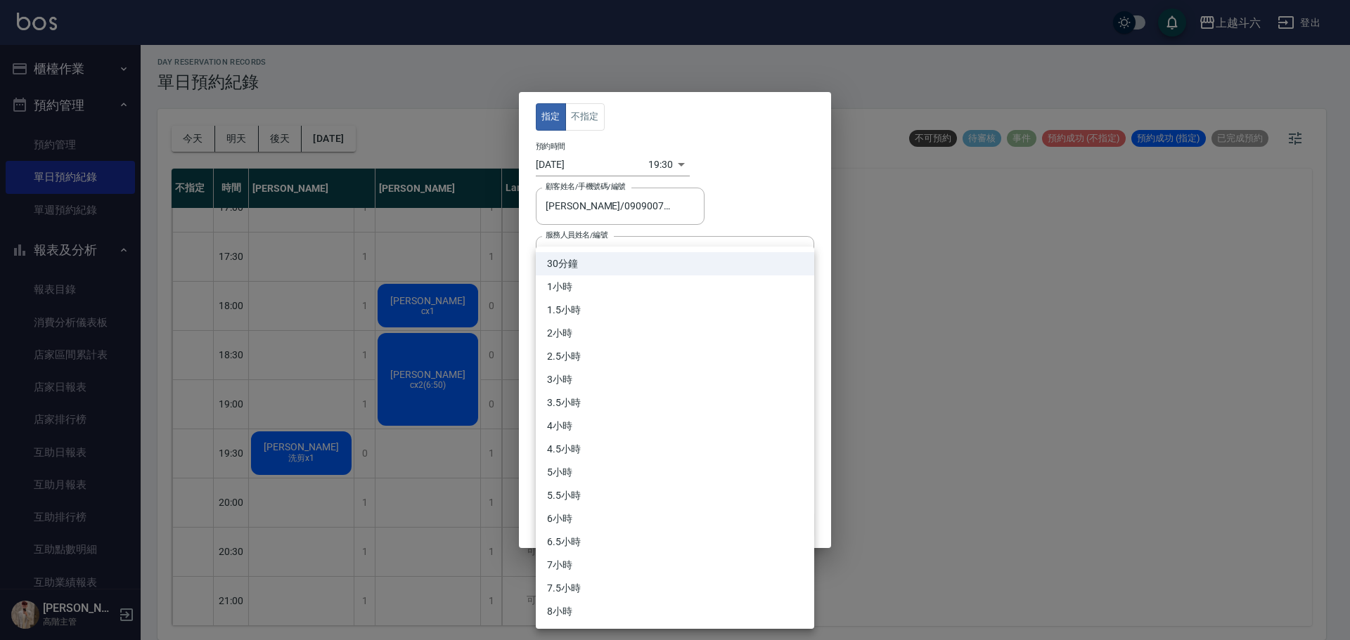
click at [630, 318] on body "上越斗六 登出 櫃檯作業 打帳單 帳單列表 掛單列表 座位開單 營業儀表板 現金收支登錄 高階收支登錄 材料自購登錄 每日結帳 排班表 現場電腦打卡 掃碼打卡…" at bounding box center [675, 318] width 1350 height 645
click at [587, 291] on li "1小時" at bounding box center [675, 287] width 278 height 23
type input "2"
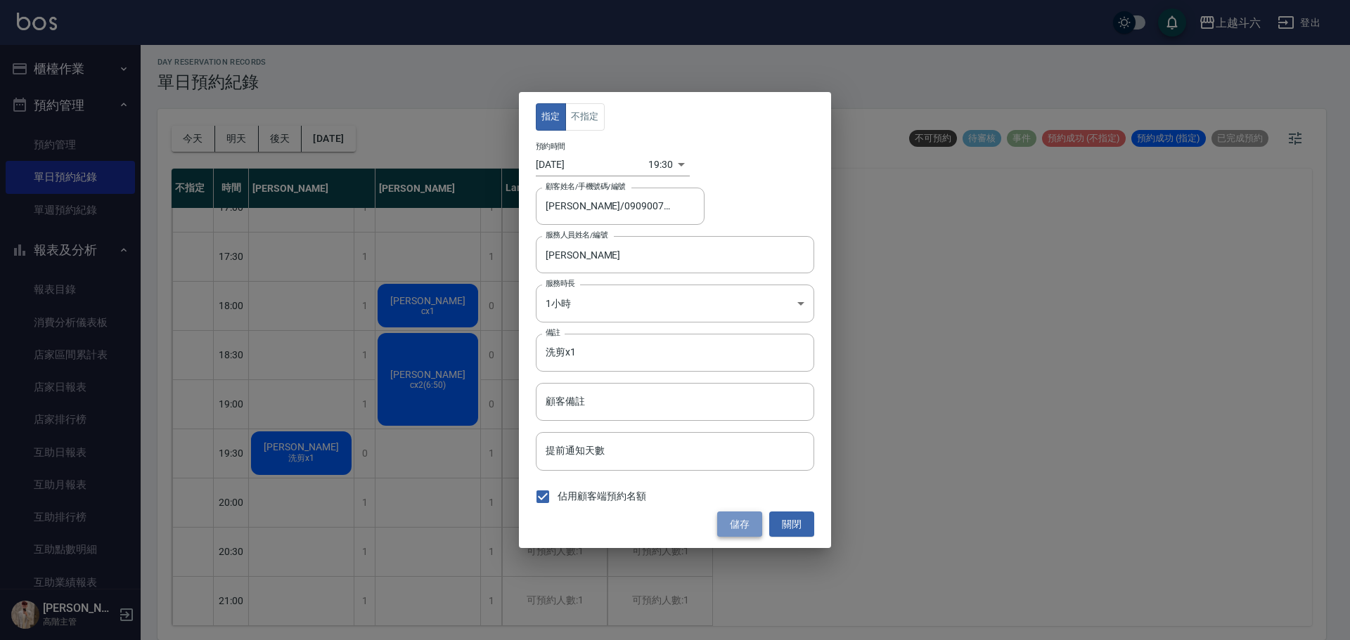
click at [748, 513] on button "儲存" at bounding box center [739, 525] width 45 height 26
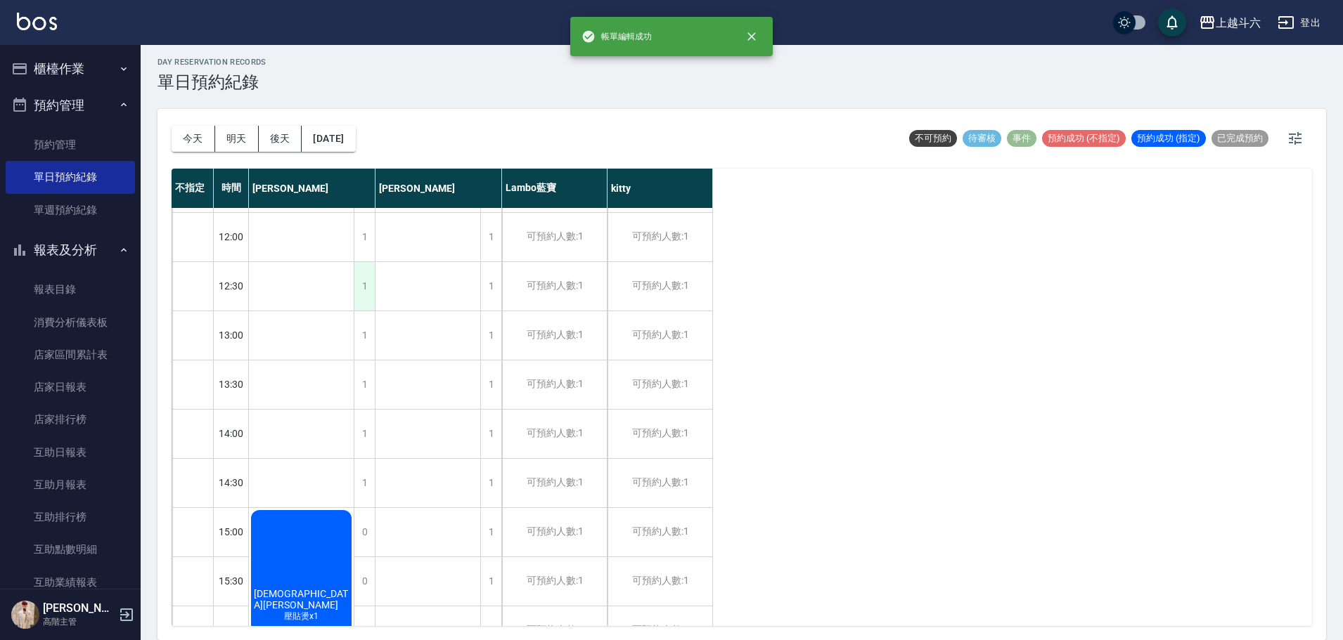
scroll to position [64, 0]
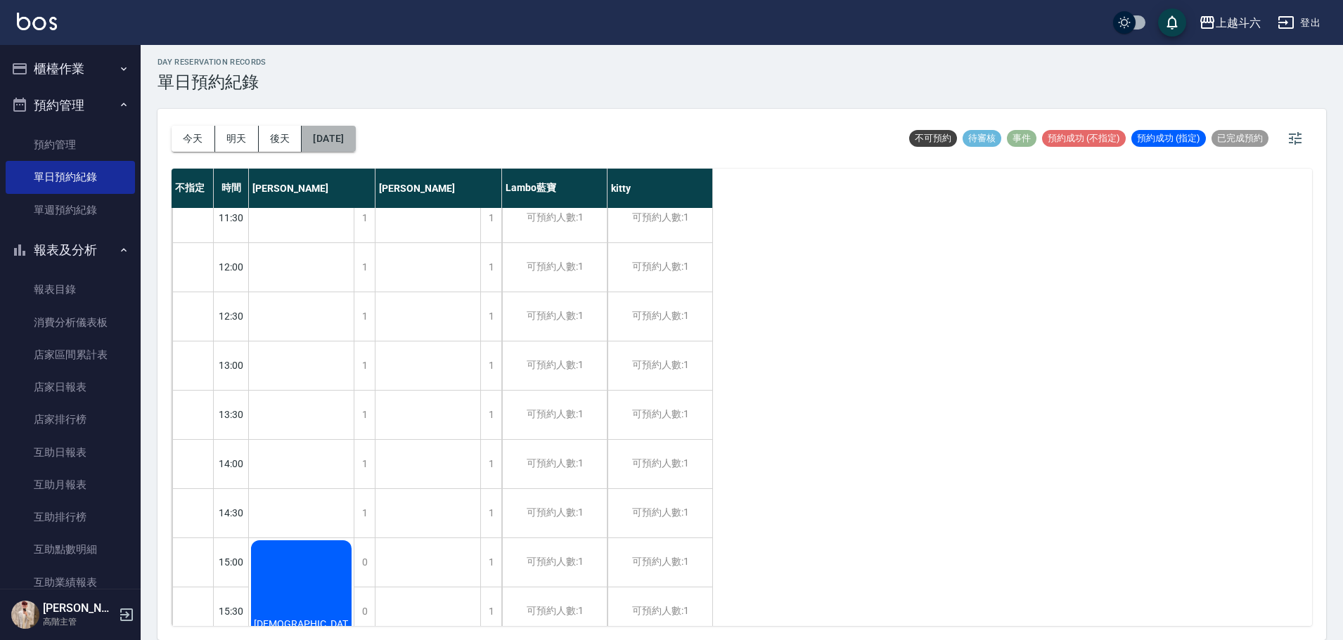
click at [355, 136] on button "[DATE]" at bounding box center [328, 139] width 53 height 26
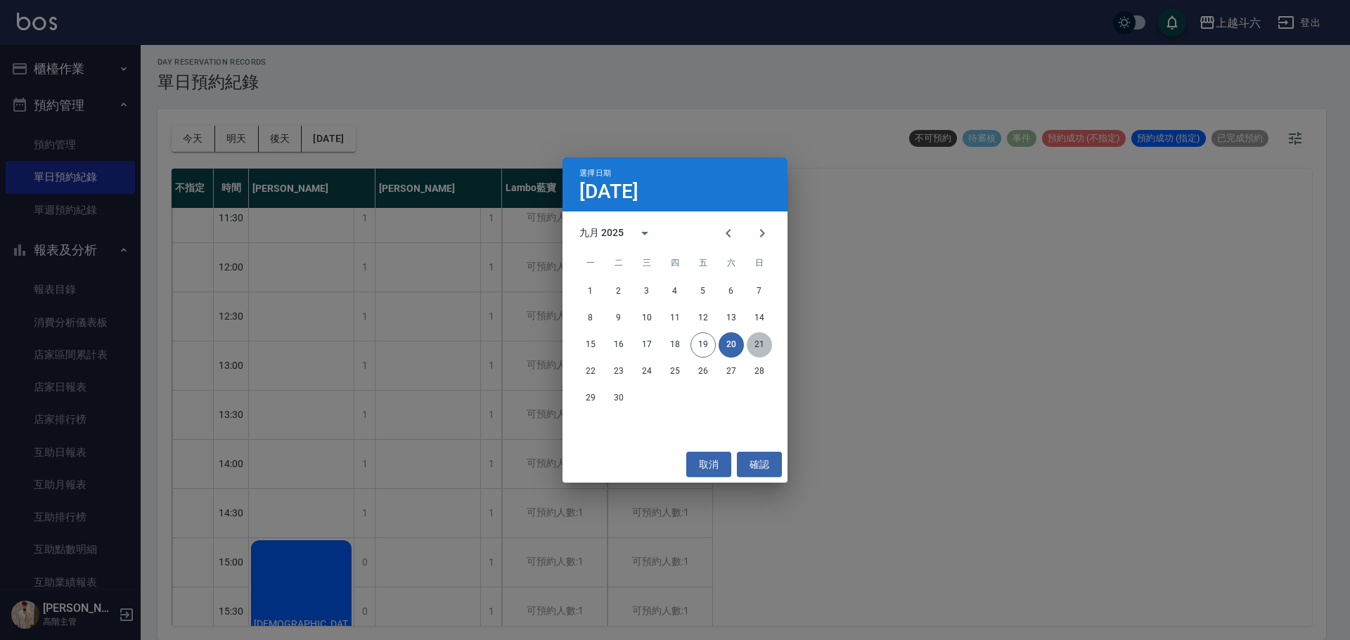
click at [766, 347] on button "21" at bounding box center [758, 344] width 25 height 25
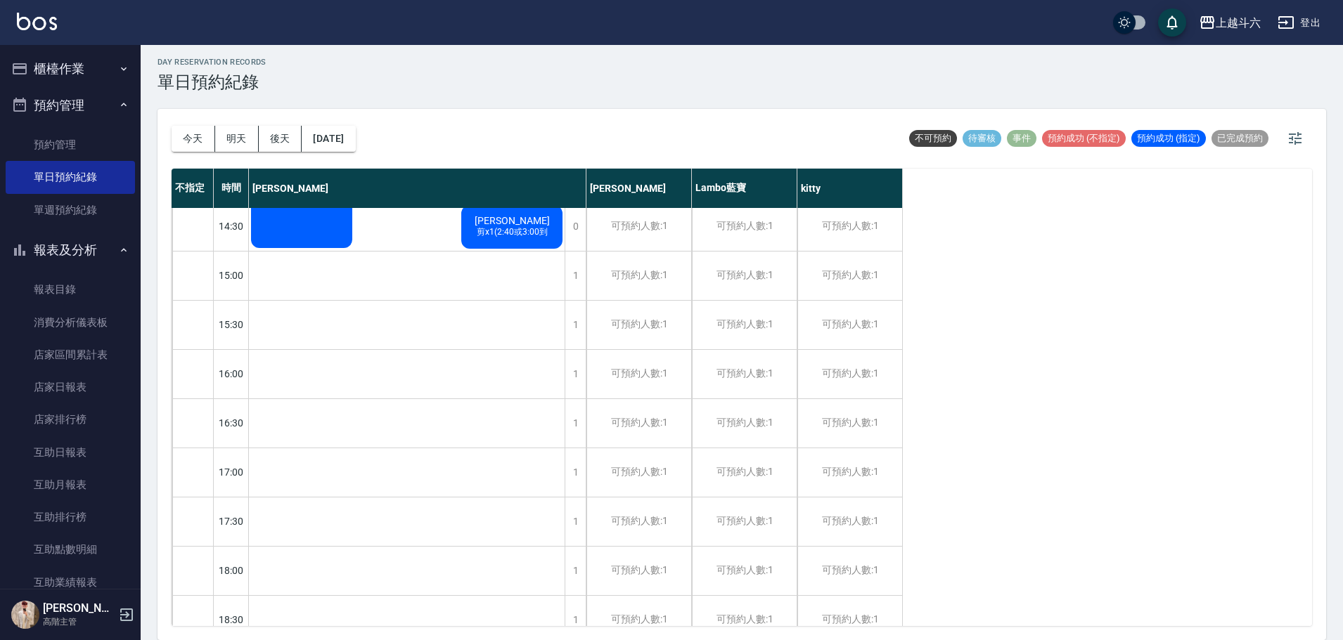
scroll to position [351, 0]
click at [355, 142] on button "[DATE]" at bounding box center [328, 139] width 53 height 26
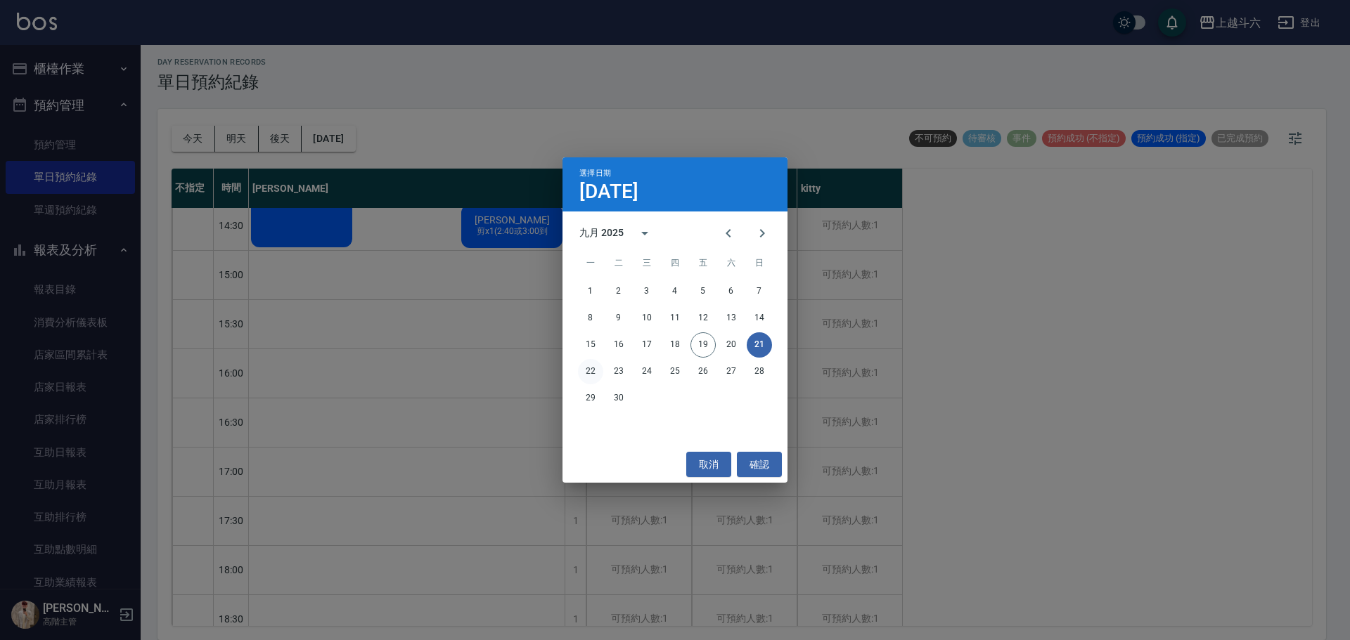
click at [590, 368] on button "22" at bounding box center [590, 371] width 25 height 25
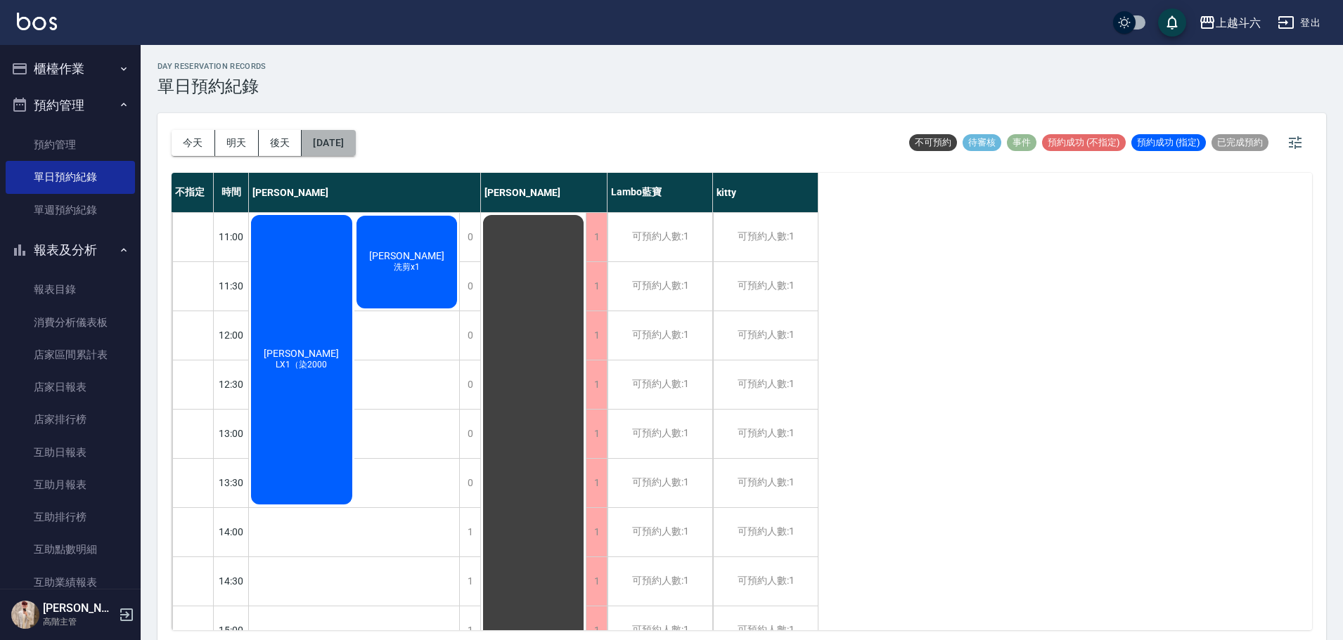
click at [311, 144] on button "[DATE]" at bounding box center [328, 143] width 53 height 26
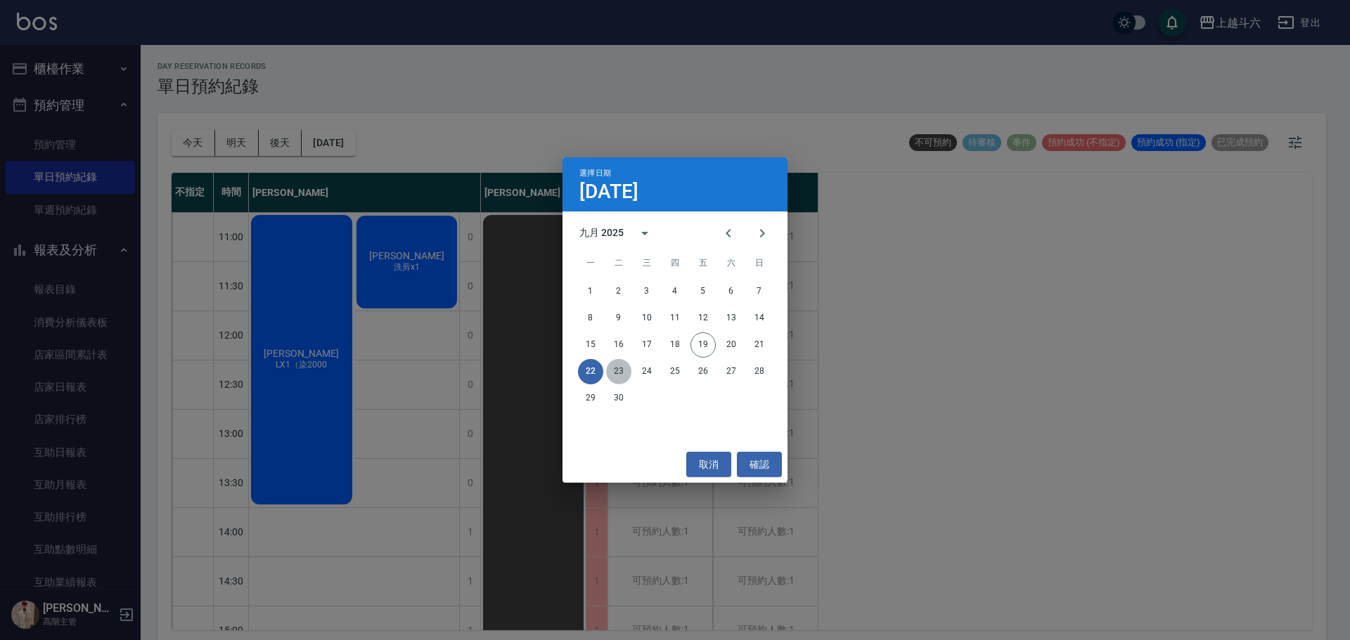
click at [615, 369] on button "23" at bounding box center [618, 371] width 25 height 25
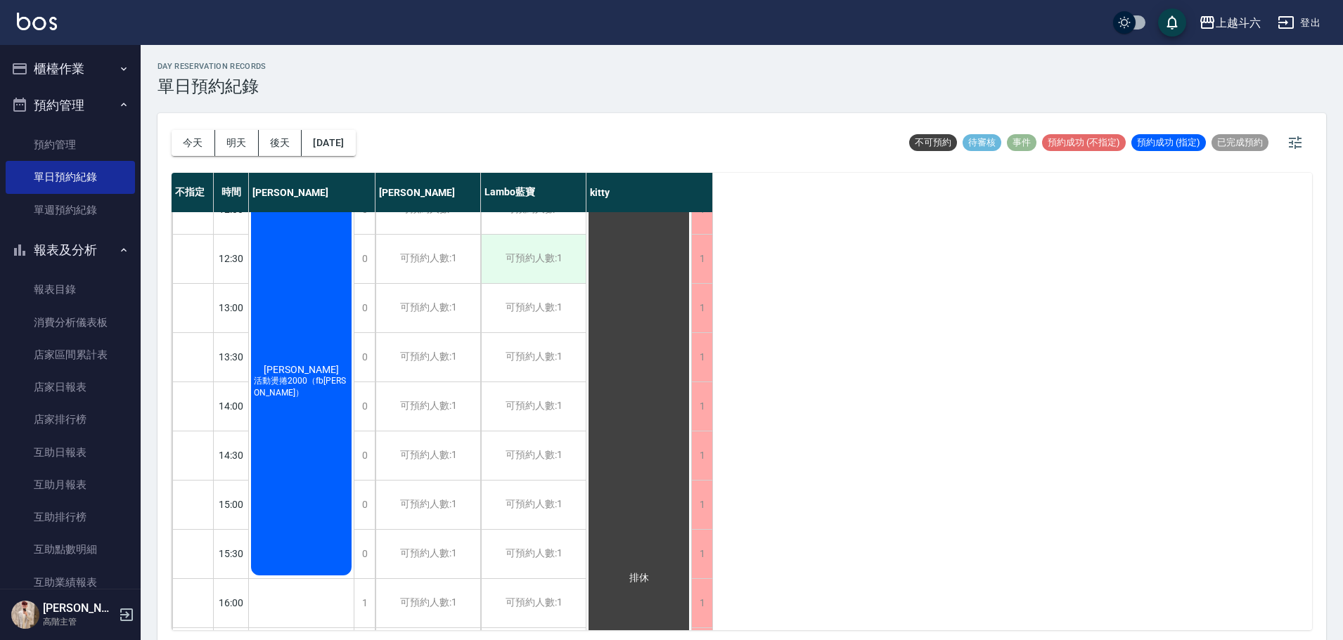
scroll to position [70, 0]
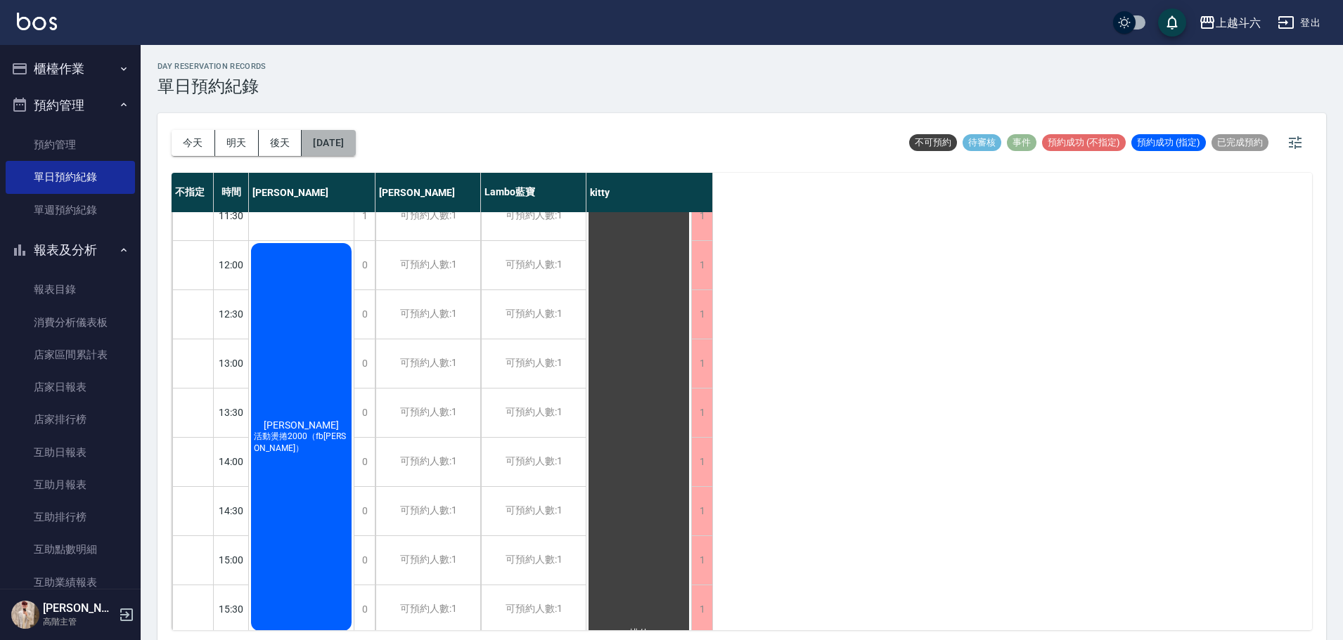
click at [352, 155] on button "[DATE]" at bounding box center [328, 143] width 53 height 26
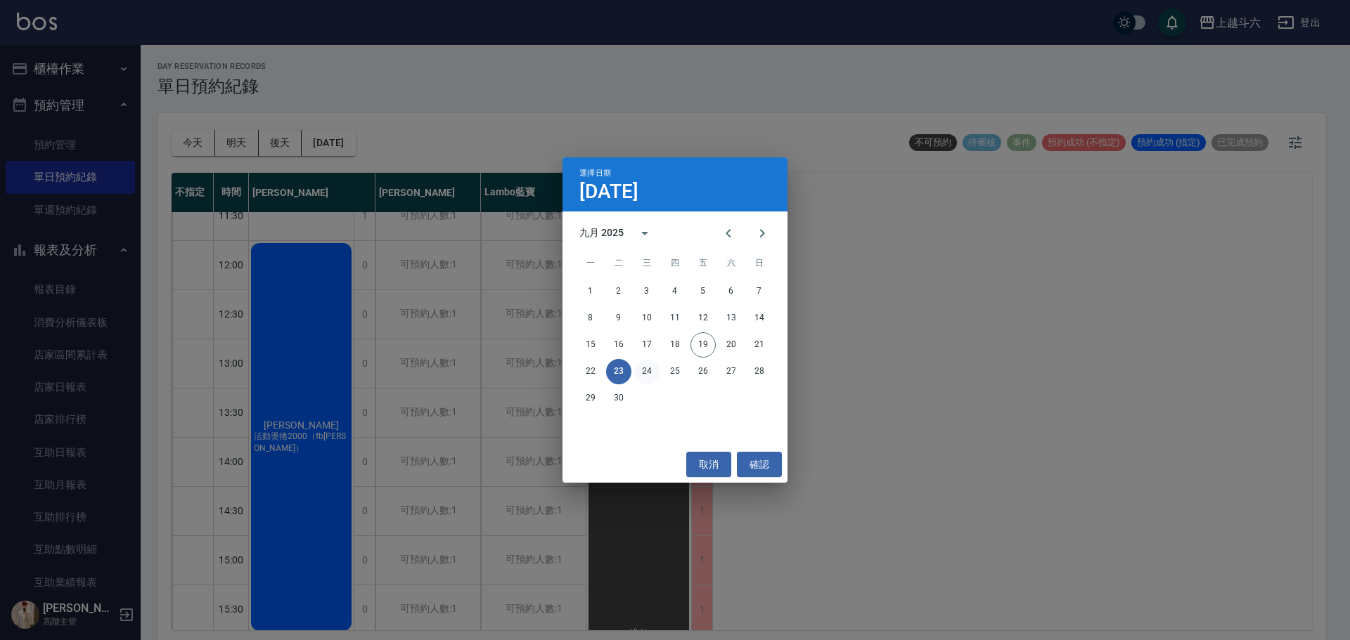
click at [652, 376] on button "24" at bounding box center [646, 371] width 25 height 25
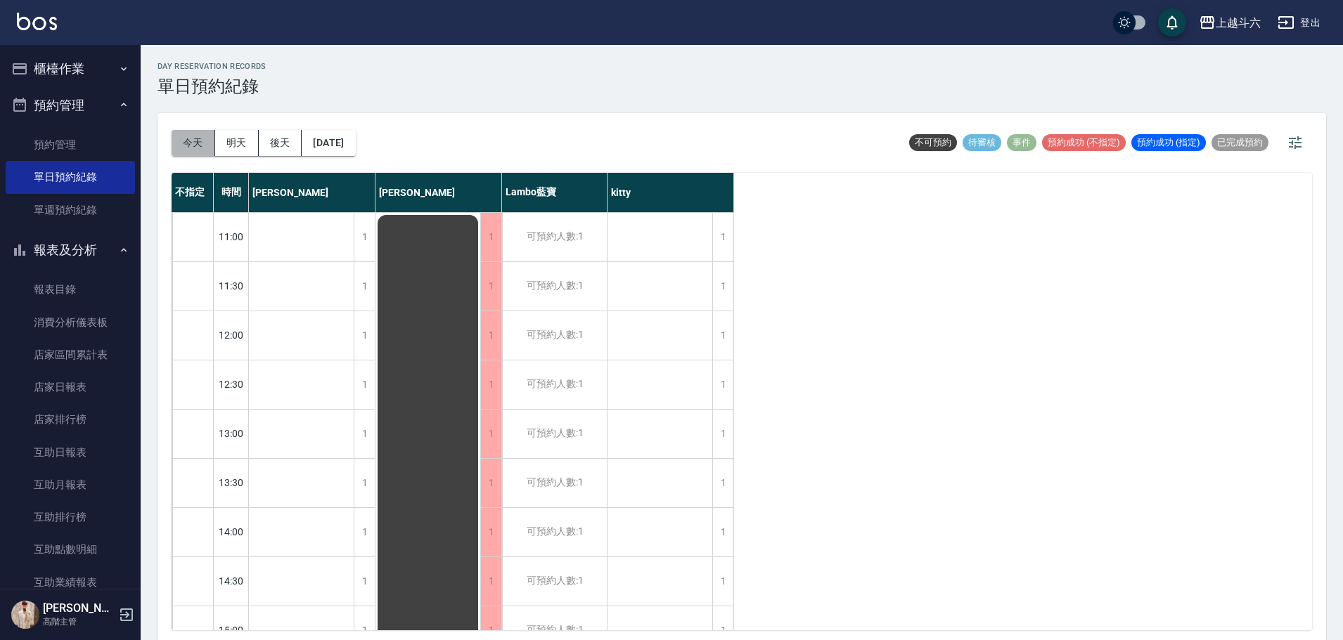
click at [204, 146] on button "今天" at bounding box center [194, 143] width 44 height 26
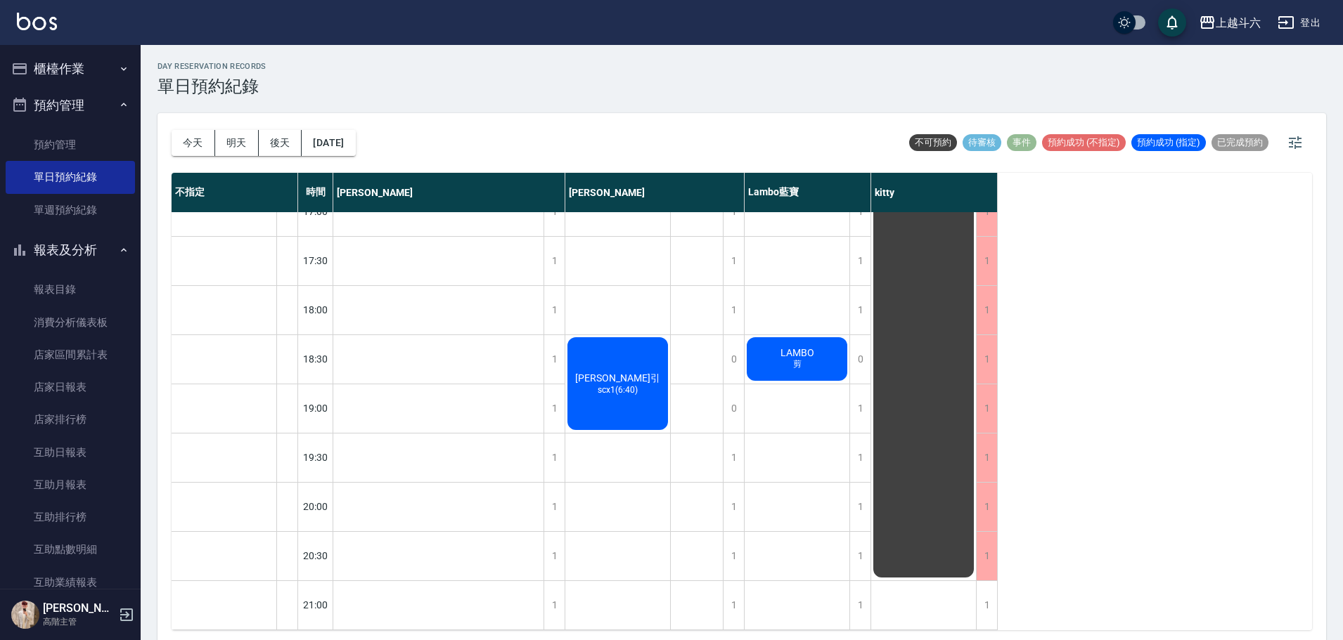
scroll to position [626, 0]
